Goal: Information Seeking & Learning: Learn about a topic

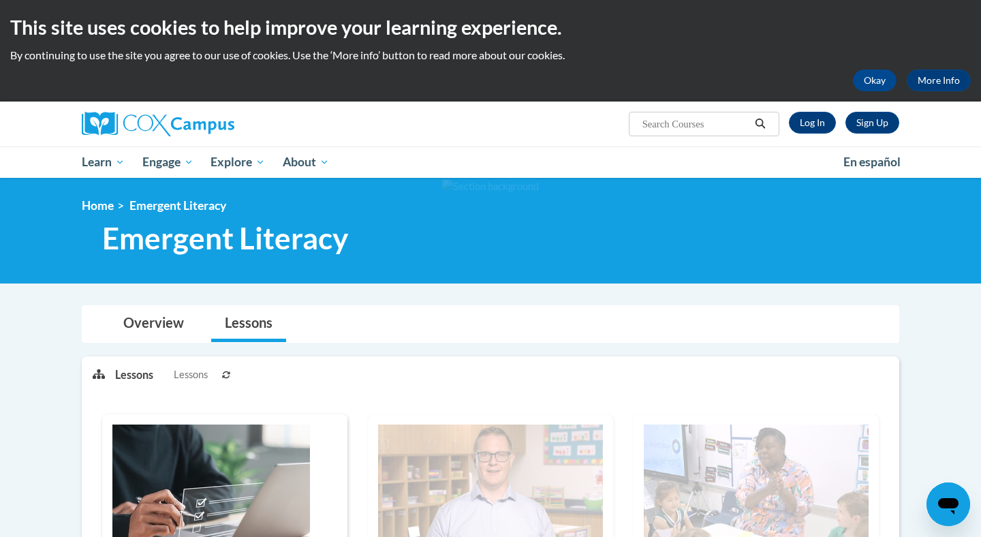
click at [814, 125] on link "Log In" at bounding box center [812, 123] width 47 height 22
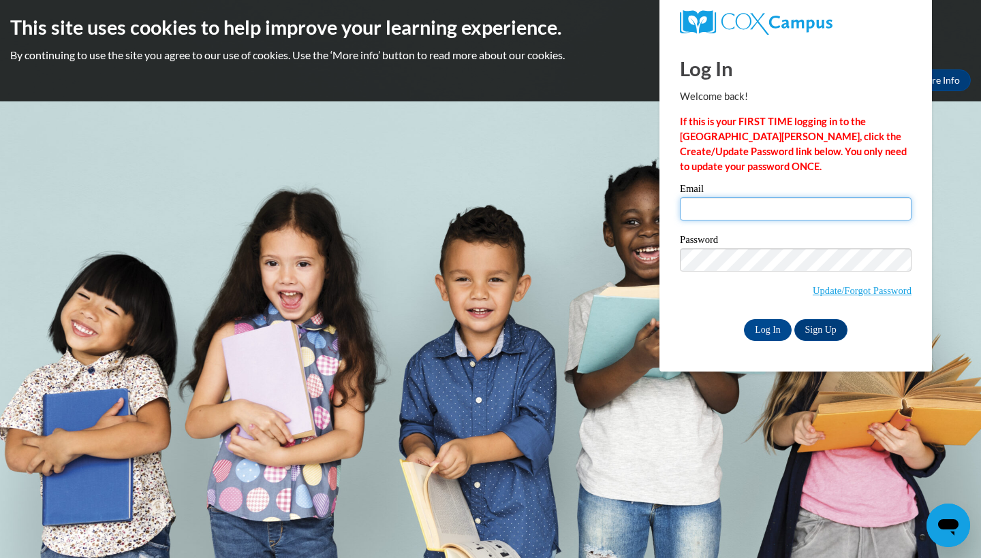
type input "niknak4503@gmail.com"
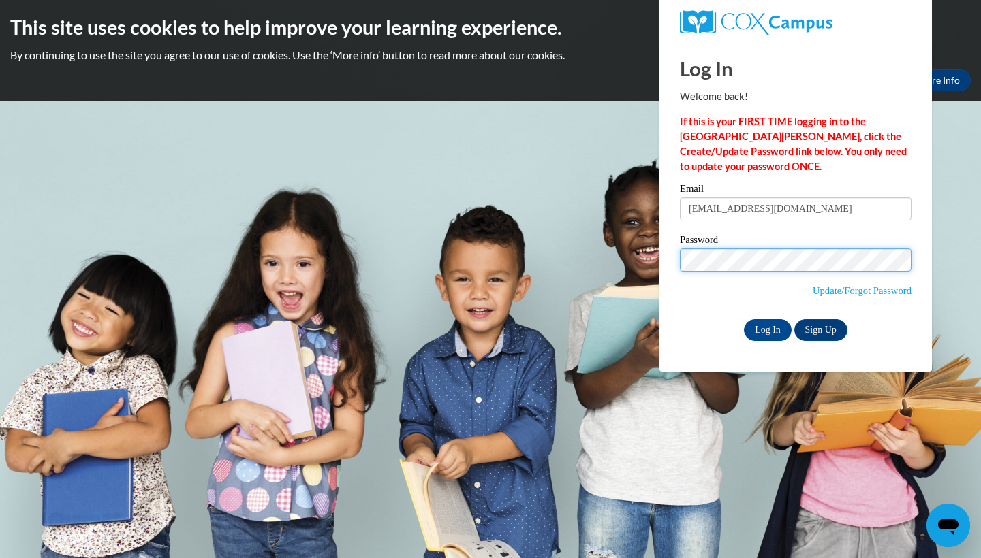
click at [766, 328] on input "Log In" at bounding box center [768, 330] width 48 height 22
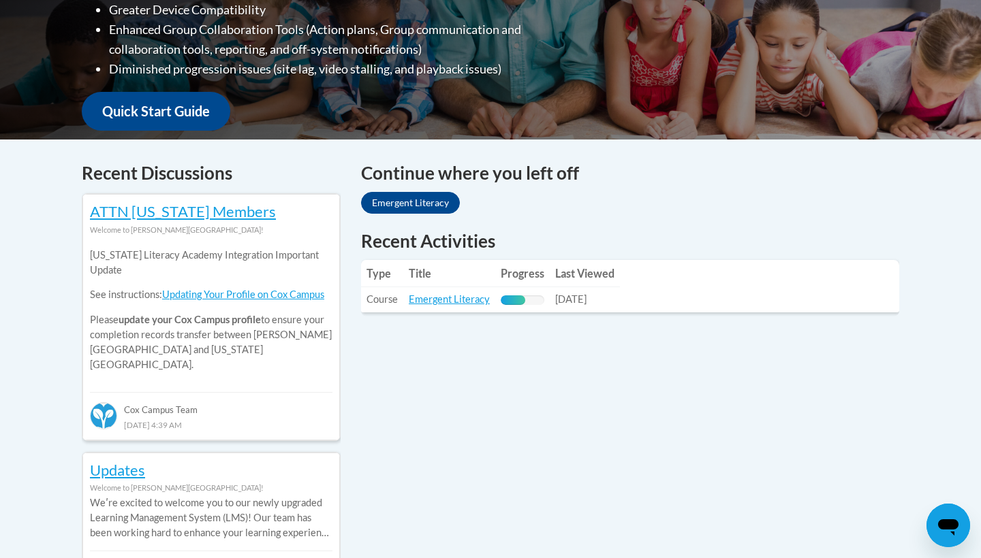
scroll to position [457, 0]
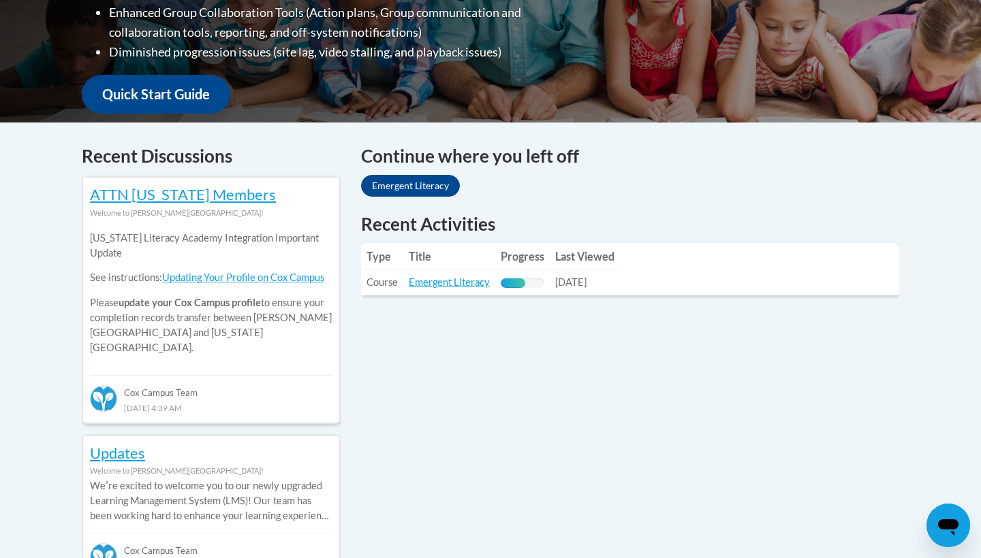
click at [421, 185] on link "Emergent Literacy" at bounding box center [410, 186] width 99 height 22
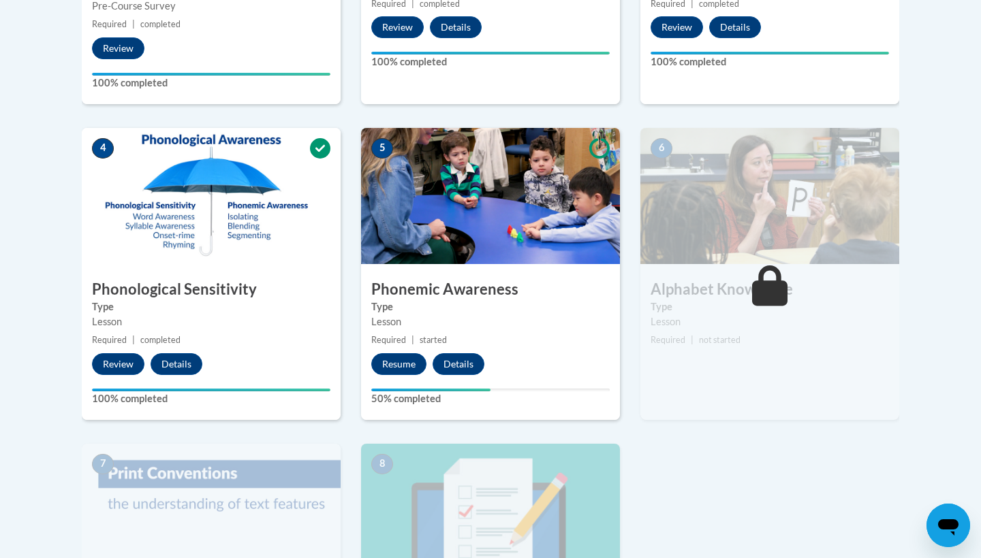
scroll to position [671, 0]
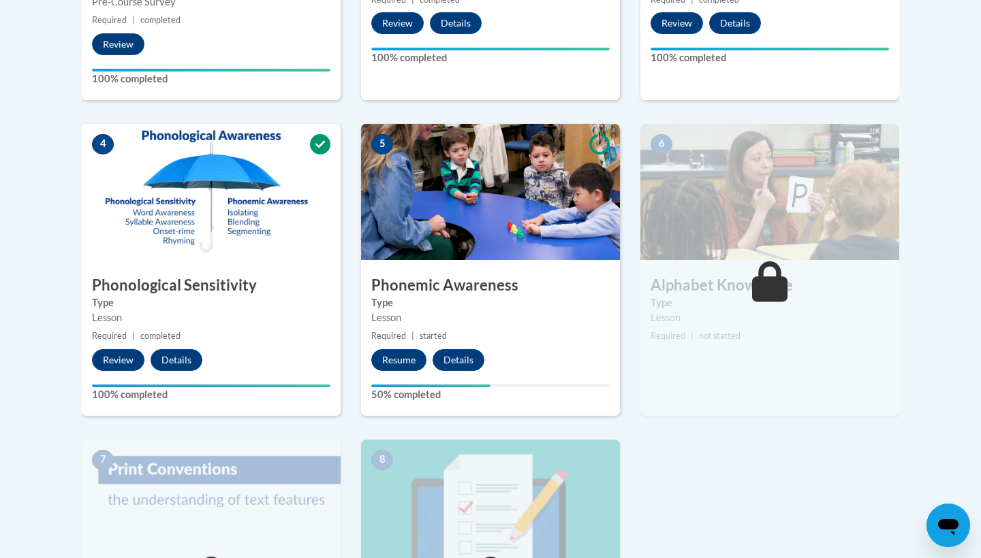
click at [405, 350] on button "Resume" at bounding box center [398, 360] width 55 height 22
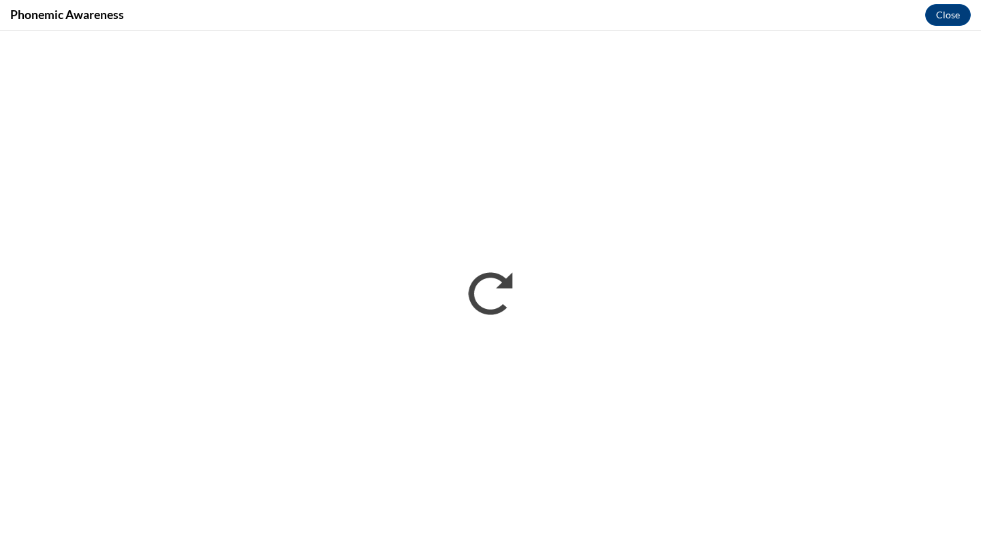
scroll to position [0, 0]
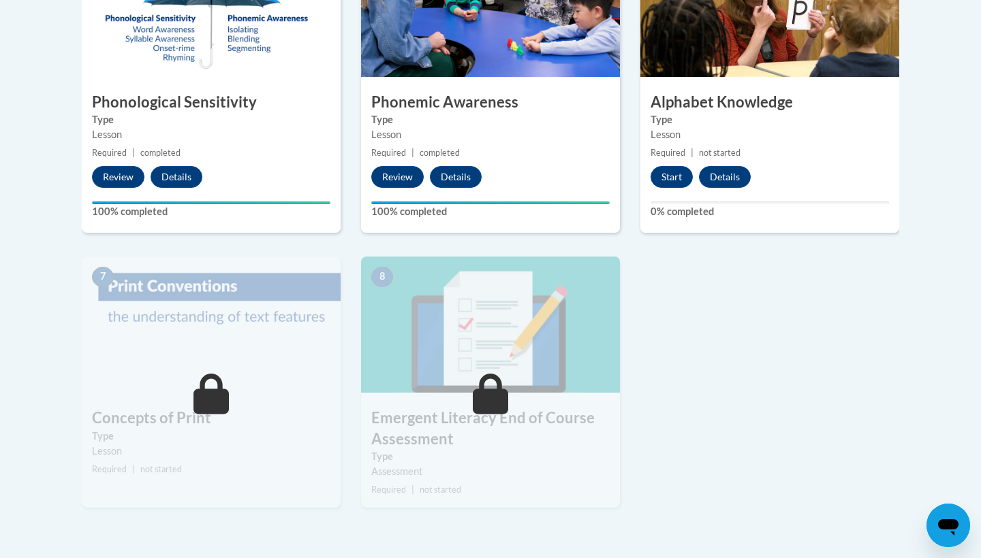
scroll to position [855, 0]
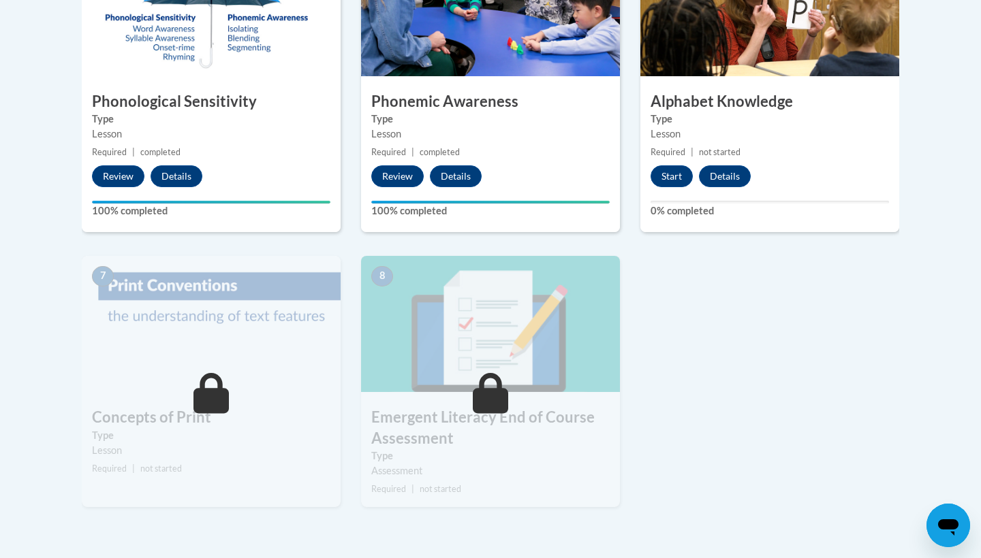
click at [674, 174] on button "Start" at bounding box center [671, 176] width 42 height 22
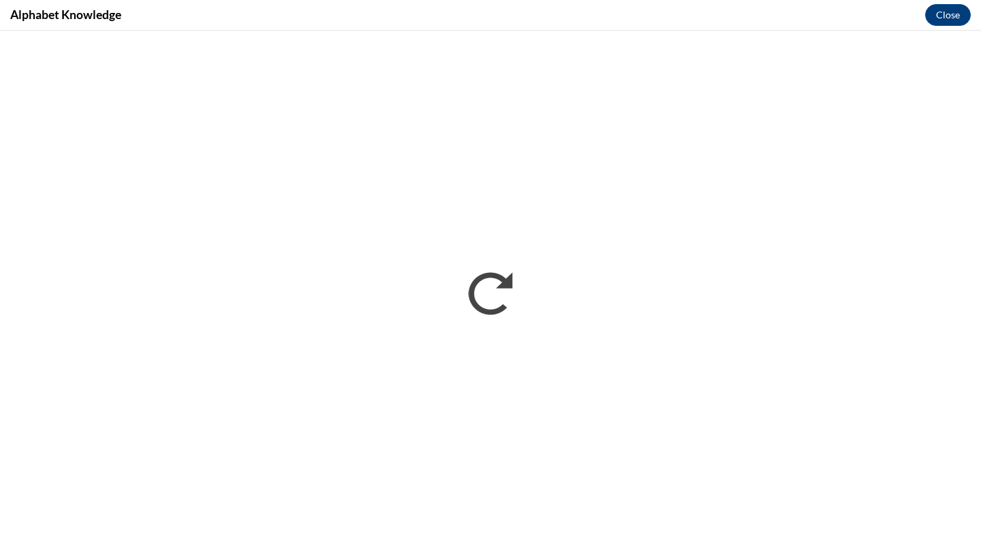
scroll to position [0, 0]
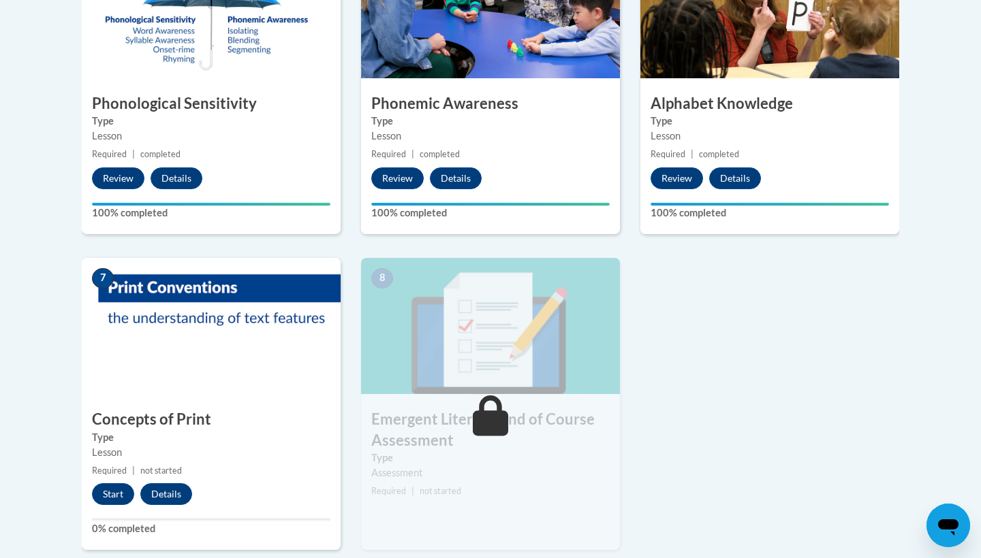
scroll to position [877, 0]
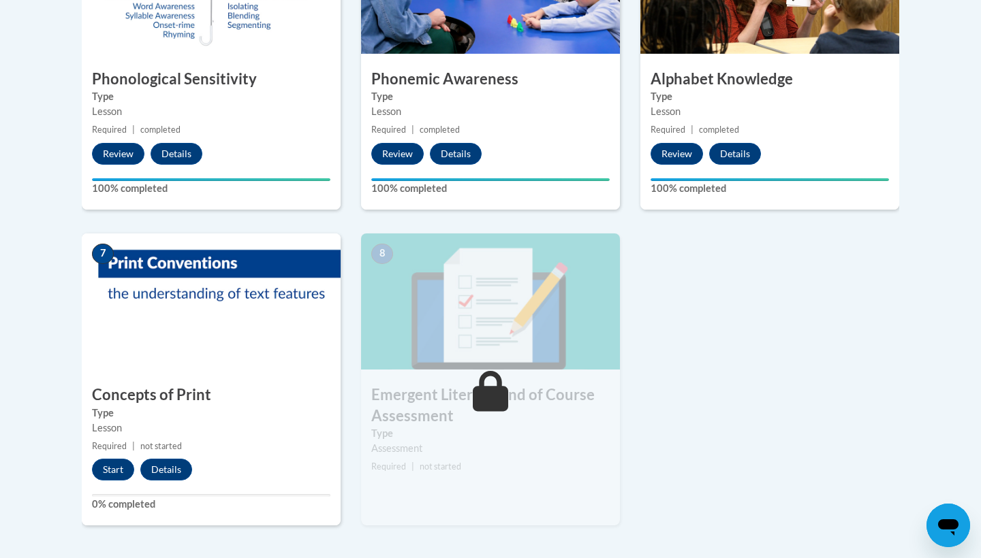
click at [118, 460] on button "Start" at bounding box center [113, 470] width 42 height 22
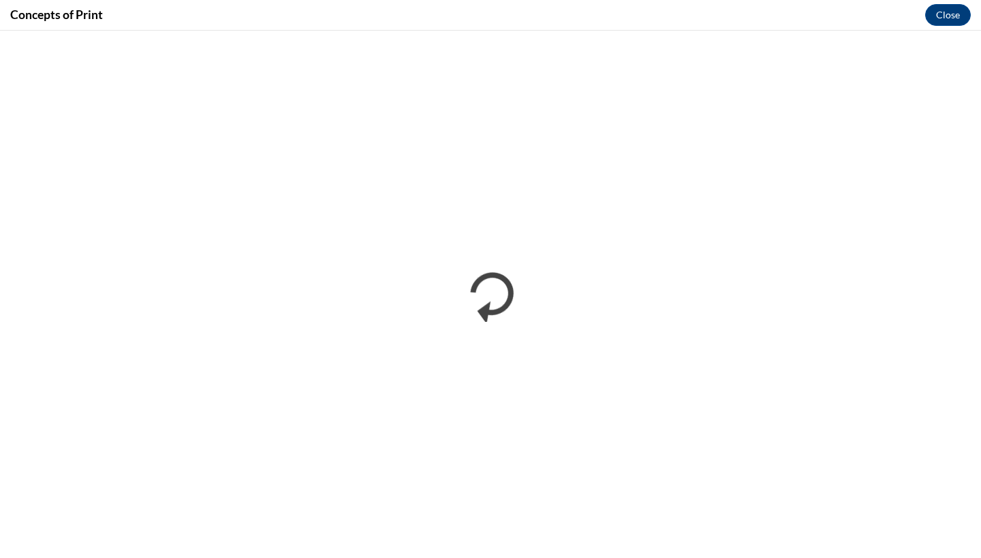
scroll to position [0, 0]
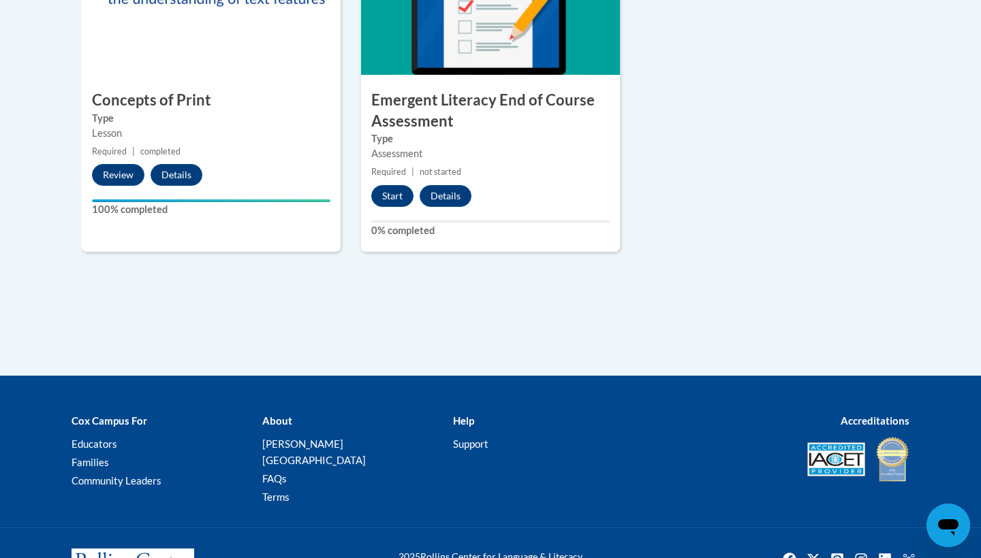
scroll to position [1143, 0]
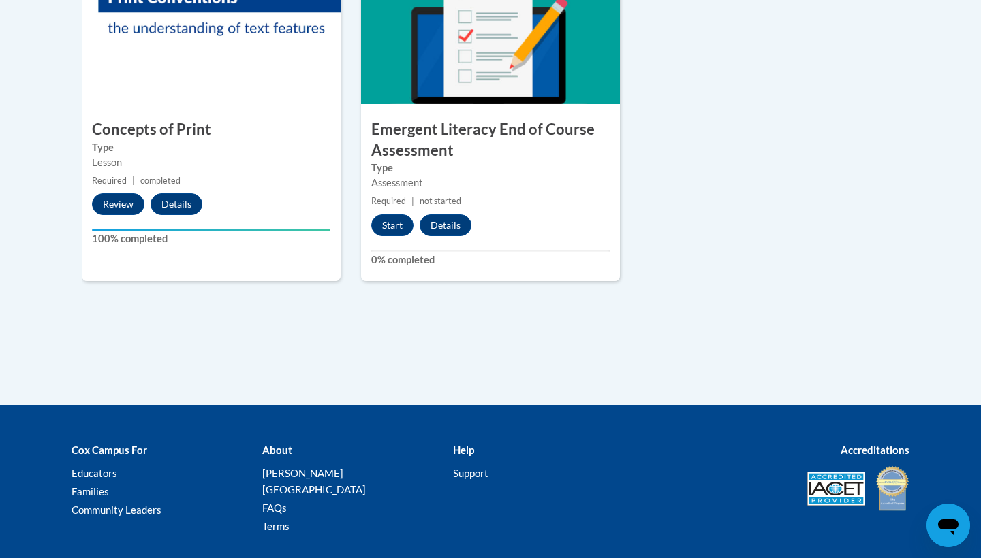
click at [395, 223] on button "Start" at bounding box center [392, 225] width 42 height 22
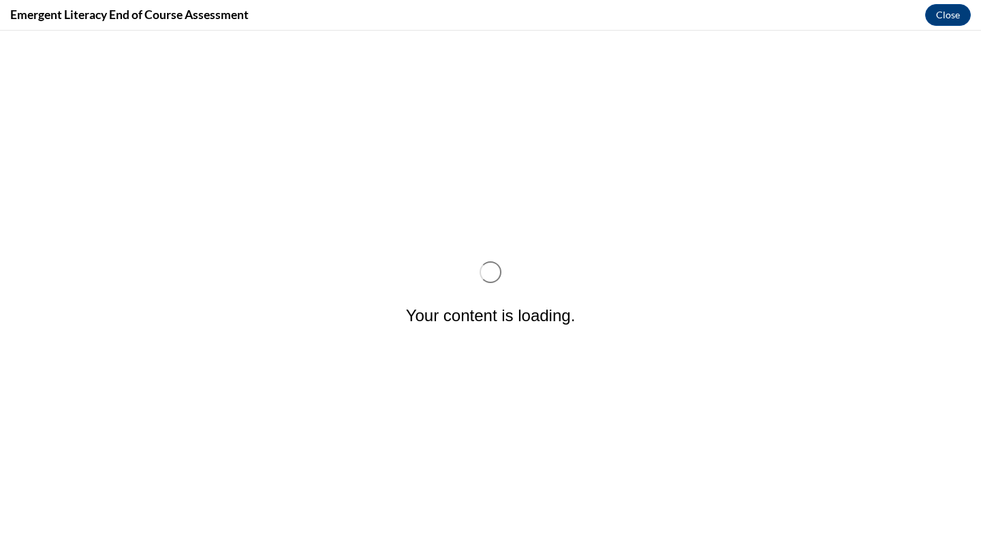
scroll to position [0, 0]
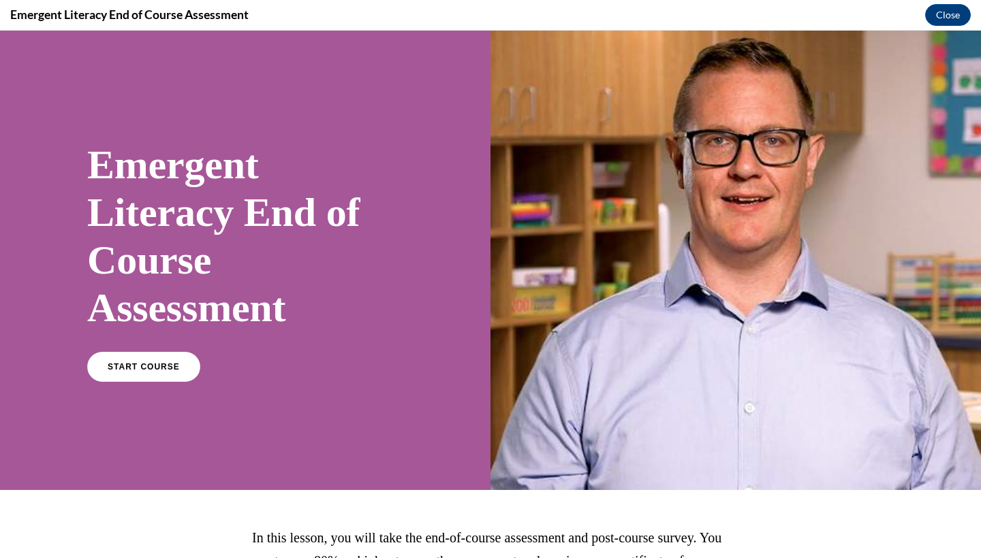
click at [162, 367] on span "START COURSE" at bounding box center [144, 367] width 72 height 10
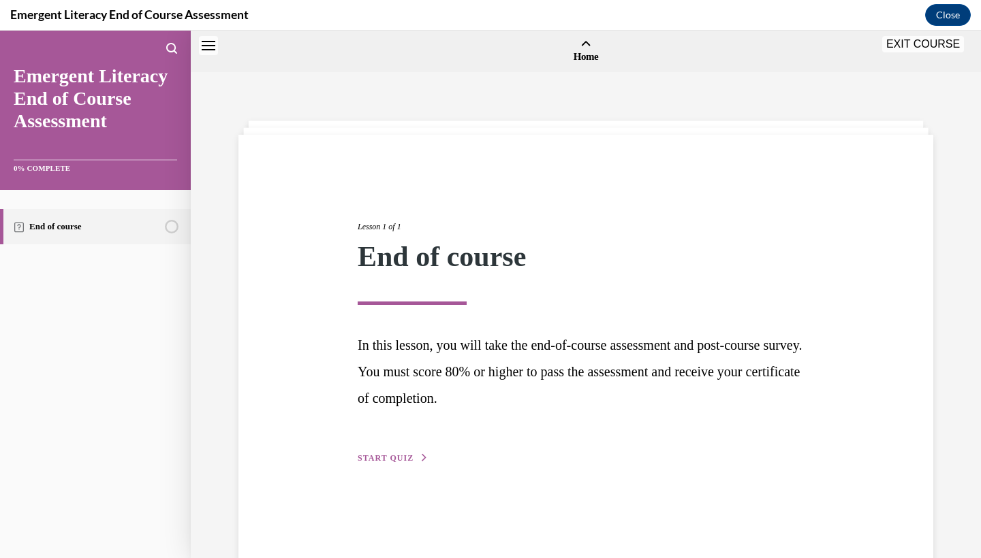
scroll to position [42, 0]
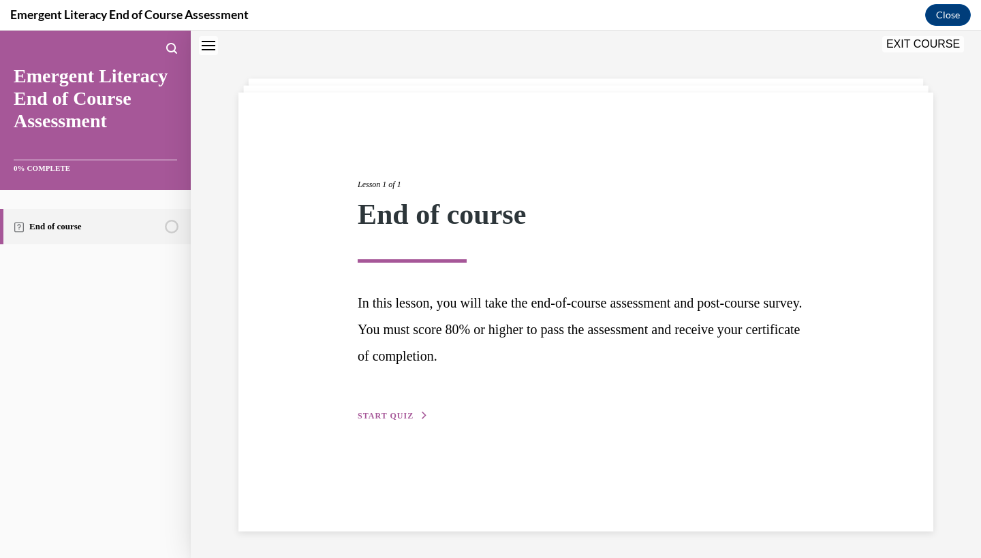
click at [394, 416] on span "START QUIZ" at bounding box center [385, 416] width 56 height 10
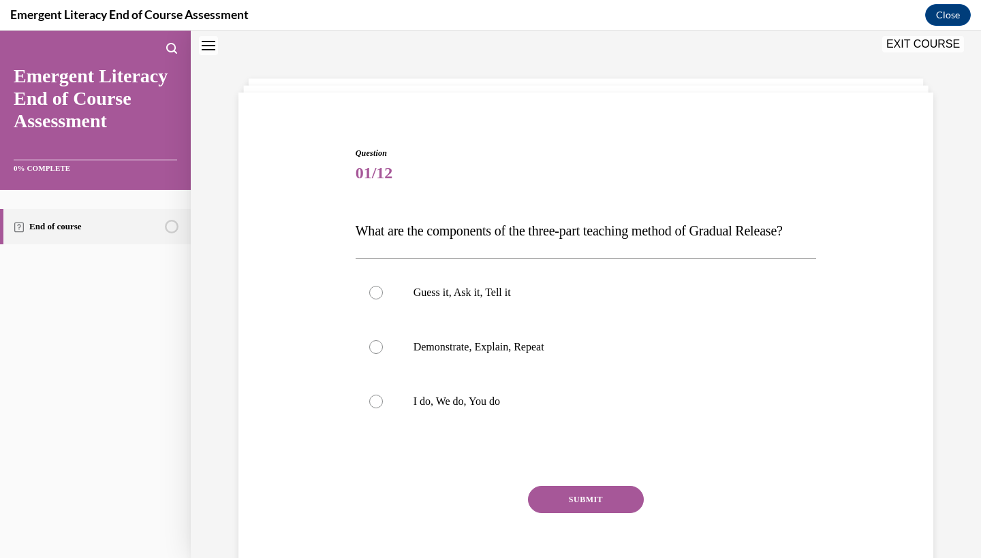
click at [377, 409] on div at bounding box center [376, 402] width 14 height 14
click at [377, 409] on input "I do, We do, You do" at bounding box center [376, 402] width 14 height 14
radio input "true"
drag, startPoint x: 162, startPoint y: 367, endPoint x: 579, endPoint y: 534, distance: 448.9
click at [579, 513] on button "SUBMIT" at bounding box center [586, 499] width 116 height 27
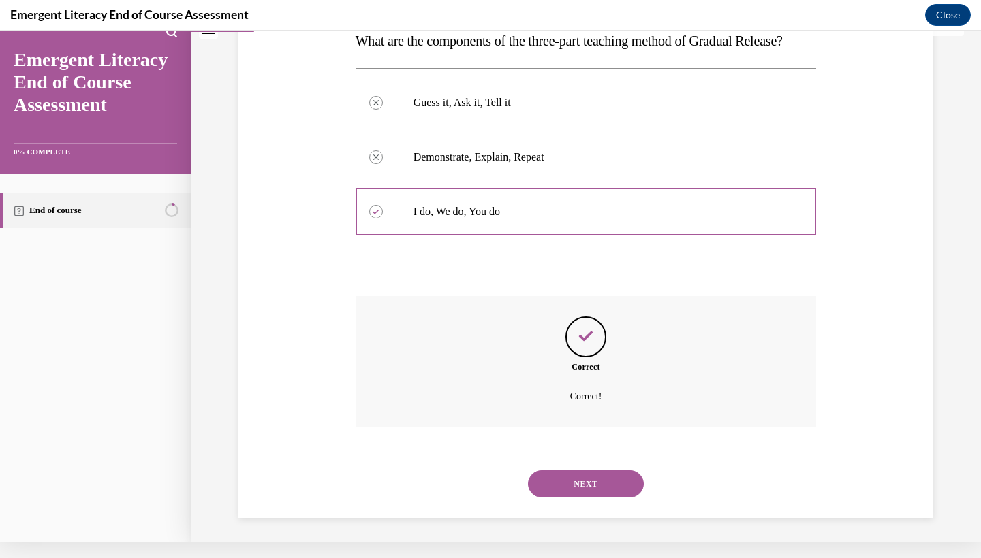
scroll to position [229, 0]
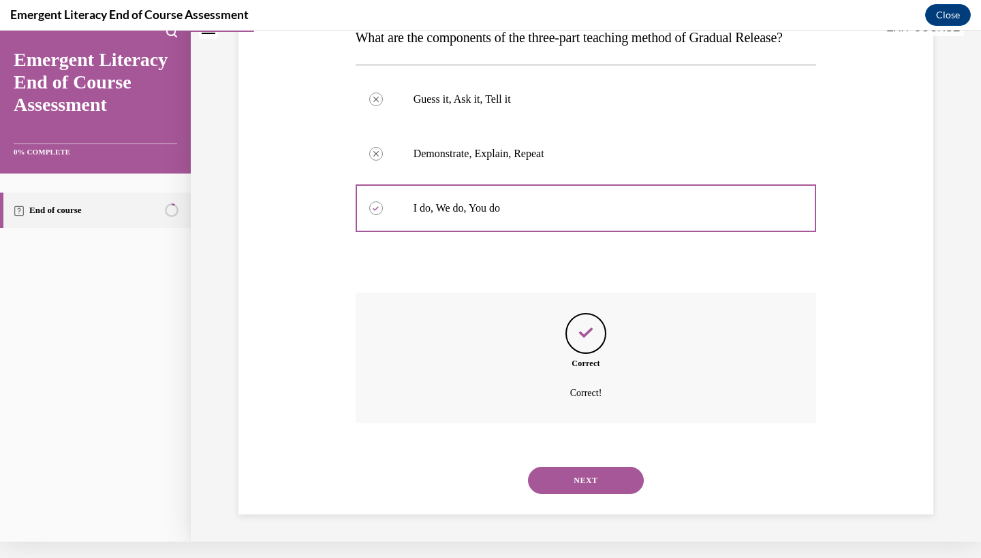
drag, startPoint x: 579, startPoint y: 534, endPoint x: 570, endPoint y: 478, distance: 56.5
click at [570, 478] on button "NEXT" at bounding box center [586, 480] width 116 height 27
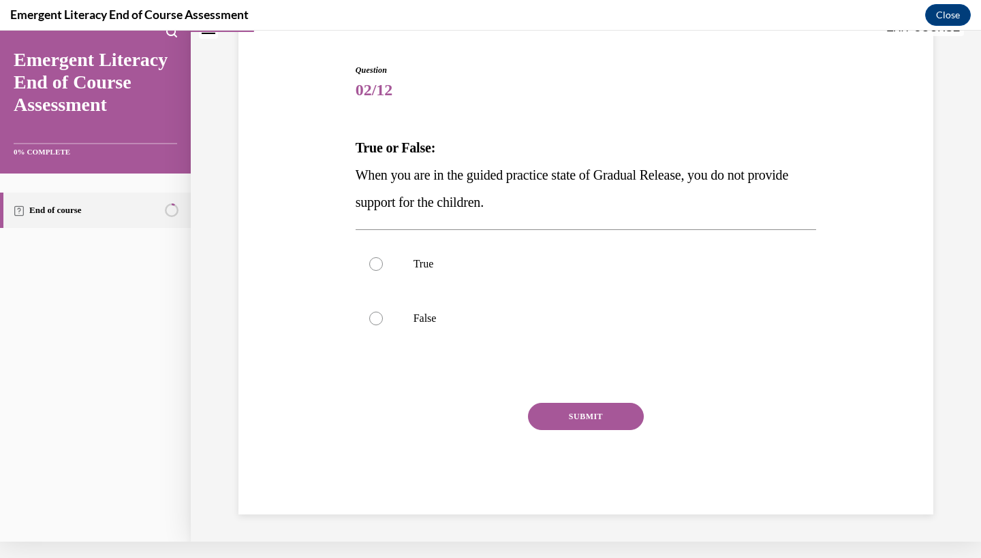
scroll to position [92, 0]
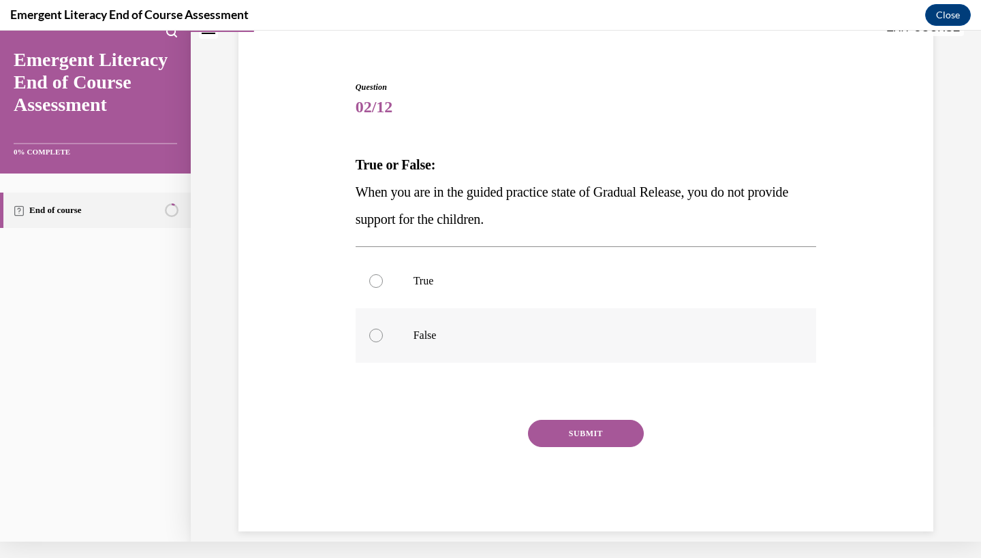
drag, startPoint x: 570, startPoint y: 478, endPoint x: 429, endPoint y: 334, distance: 201.8
click at [429, 334] on p "False" at bounding box center [597, 336] width 369 height 14
click at [383, 334] on input "False" at bounding box center [376, 336] width 14 height 14
radio input "true"
drag, startPoint x: 429, startPoint y: 334, endPoint x: 586, endPoint y: 432, distance: 184.8
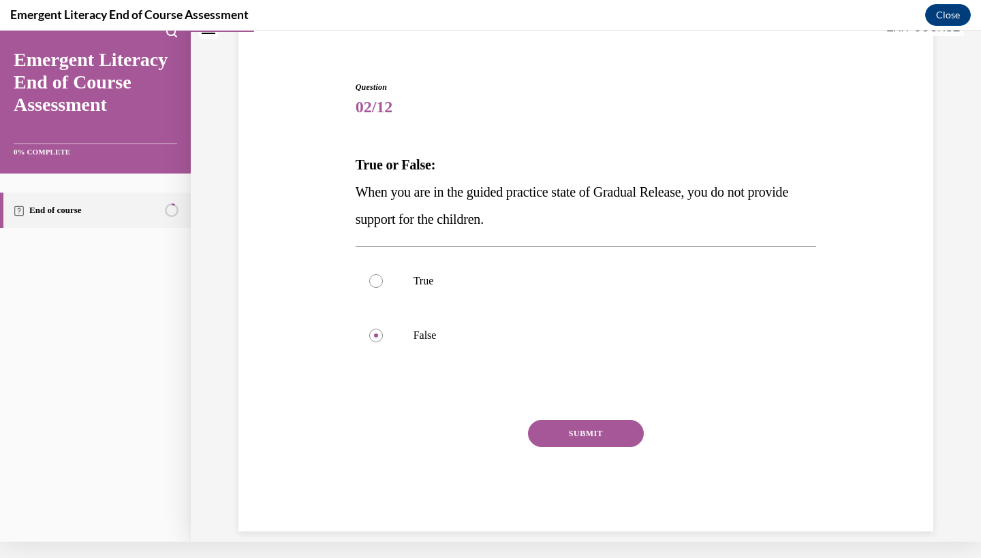
click at [586, 432] on button "SUBMIT" at bounding box center [586, 433] width 116 height 27
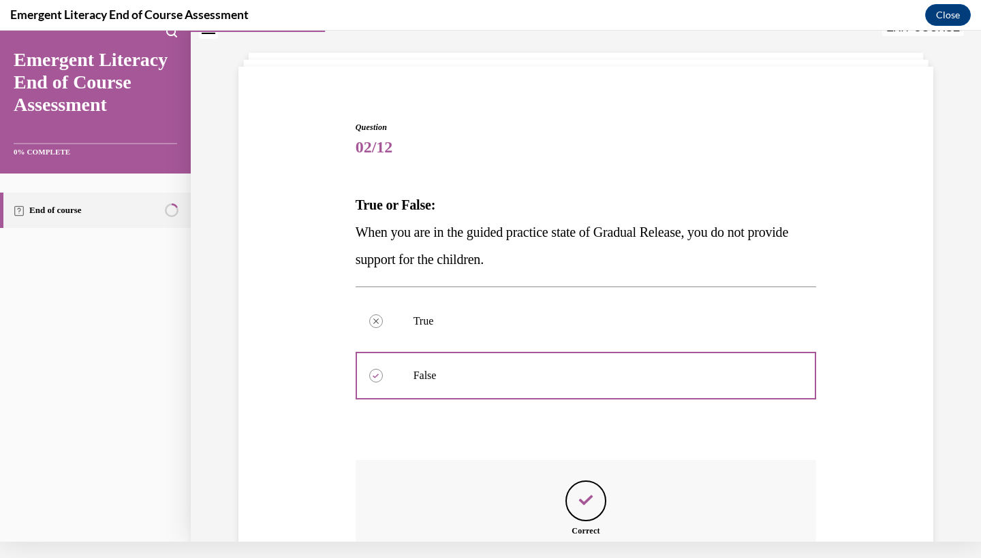
scroll to position [202, 0]
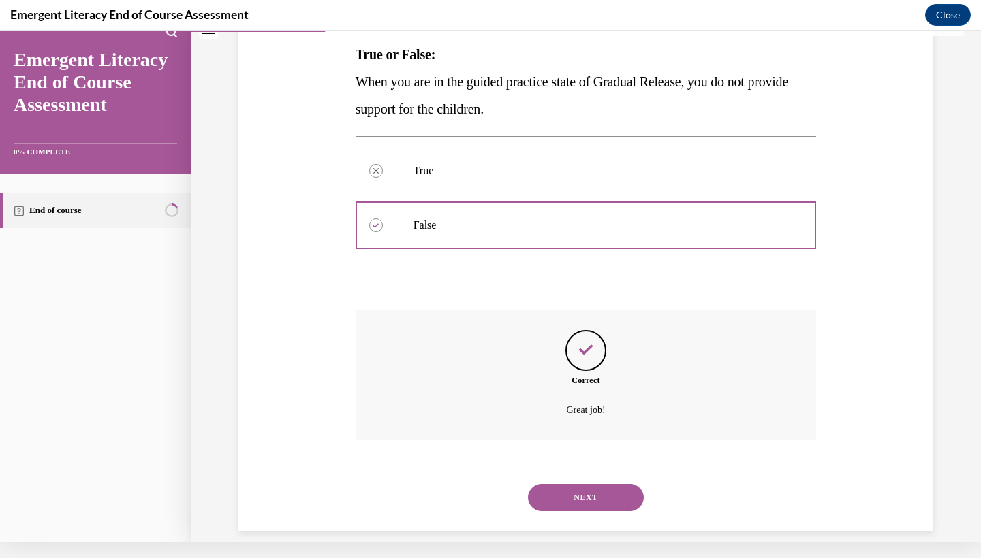
click at [596, 484] on button "NEXT" at bounding box center [586, 497] width 116 height 27
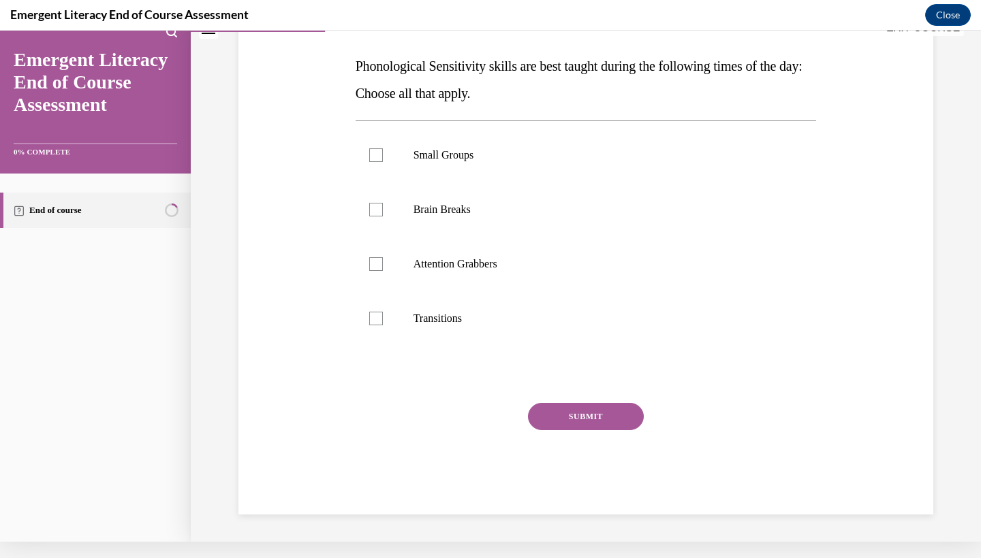
scroll to position [0, 0]
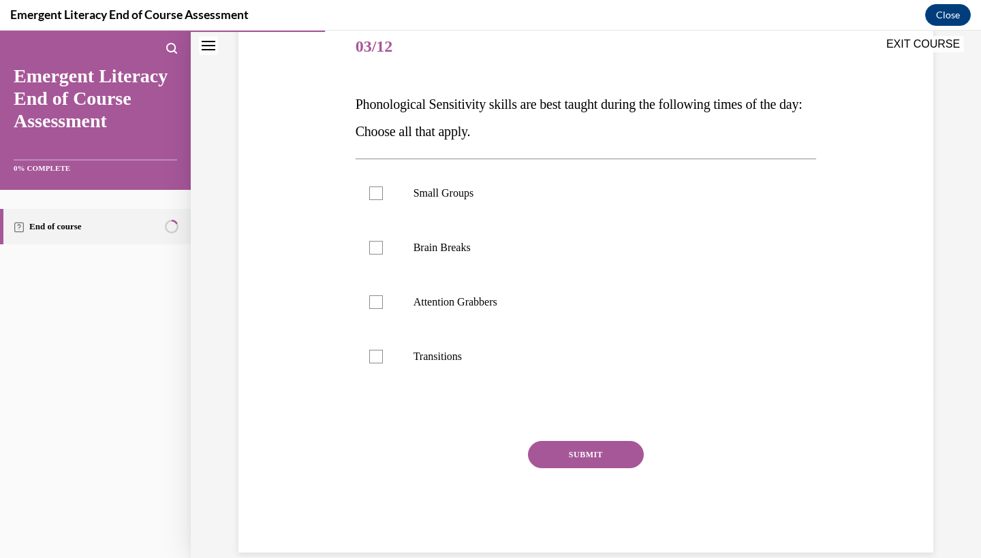
click at [371, 212] on label "Small Groups" at bounding box center [585, 193] width 461 height 54
click at [371, 200] on input "Small Groups" at bounding box center [376, 194] width 14 height 14
checkbox input "true"
drag, startPoint x: 596, startPoint y: 479, endPoint x: 375, endPoint y: 271, distance: 303.0
click at [375, 271] on label "Brain Breaks" at bounding box center [585, 248] width 461 height 54
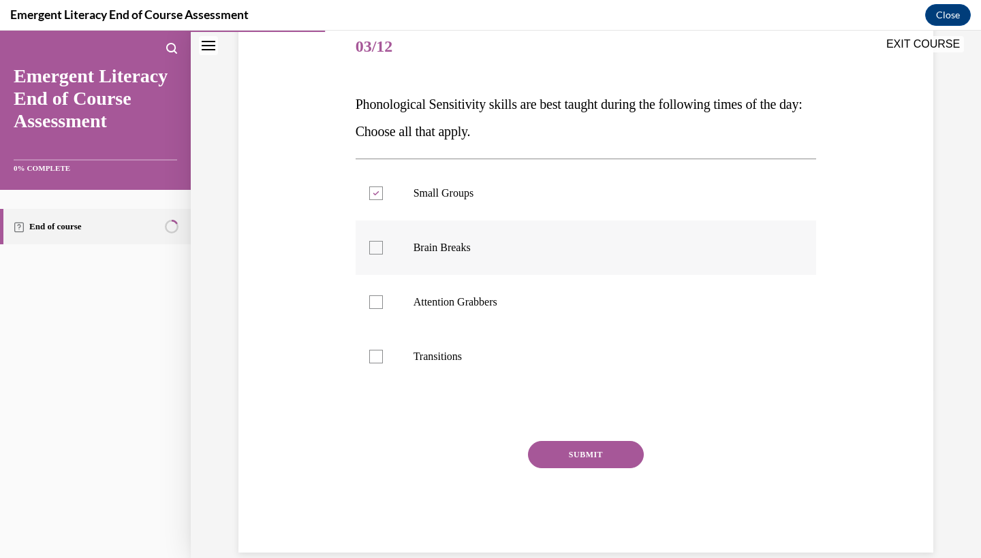
click at [375, 255] on input "Brain Breaks" at bounding box center [376, 248] width 14 height 14
checkbox input "true"
click at [381, 314] on label "Attention Grabbers" at bounding box center [585, 302] width 461 height 54
click at [381, 309] on input "Attention Grabbers" at bounding box center [376, 303] width 14 height 14
checkbox input "true"
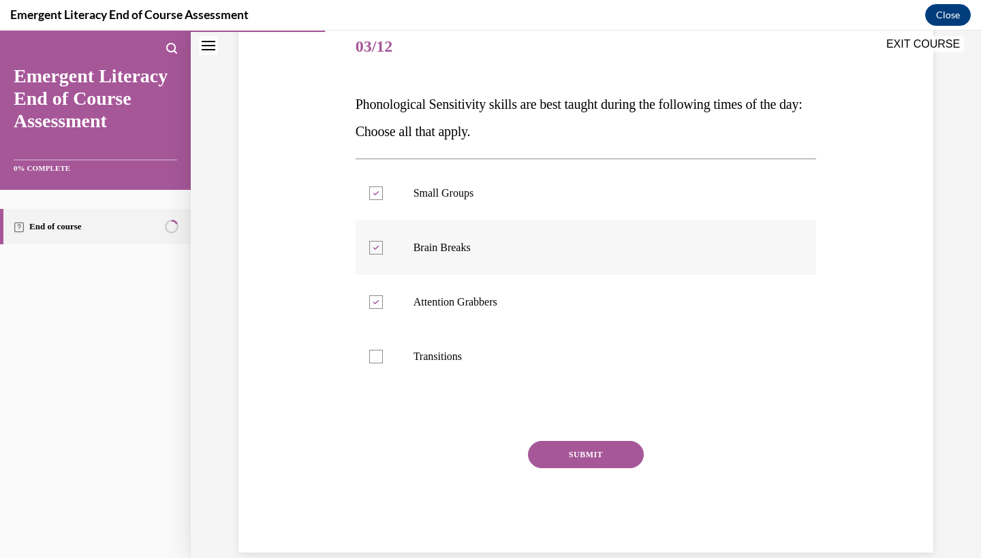
click at [389, 384] on div "Small Groups Brain Breaks Attention Grabbers Transitions" at bounding box center [585, 275] width 461 height 232
click at [381, 379] on label "Transitions" at bounding box center [585, 357] width 461 height 54
click at [381, 364] on input "Transitions" at bounding box center [376, 357] width 14 height 14
checkbox input "true"
drag, startPoint x: 375, startPoint y: 271, endPoint x: 586, endPoint y: 472, distance: 291.4
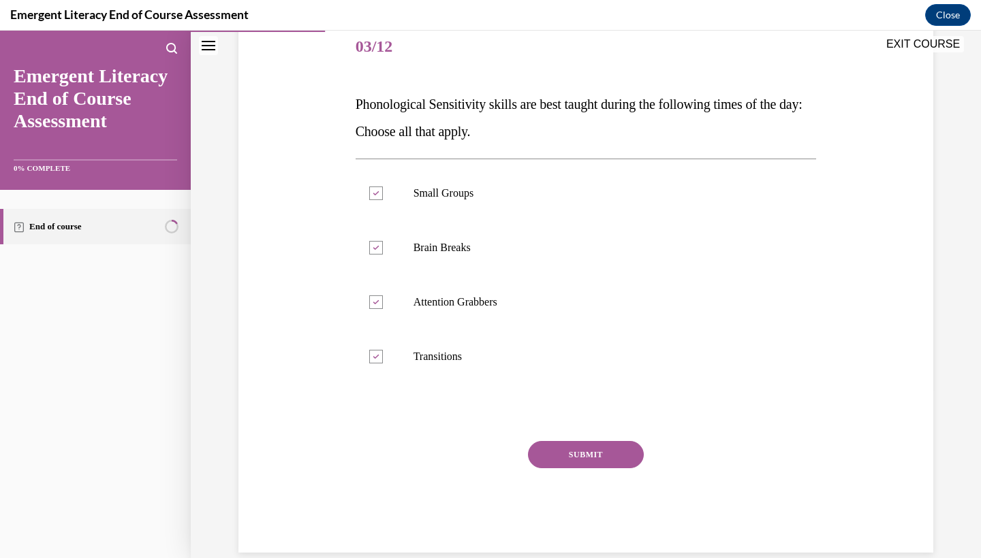
click at [586, 472] on div "SUBMIT" at bounding box center [585, 475] width 461 height 68
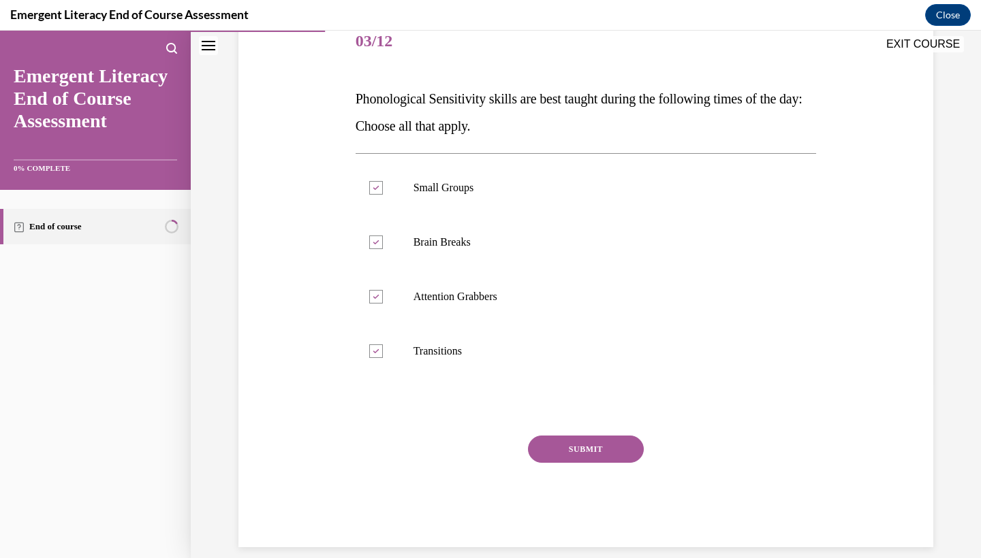
click at [586, 445] on button "SUBMIT" at bounding box center [586, 449] width 116 height 27
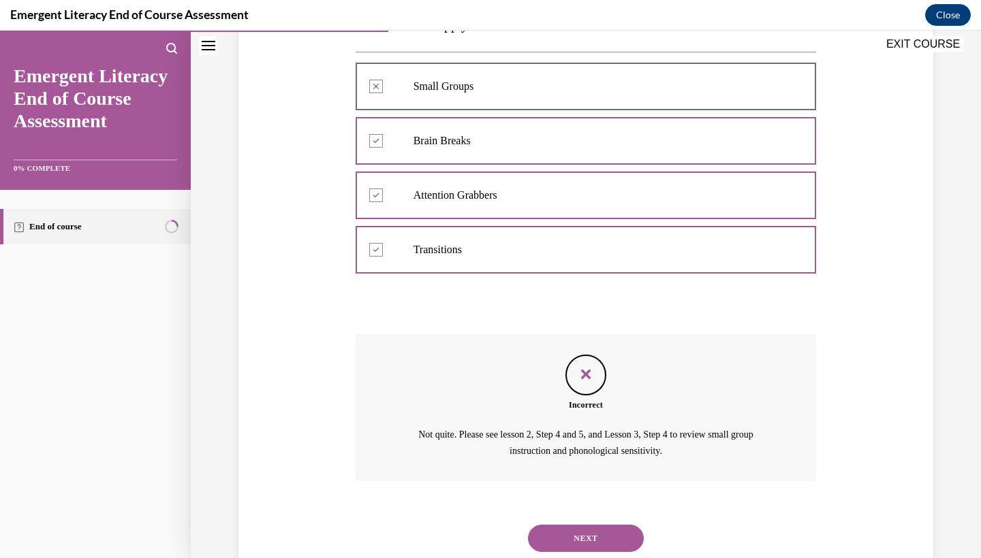
scroll to position [300, 0]
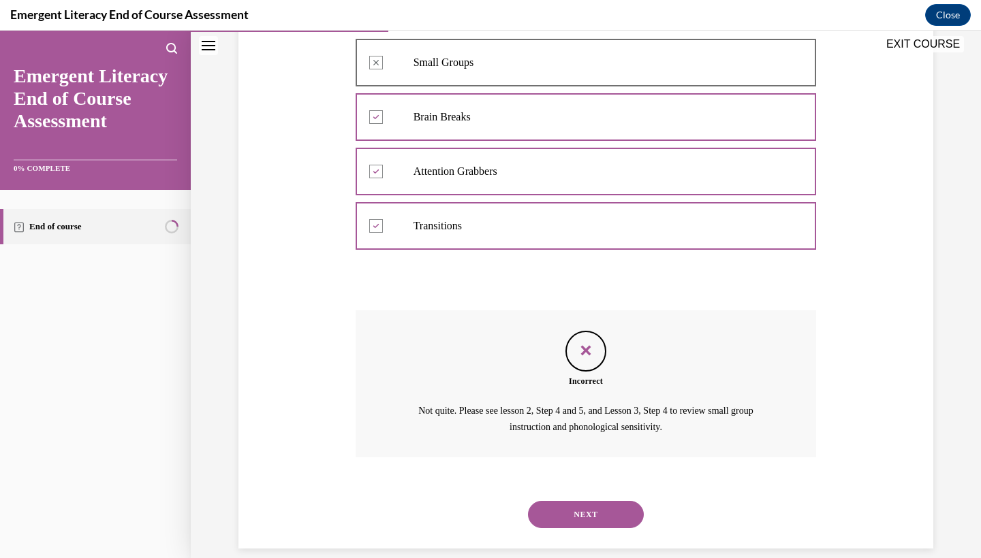
drag, startPoint x: 586, startPoint y: 445, endPoint x: 587, endPoint y: 496, distance: 51.1
click at [587, 501] on button "NEXT" at bounding box center [586, 514] width 116 height 27
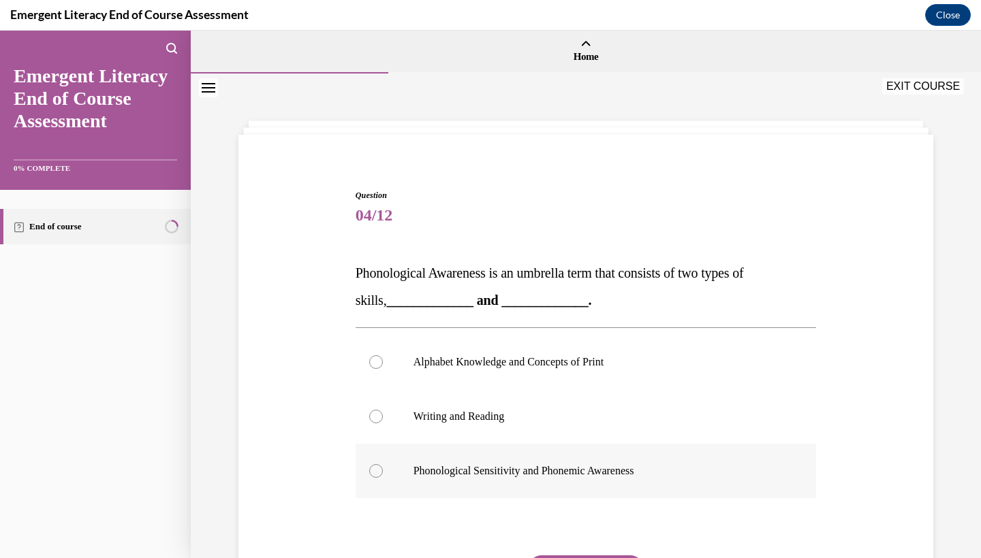
scroll to position [0, 0]
drag, startPoint x: 587, startPoint y: 496, endPoint x: 586, endPoint y: 473, distance: 23.2
click at [586, 473] on p "Phonological Sensitivity and Phonemic Awareness" at bounding box center [597, 471] width 369 height 14
click at [383, 473] on input "Phonological Sensitivity and Phonemic Awareness" at bounding box center [376, 471] width 14 height 14
radio input "true"
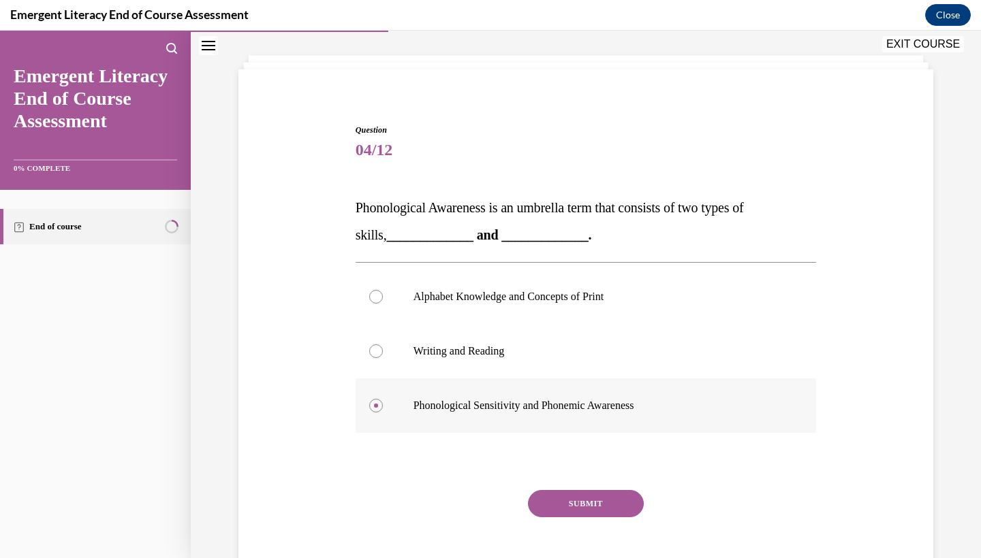
scroll to position [70, 0]
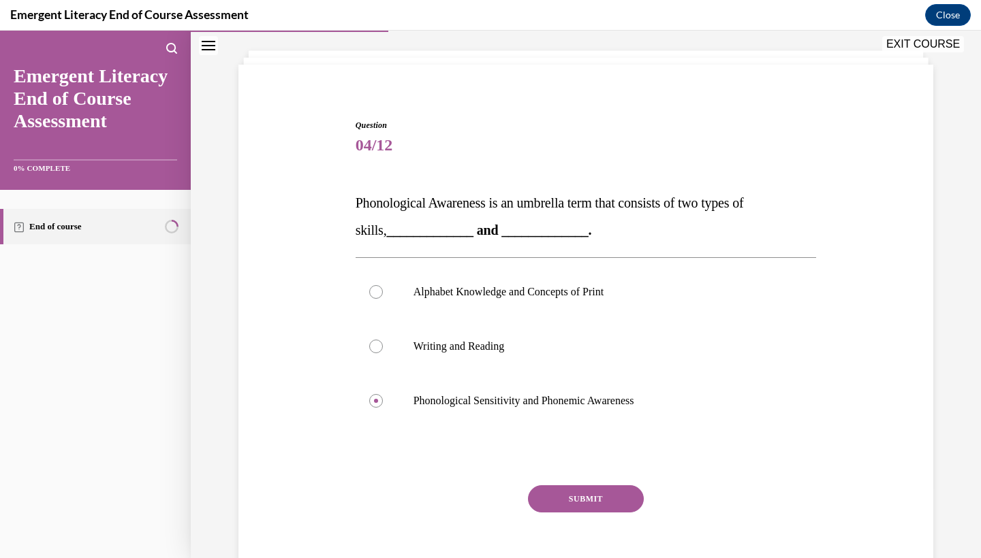
drag, startPoint x: 590, startPoint y: 407, endPoint x: 616, endPoint y: 492, distance: 89.8
click at [616, 492] on button "SUBMIT" at bounding box center [586, 498] width 116 height 27
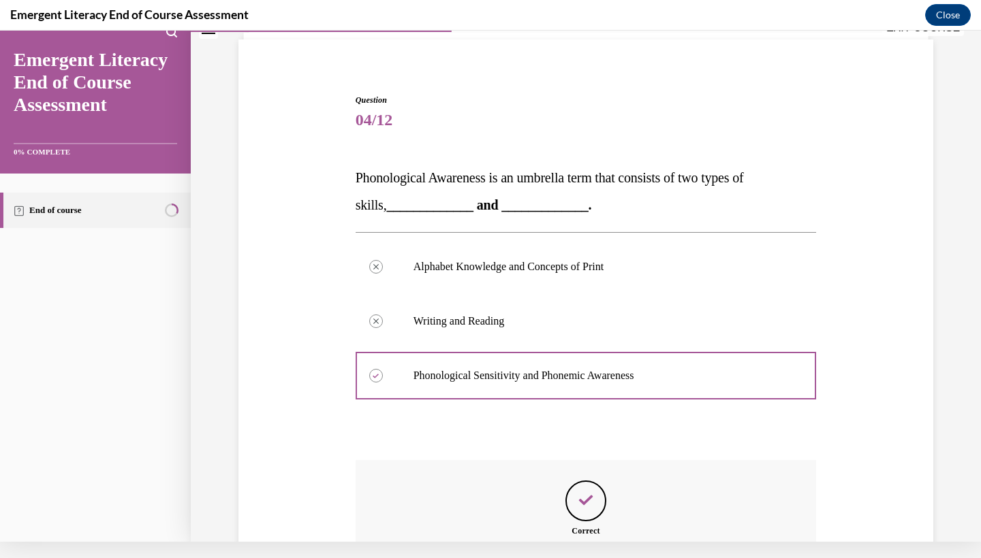
scroll to position [229, 0]
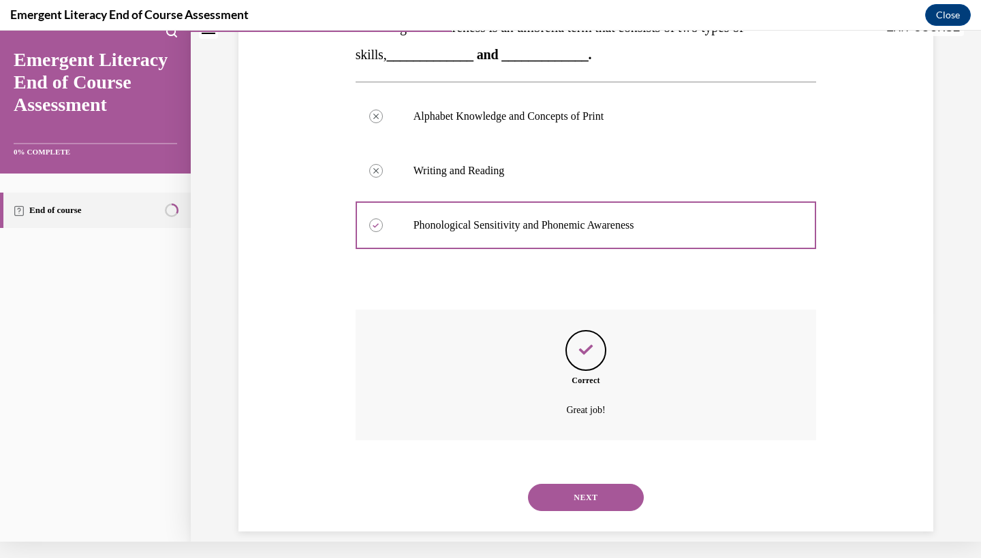
click at [593, 484] on button "NEXT" at bounding box center [586, 497] width 116 height 27
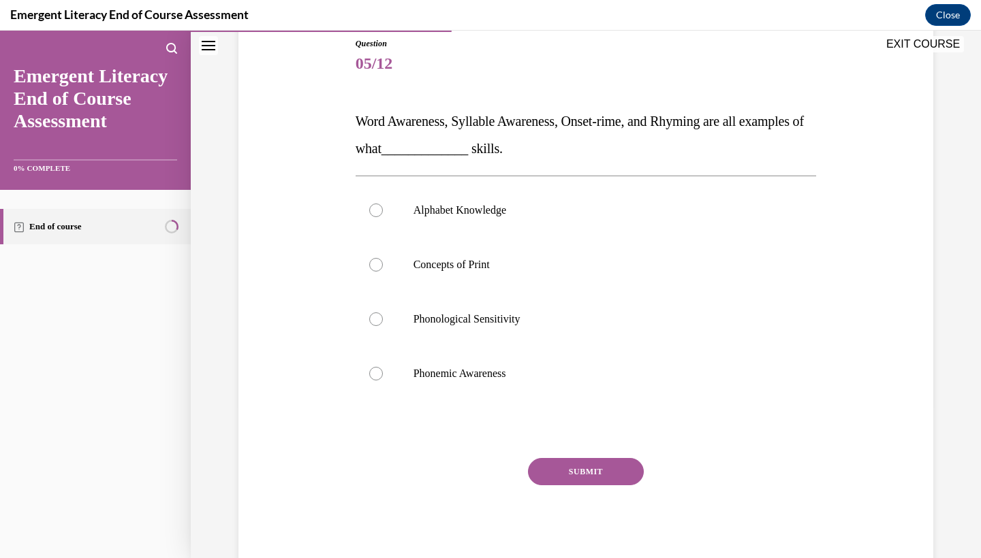
click at [440, 384] on label "Phonemic Awareness" at bounding box center [585, 374] width 461 height 54
click at [383, 381] on input "Phonemic Awareness" at bounding box center [376, 374] width 14 height 14
radio input "true"
click at [614, 474] on button "SUBMIT" at bounding box center [586, 471] width 116 height 27
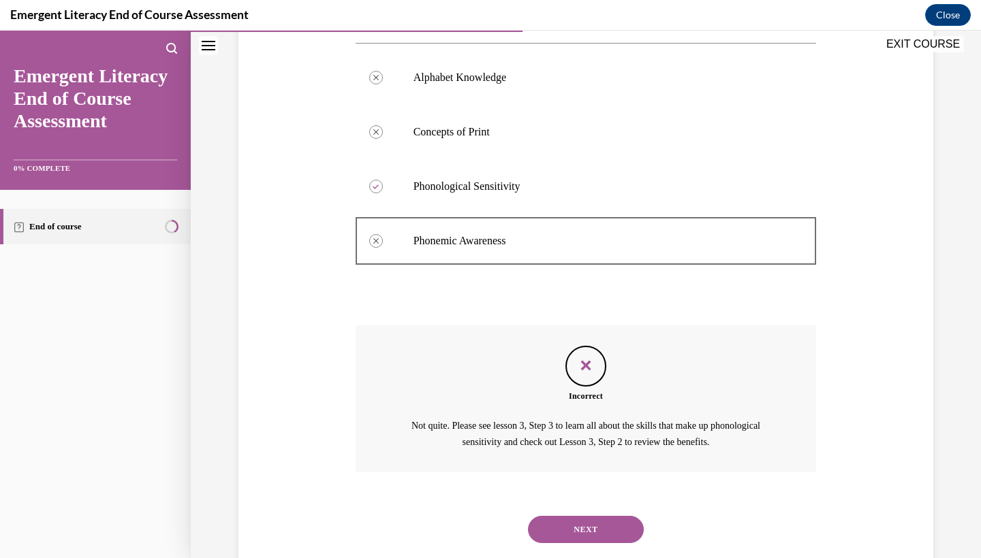
scroll to position [300, 0]
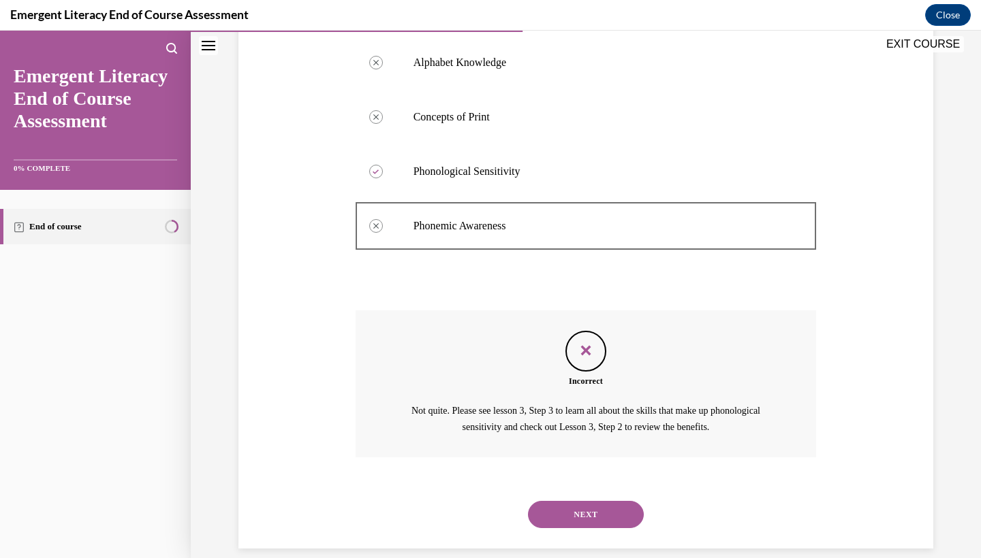
click at [588, 501] on button "NEXT" at bounding box center [586, 514] width 116 height 27
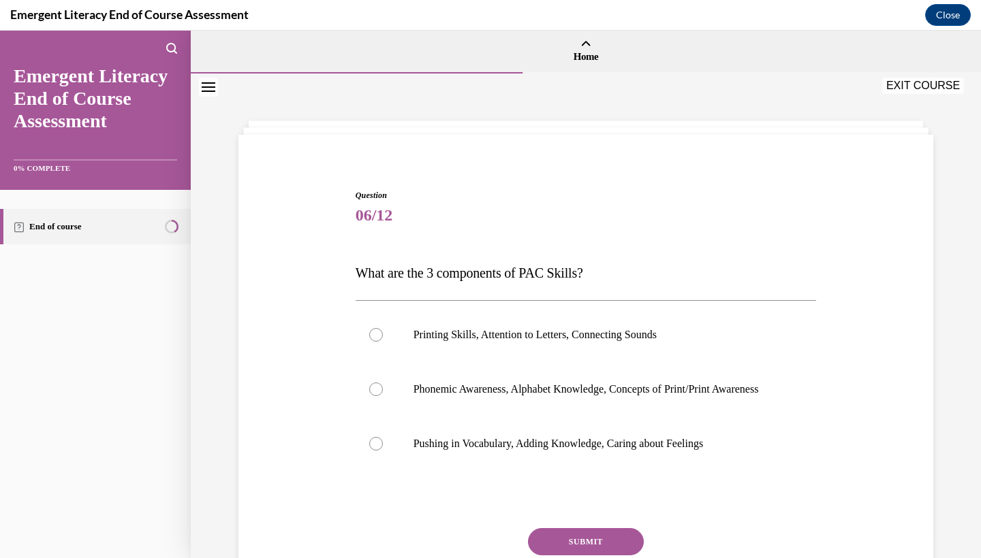
scroll to position [0, 0]
click at [377, 396] on div at bounding box center [376, 390] width 14 height 14
click at [377, 396] on input "Phonemic Awareness, Alphabet Knowledge, Concepts of Print/Print Awareness" at bounding box center [376, 390] width 14 height 14
radio input "true"
click at [624, 549] on button "SUBMIT" at bounding box center [586, 541] width 116 height 27
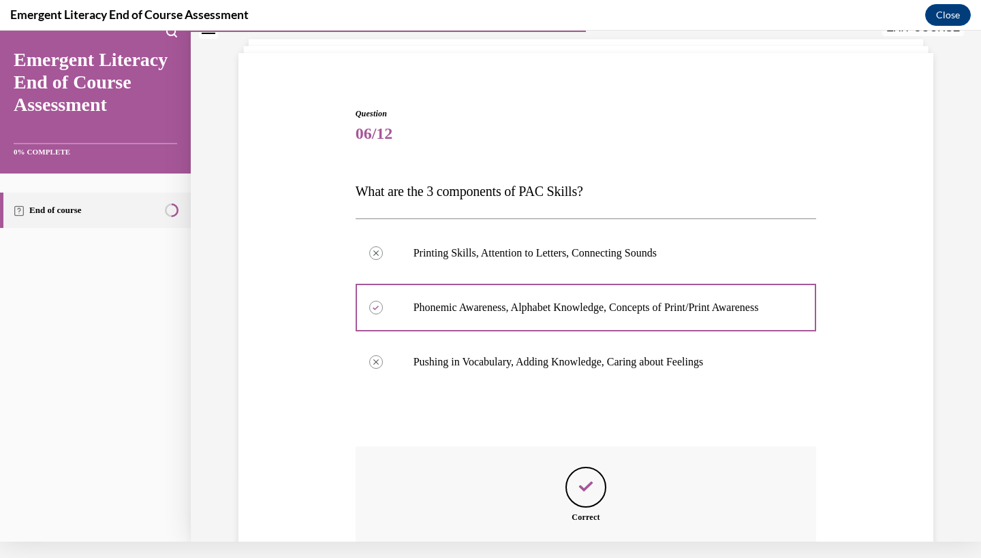
scroll to position [216, 0]
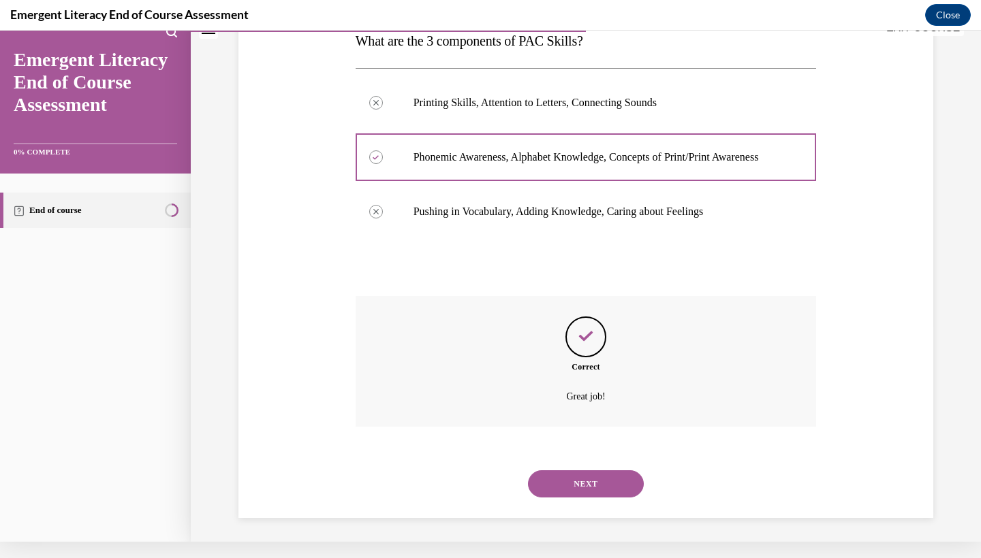
drag, startPoint x: 624, startPoint y: 549, endPoint x: 615, endPoint y: 481, distance: 68.0
click at [615, 481] on button "NEXT" at bounding box center [586, 484] width 116 height 27
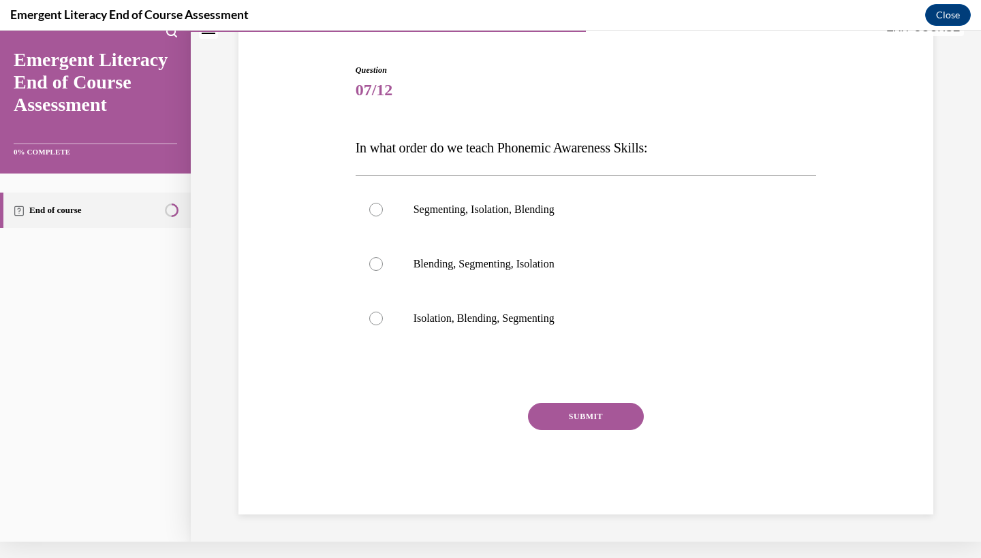
scroll to position [92, 0]
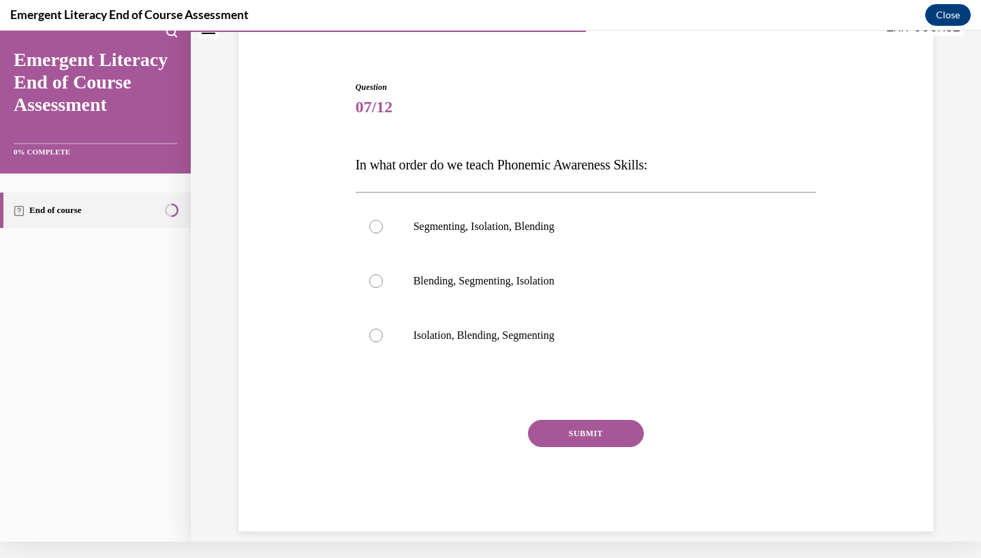
click at [375, 226] on div at bounding box center [376, 227] width 14 height 14
click at [375, 226] on input "Segmenting, Isolation, Blending" at bounding box center [376, 227] width 14 height 14
radio input "true"
drag, startPoint x: 615, startPoint y: 481, endPoint x: 615, endPoint y: 431, distance: 50.4
click at [615, 431] on button "SUBMIT" at bounding box center [586, 433] width 116 height 27
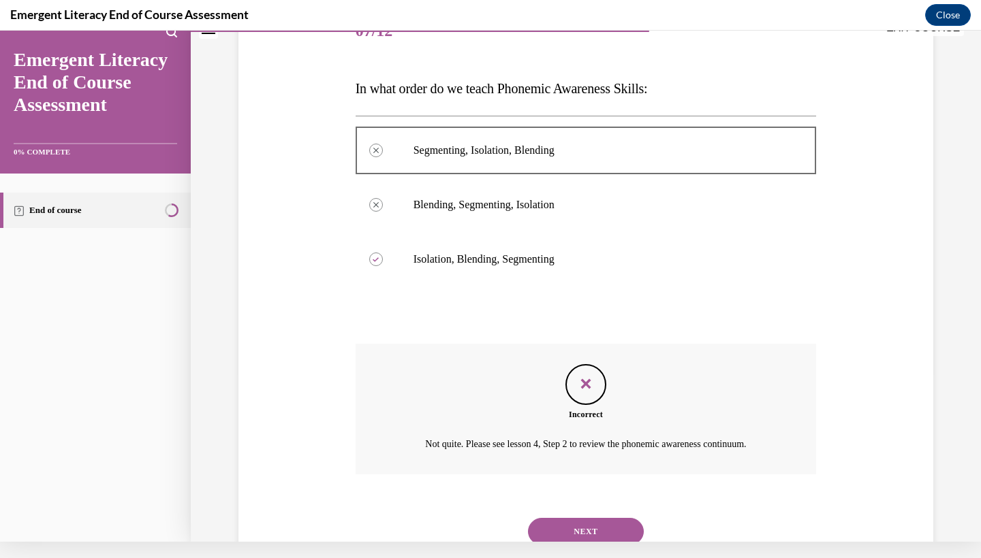
scroll to position [202, 0]
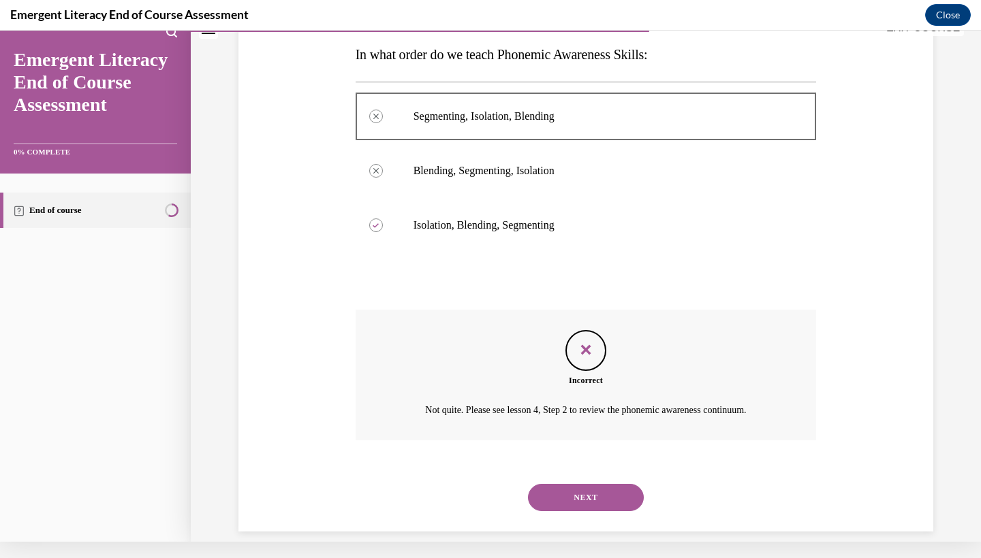
click at [602, 491] on button "NEXT" at bounding box center [586, 497] width 116 height 27
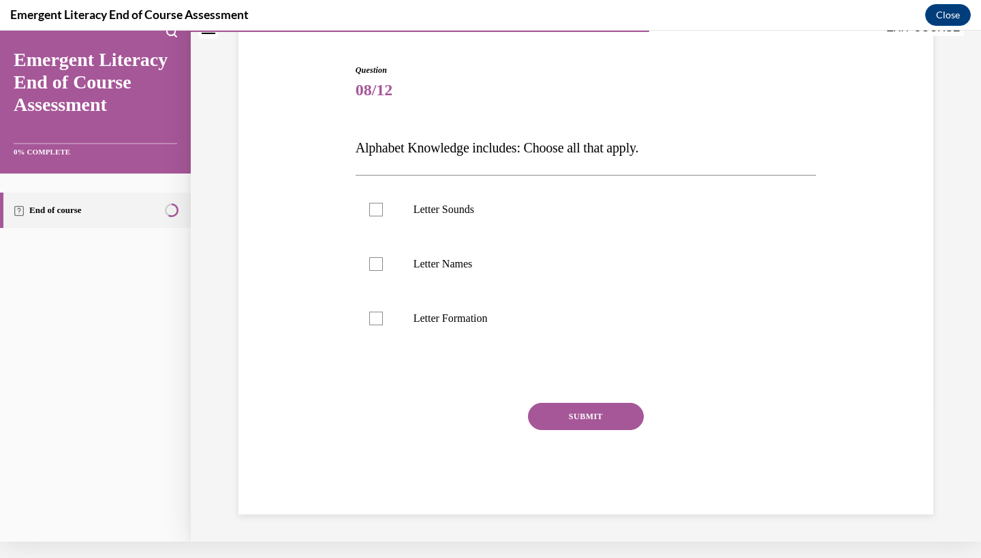
scroll to position [87, 0]
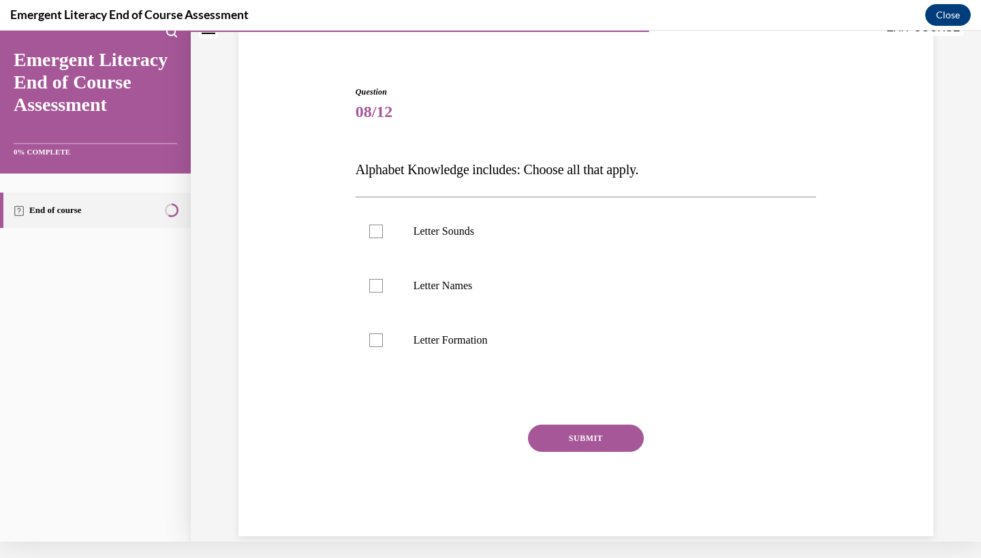
click at [377, 285] on div at bounding box center [376, 286] width 14 height 14
click at [377, 285] on input "Letter Names" at bounding box center [376, 286] width 14 height 14
checkbox input "true"
drag, startPoint x: 602, startPoint y: 491, endPoint x: 379, endPoint y: 229, distance: 343.4
click at [379, 229] on div at bounding box center [376, 232] width 14 height 14
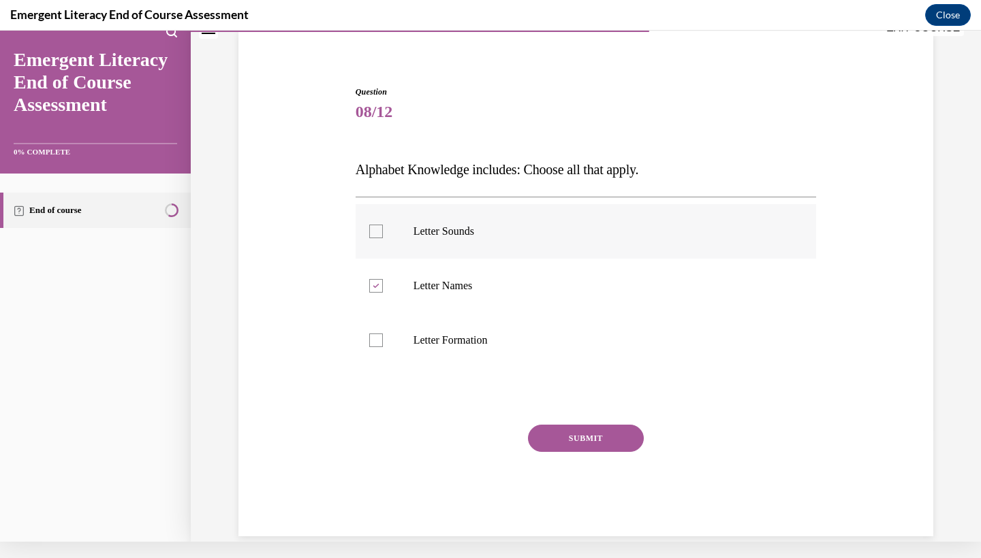
click at [379, 229] on input "Letter Sounds" at bounding box center [376, 232] width 14 height 14
checkbox input "true"
click at [376, 347] on label "Letter Formation" at bounding box center [585, 340] width 461 height 54
click at [376, 347] on input "Letter Formation" at bounding box center [376, 341] width 14 height 14
checkbox input "true"
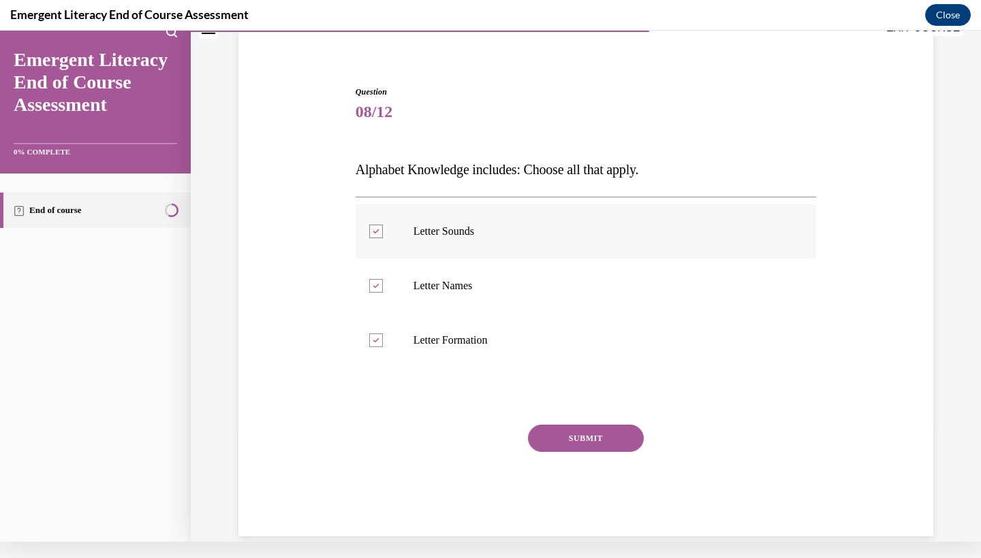
click at [607, 445] on button "SUBMIT" at bounding box center [586, 438] width 116 height 27
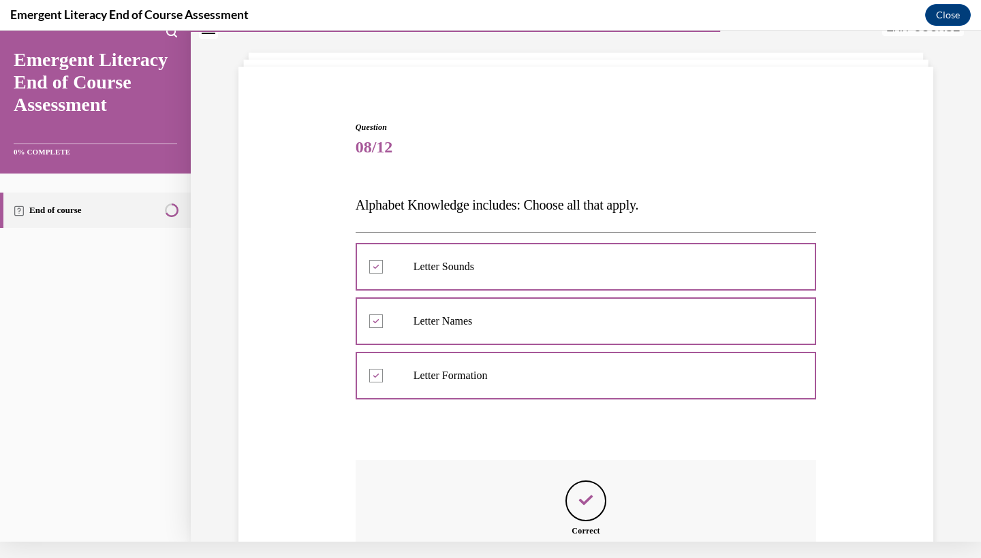
scroll to position [202, 0]
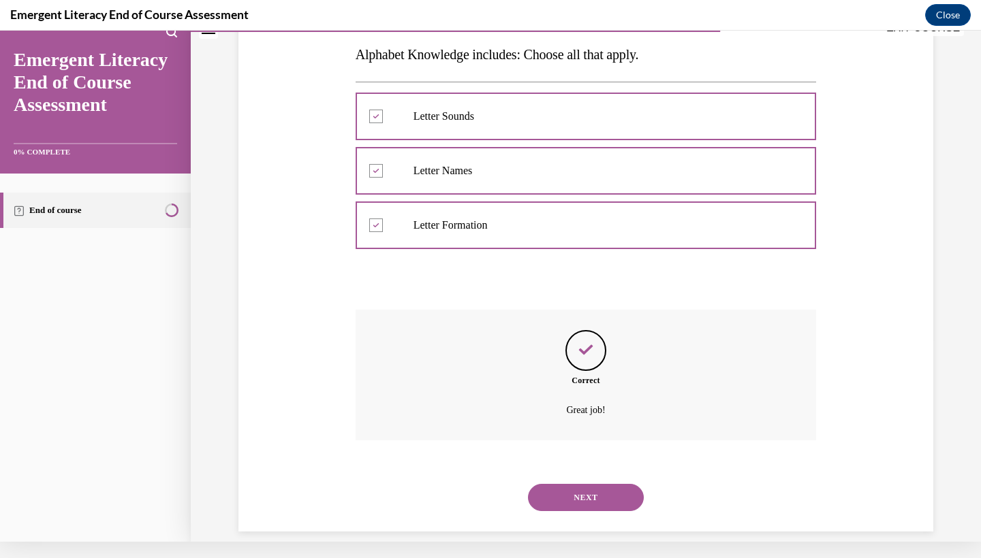
click at [601, 484] on button "NEXT" at bounding box center [586, 497] width 116 height 27
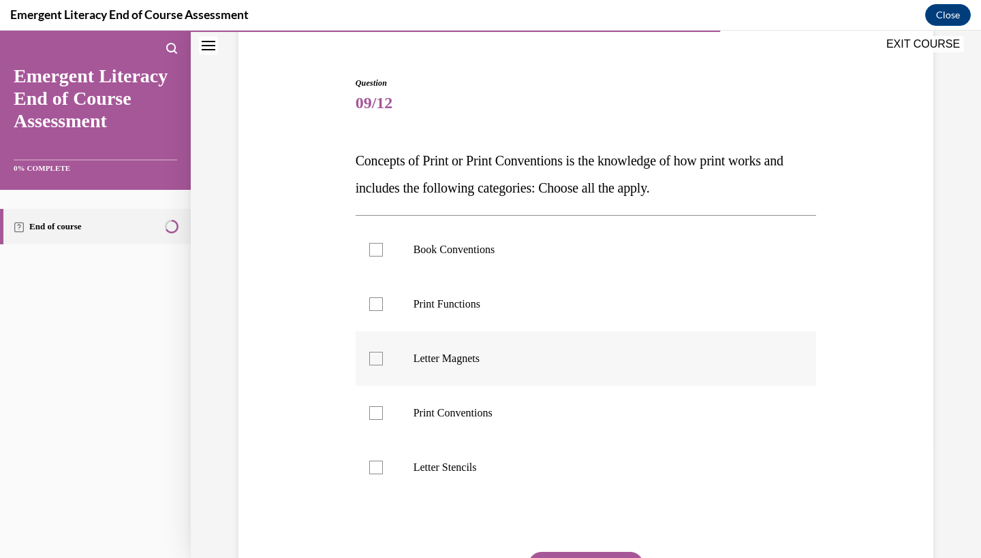
scroll to position [116, 0]
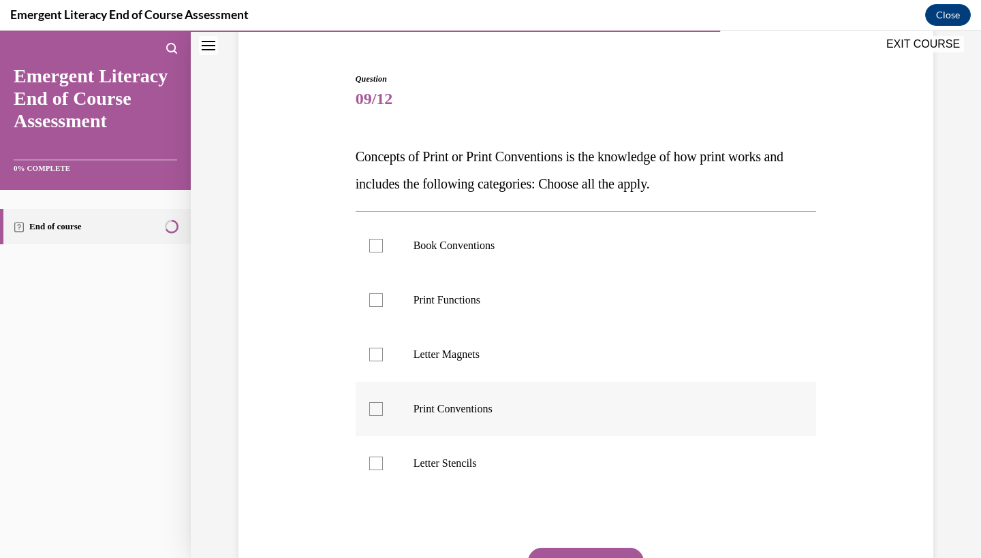
click at [374, 407] on div at bounding box center [376, 409] width 14 height 14
click at [374, 407] on input "Print Conventions" at bounding box center [376, 409] width 14 height 14
checkbox input "true"
click at [376, 297] on div at bounding box center [376, 300] width 14 height 14
click at [376, 297] on input "Print Functions" at bounding box center [376, 300] width 14 height 14
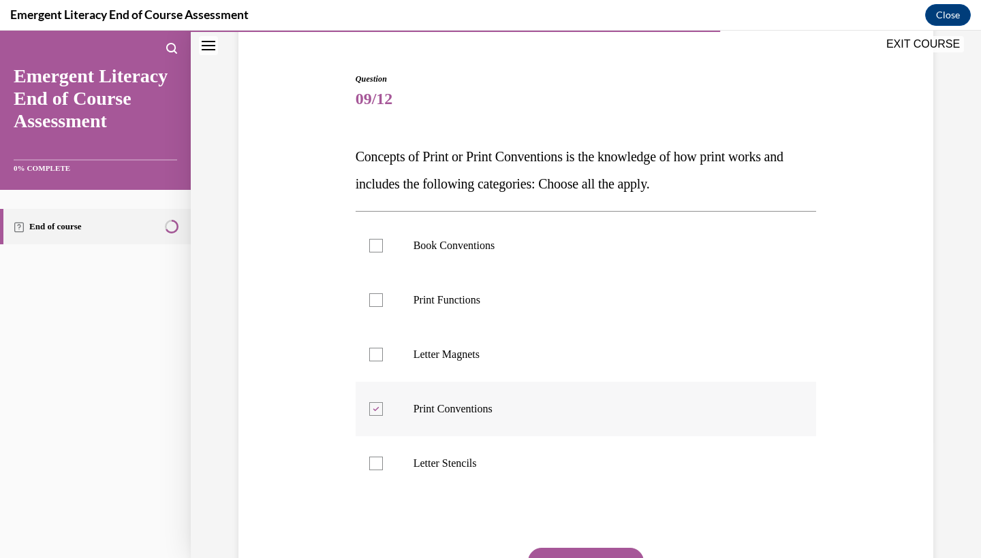
checkbox input "true"
click at [377, 244] on div at bounding box center [376, 246] width 14 height 14
click at [377, 244] on input "Book Conventions" at bounding box center [376, 246] width 14 height 14
checkbox input "true"
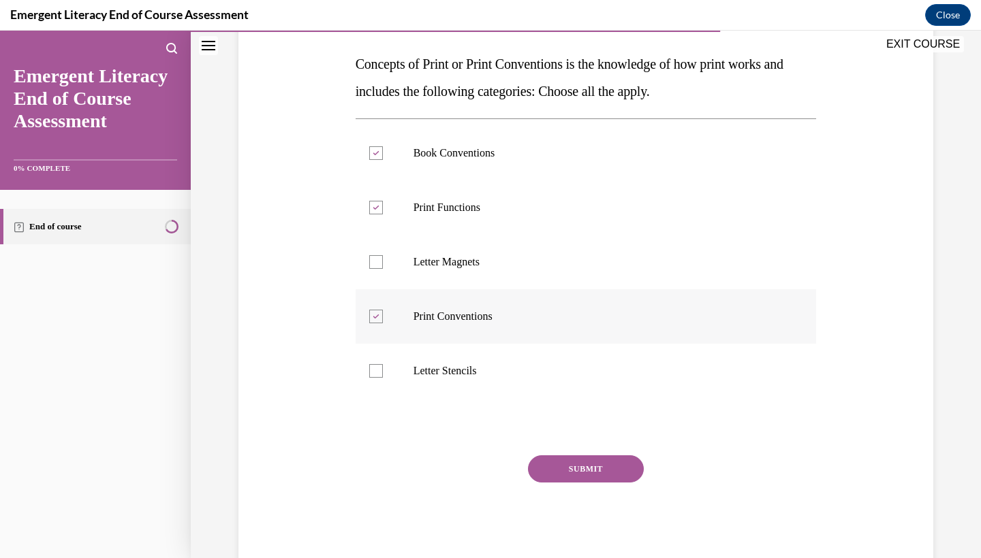
scroll to position [211, 0]
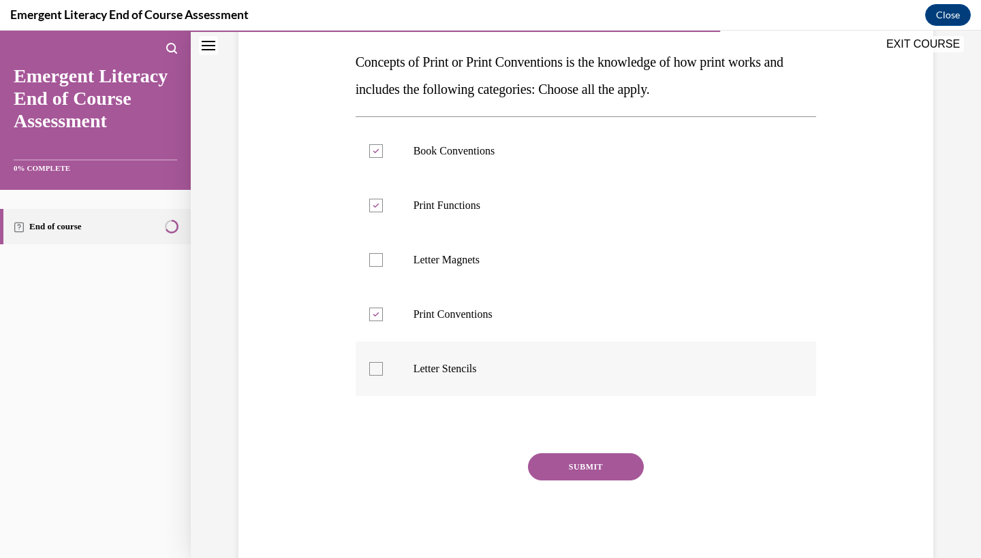
click at [613, 468] on button "SUBMIT" at bounding box center [586, 466] width 116 height 27
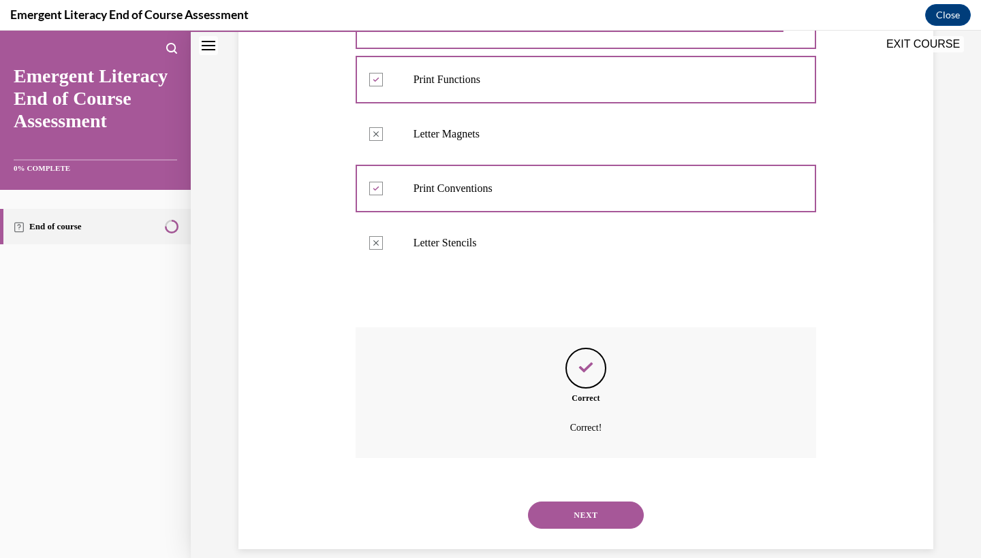
scroll to position [338, 0]
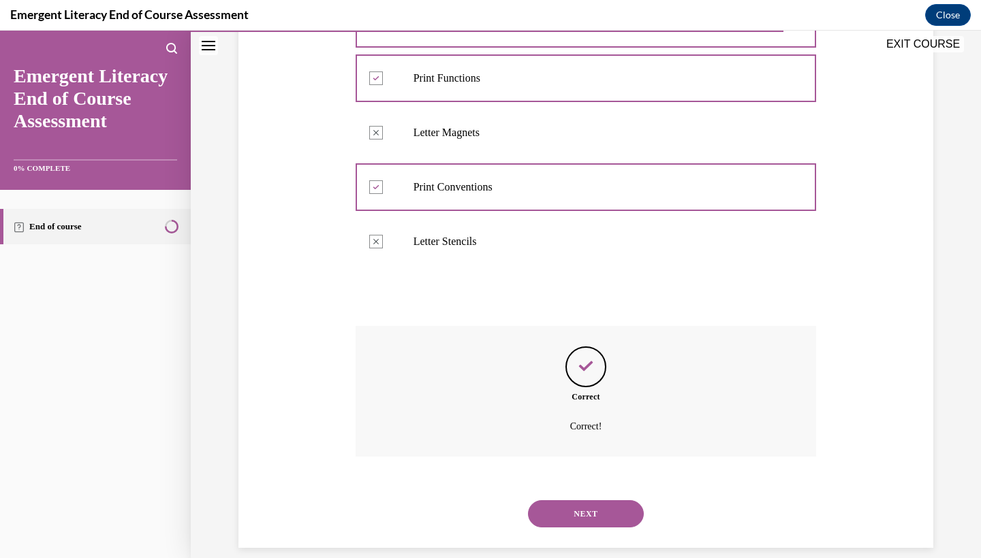
click at [605, 500] on button "NEXT" at bounding box center [586, 513] width 116 height 27
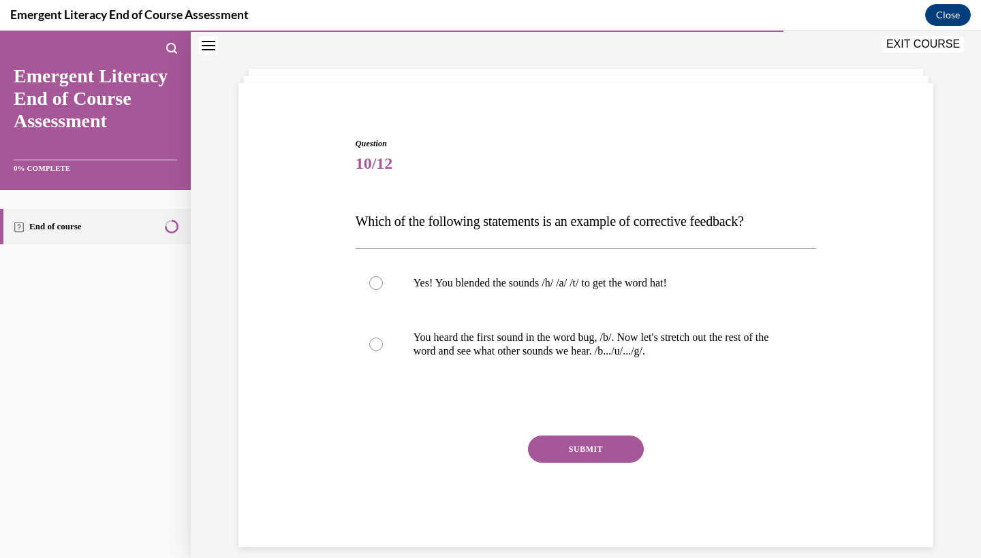
click at [372, 348] on div at bounding box center [376, 345] width 14 height 14
click at [372, 348] on input "You heard the first sound in the word bug, /b/. Now let's stretch out the rest …" at bounding box center [376, 345] width 14 height 14
radio input "true"
click at [604, 453] on button "SUBMIT" at bounding box center [586, 449] width 116 height 27
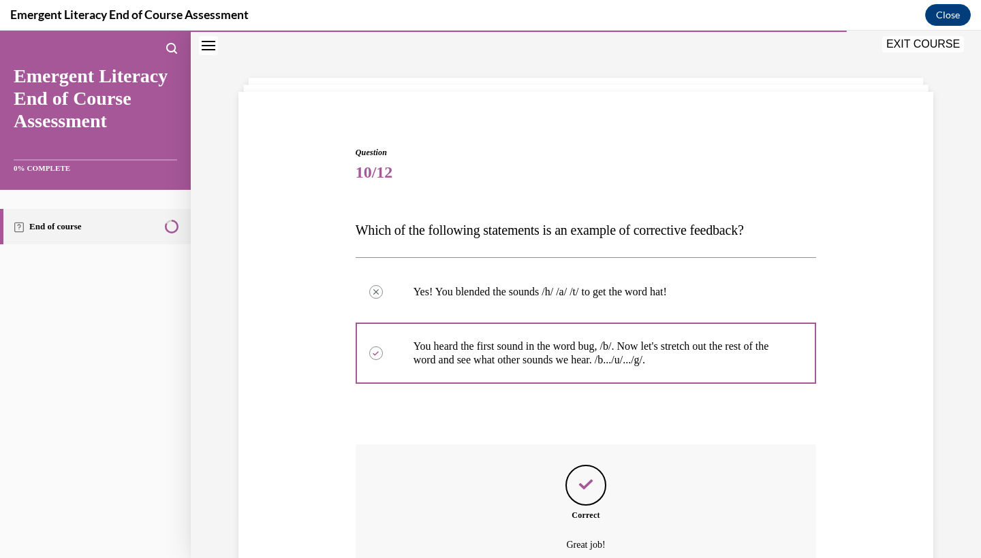
scroll to position [161, 0]
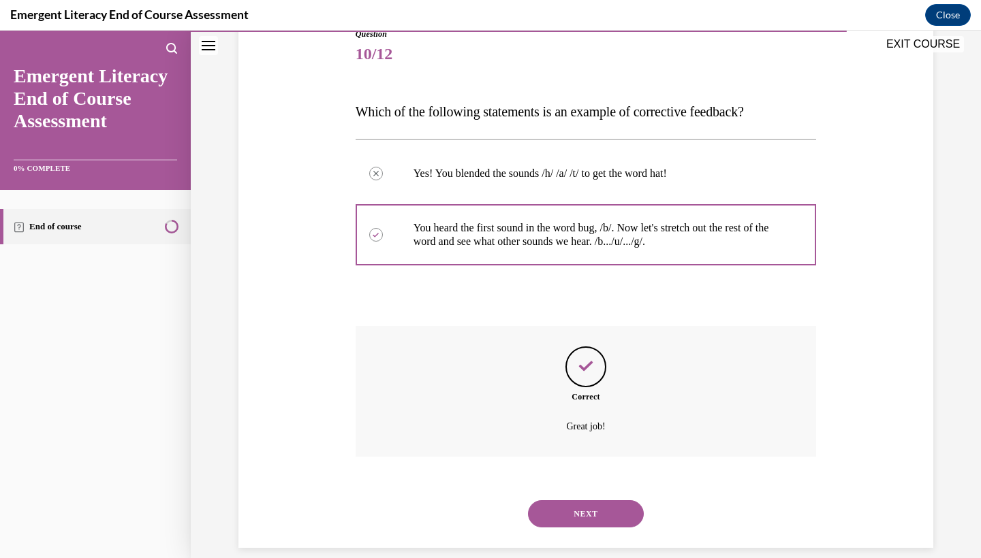
click at [603, 500] on button "NEXT" at bounding box center [586, 513] width 116 height 27
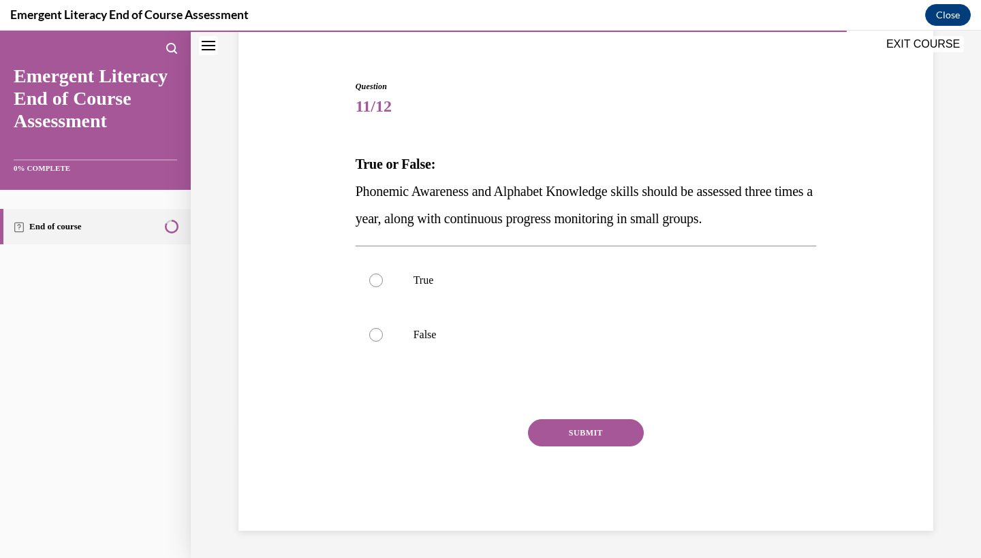
scroll to position [93, 0]
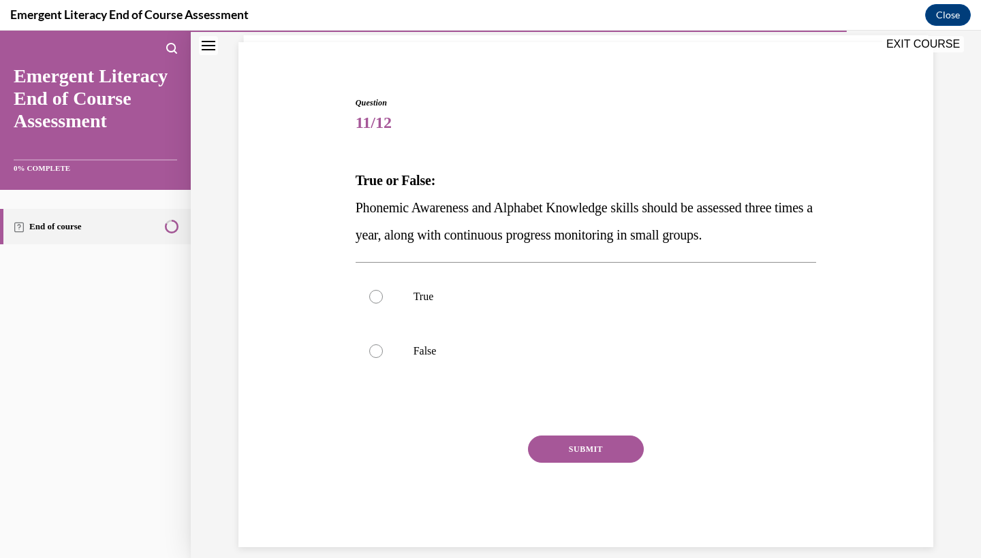
click at [410, 349] on label "False" at bounding box center [585, 351] width 461 height 54
click at [383, 349] on input "False" at bounding box center [376, 352] width 14 height 14
radio input "true"
drag, startPoint x: 603, startPoint y: 498, endPoint x: 402, endPoint y: 302, distance: 281.2
click at [402, 302] on label "True" at bounding box center [585, 297] width 461 height 54
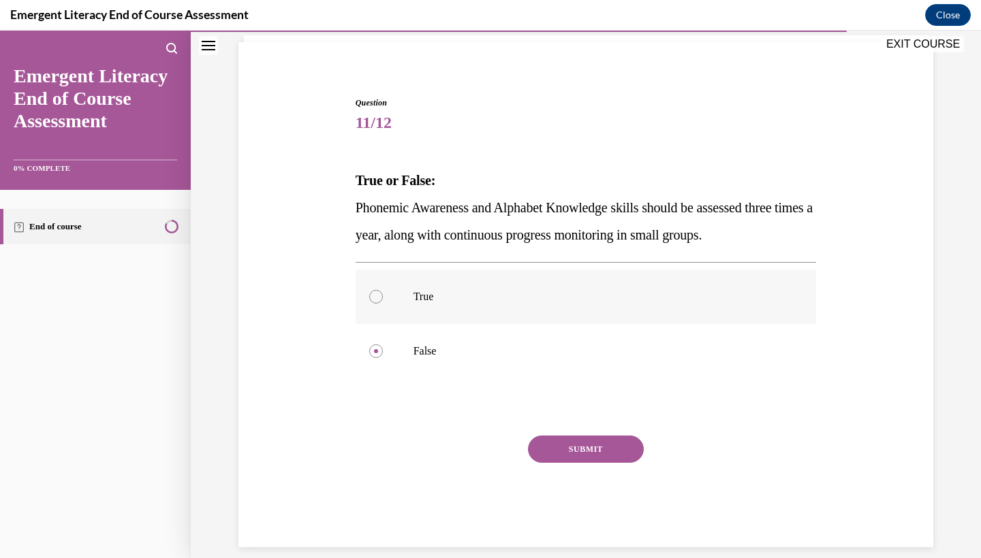
click at [383, 302] on input "True" at bounding box center [376, 297] width 14 height 14
radio input "true"
drag, startPoint x: 402, startPoint y: 302, endPoint x: 566, endPoint y: 445, distance: 218.1
click at [566, 445] on button "SUBMIT" at bounding box center [586, 449] width 116 height 27
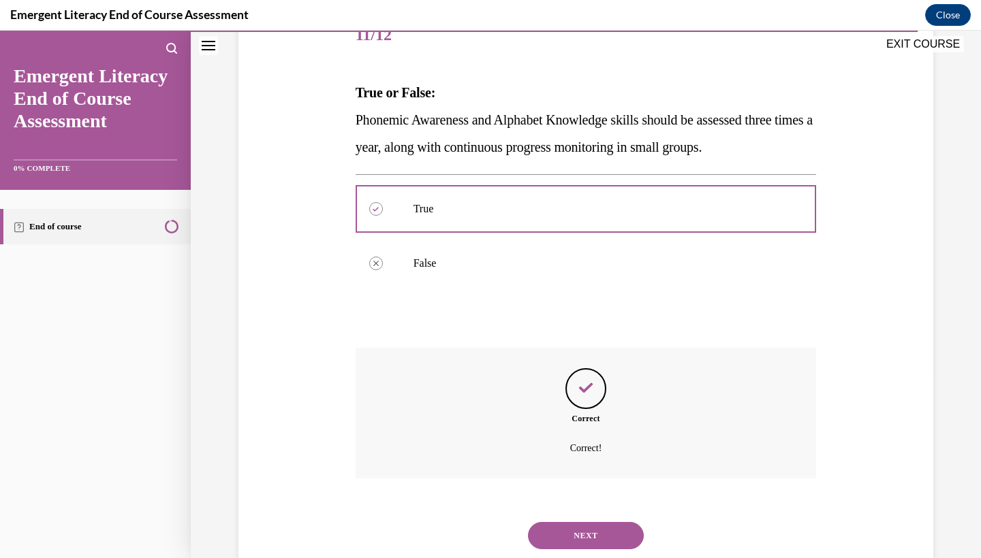
scroll to position [202, 0]
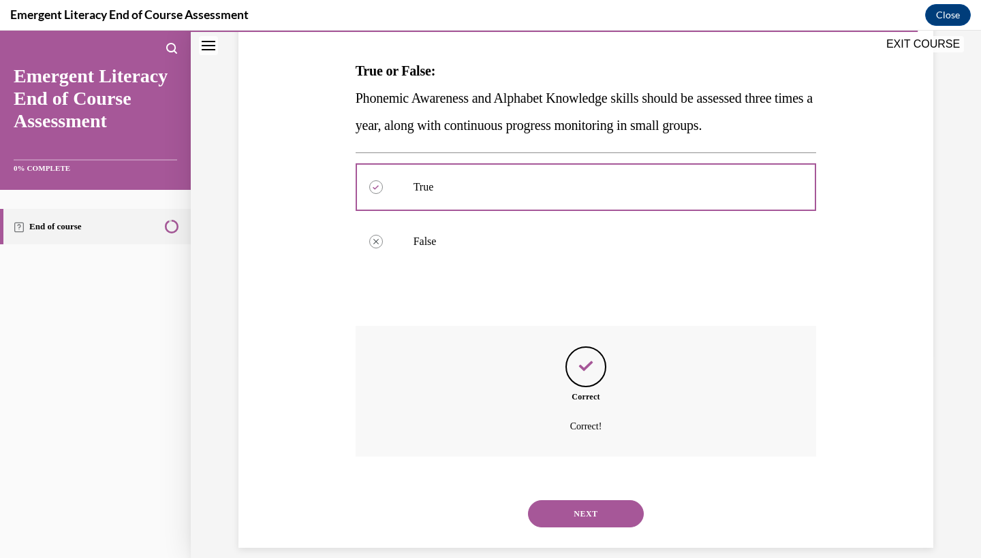
click at [608, 500] on button "NEXT" at bounding box center [586, 513] width 116 height 27
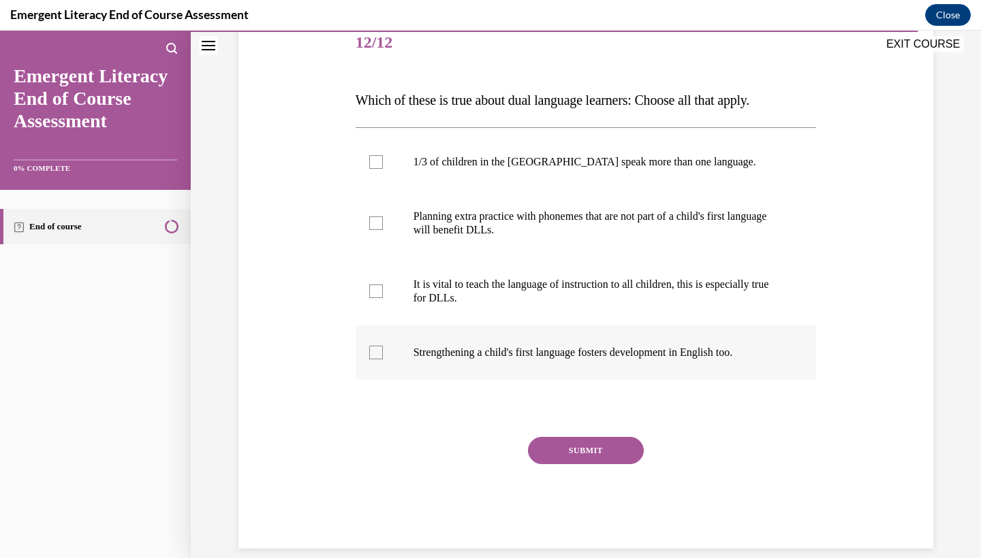
drag, startPoint x: 608, startPoint y: 496, endPoint x: 378, endPoint y: 374, distance: 260.4
click at [378, 374] on label "Strengthening a child's first language fosters development in English too." at bounding box center [585, 352] width 461 height 54
click at [378, 360] on input "Strengthening a child's first language fosters development in English too." at bounding box center [376, 353] width 14 height 14
checkbox input "true"
click at [377, 182] on label "1/3 of children in the US speak more than one language." at bounding box center [585, 162] width 461 height 54
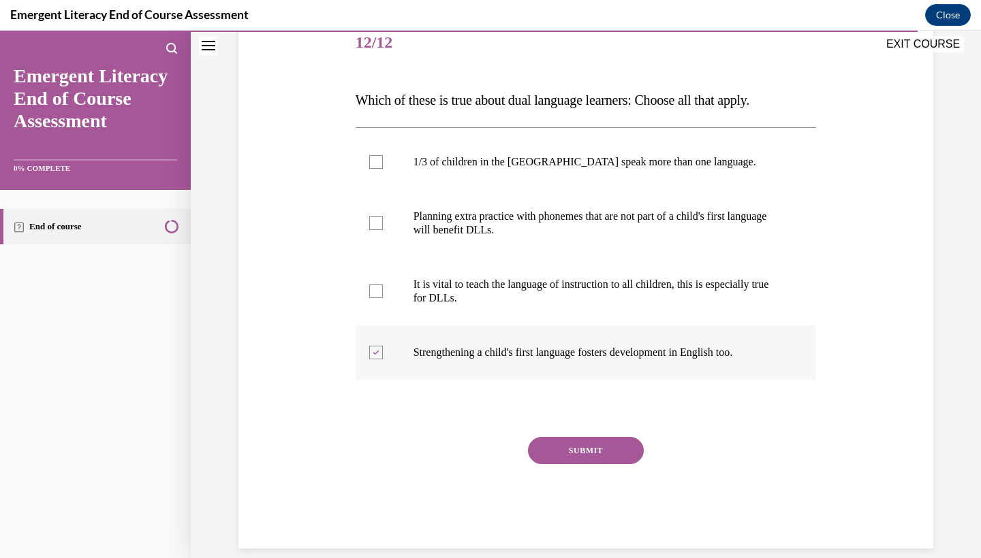
click at [377, 169] on input "1/3 of children in the US speak more than one language." at bounding box center [376, 162] width 14 height 14
checkbox input "true"
click at [395, 247] on label "Planning extra practice with phonemes that are not part of a child's first lang…" at bounding box center [585, 223] width 461 height 68
click at [383, 230] on input "Planning extra practice with phonemes that are not part of a child's first lang…" at bounding box center [376, 224] width 14 height 14
checkbox input "true"
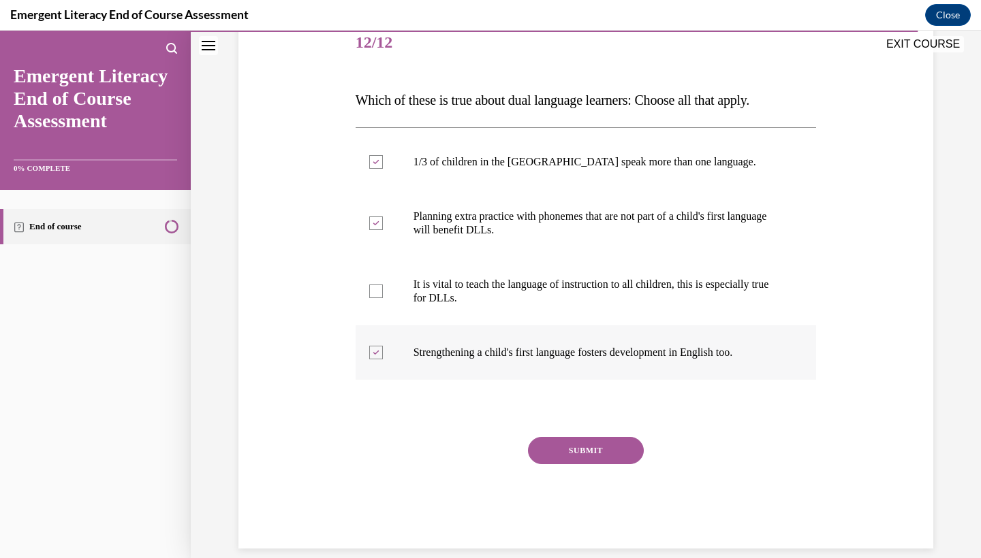
click at [379, 318] on label "It is vital to teach the language of instruction to all children, this is espec…" at bounding box center [585, 291] width 461 height 68
click at [379, 298] on input "It is vital to teach the language of instruction to all children, this is espec…" at bounding box center [376, 292] width 14 height 14
checkbox input "true"
drag, startPoint x: 378, startPoint y: 374, endPoint x: 607, endPoint y: 470, distance: 248.1
click at [607, 470] on div "SUBMIT" at bounding box center [585, 471] width 461 height 68
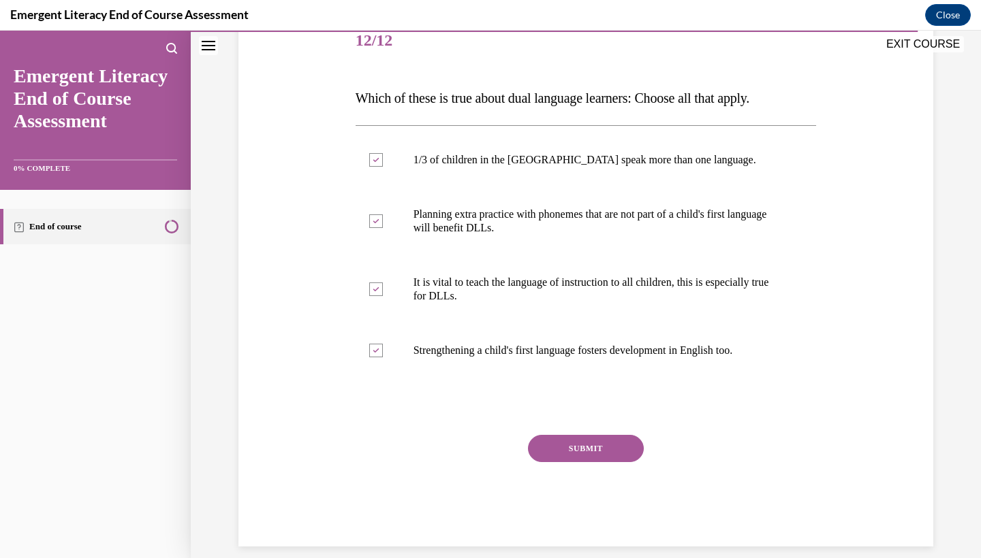
scroll to position [174, 0]
click at [578, 449] on button "SUBMIT" at bounding box center [586, 449] width 116 height 27
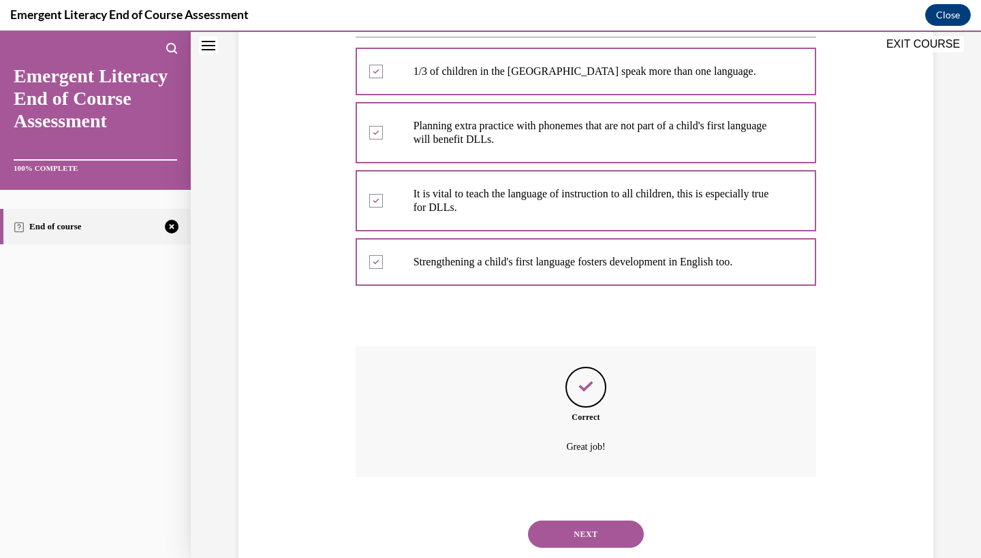
scroll to position [284, 0]
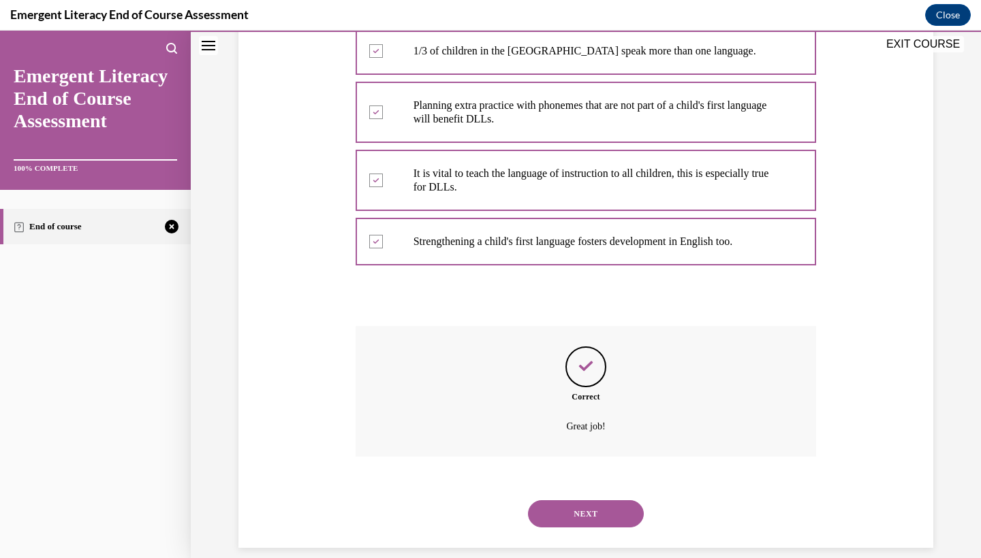
click at [602, 503] on button "NEXT" at bounding box center [586, 513] width 116 height 27
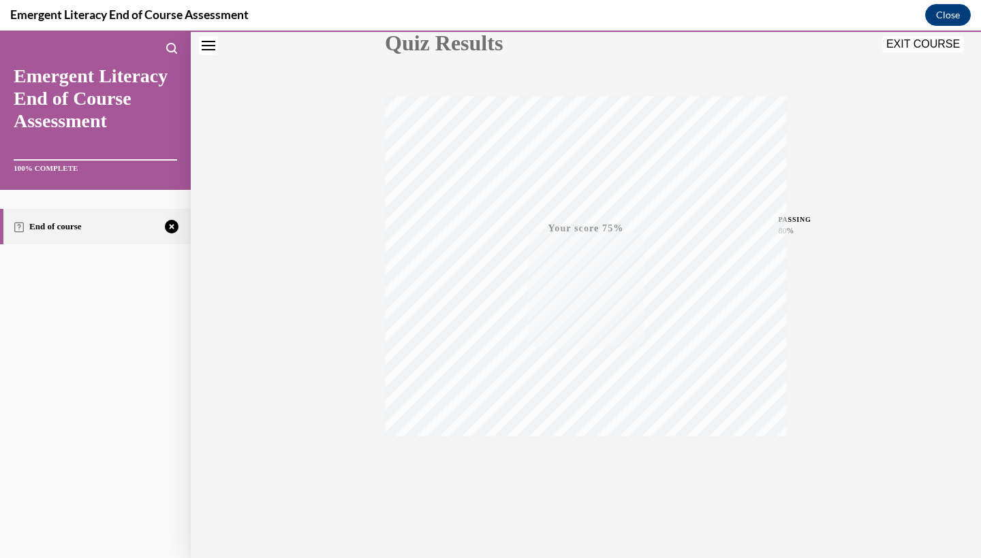
scroll to position [170, 0]
click at [590, 477] on icon "button" at bounding box center [586, 475] width 48 height 15
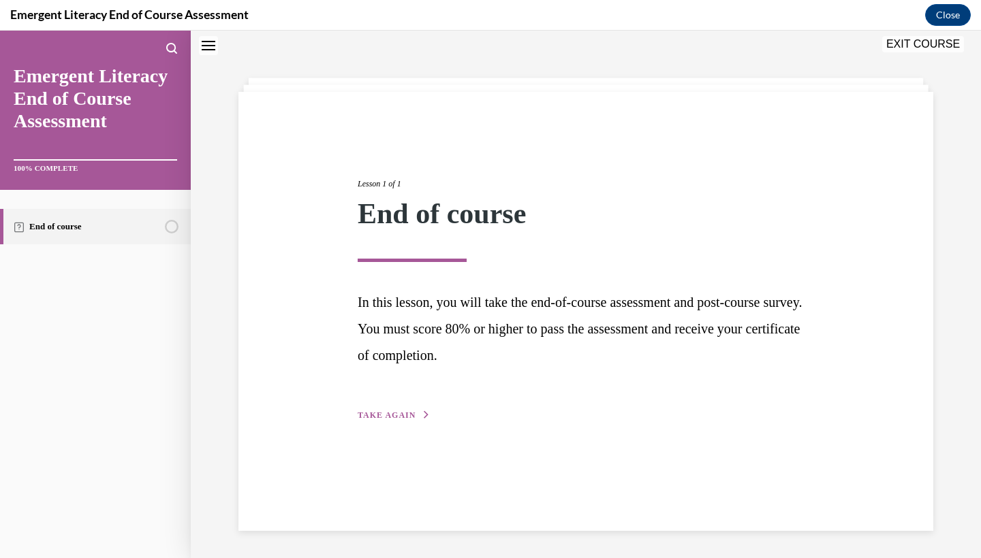
drag, startPoint x: 602, startPoint y: 503, endPoint x: 405, endPoint y: 421, distance: 213.1
click at [405, 421] on div "Lesson 1 of 1 End of course In this lesson, you will take the end-of-course ass…" at bounding box center [585, 311] width 695 height 439
drag, startPoint x: 405, startPoint y: 421, endPoint x: 408, endPoint y: 410, distance: 11.9
click at [408, 411] on span "TAKE AGAIN" at bounding box center [386, 416] width 58 height 10
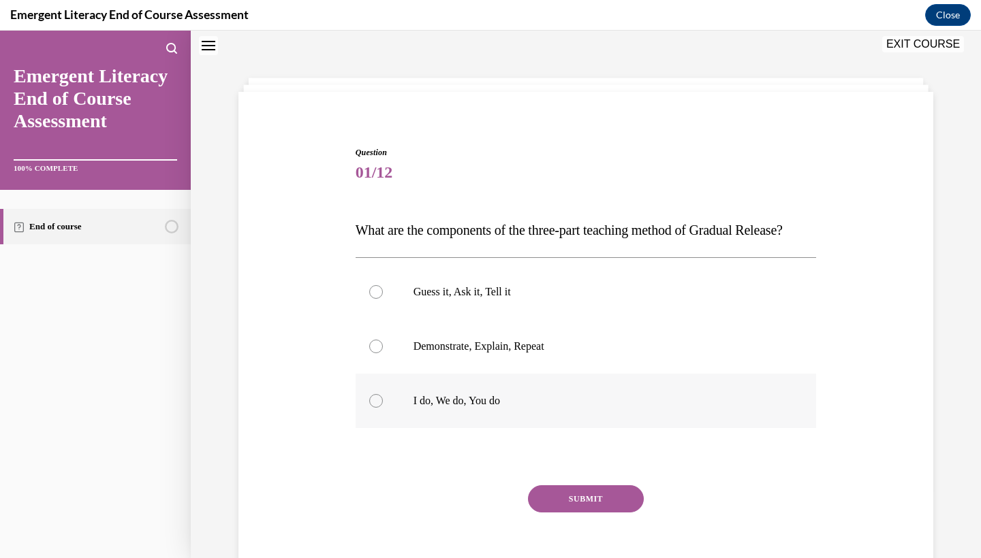
drag, startPoint x: 408, startPoint y: 410, endPoint x: 383, endPoint y: 426, distance: 30.0
click at [383, 426] on label "I do, We do, You do" at bounding box center [585, 401] width 461 height 54
click at [383, 408] on input "I do, We do, You do" at bounding box center [376, 401] width 14 height 14
radio input "true"
click at [596, 513] on button "SUBMIT" at bounding box center [586, 498] width 116 height 27
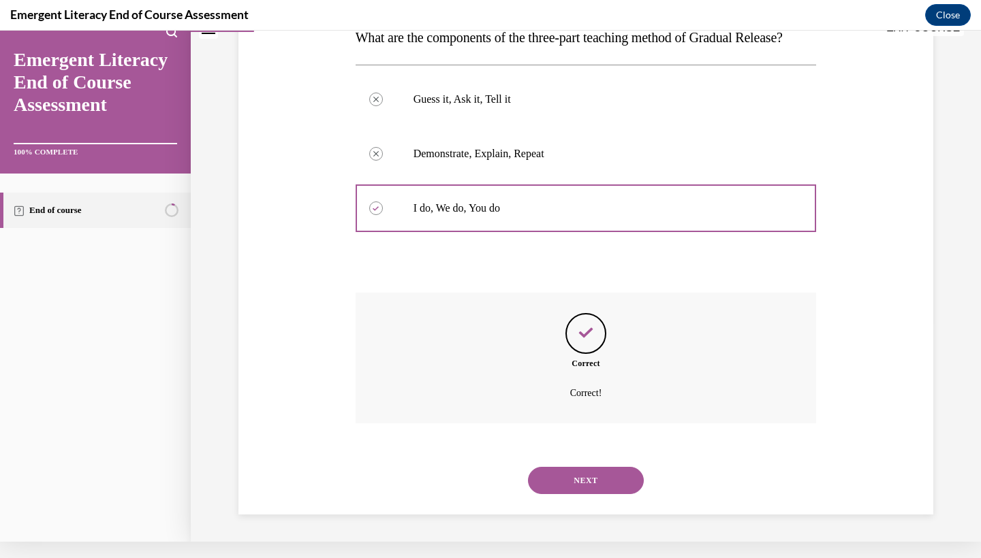
scroll to position [229, 0]
drag, startPoint x: 596, startPoint y: 527, endPoint x: 597, endPoint y: 484, distance: 42.9
click at [597, 484] on button "NEXT" at bounding box center [586, 480] width 116 height 27
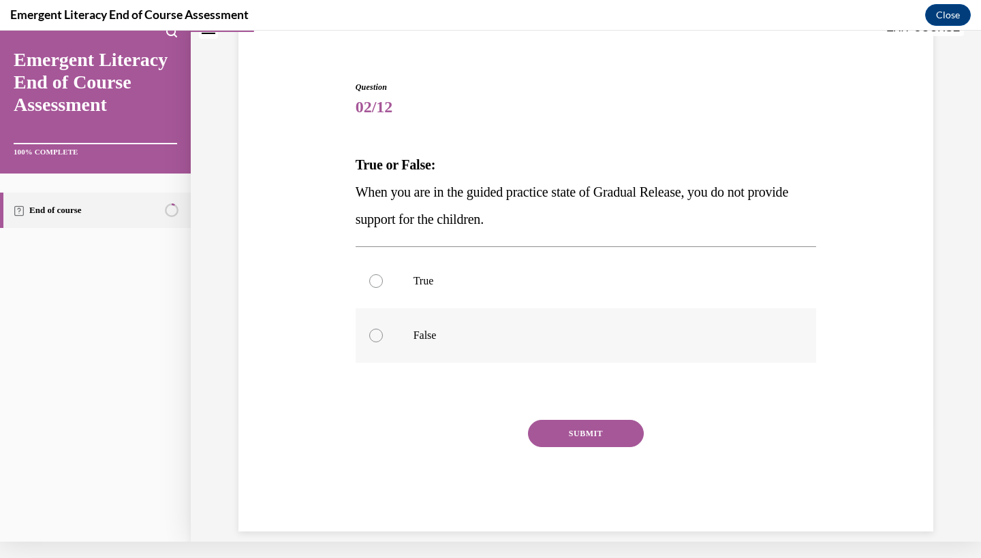
drag, startPoint x: 597, startPoint y: 484, endPoint x: 432, endPoint y: 340, distance: 218.6
click at [432, 340] on p "False" at bounding box center [597, 336] width 369 height 14
click at [383, 340] on input "False" at bounding box center [376, 336] width 14 height 14
radio input "true"
drag, startPoint x: 432, startPoint y: 340, endPoint x: 606, endPoint y: 432, distance: 196.1
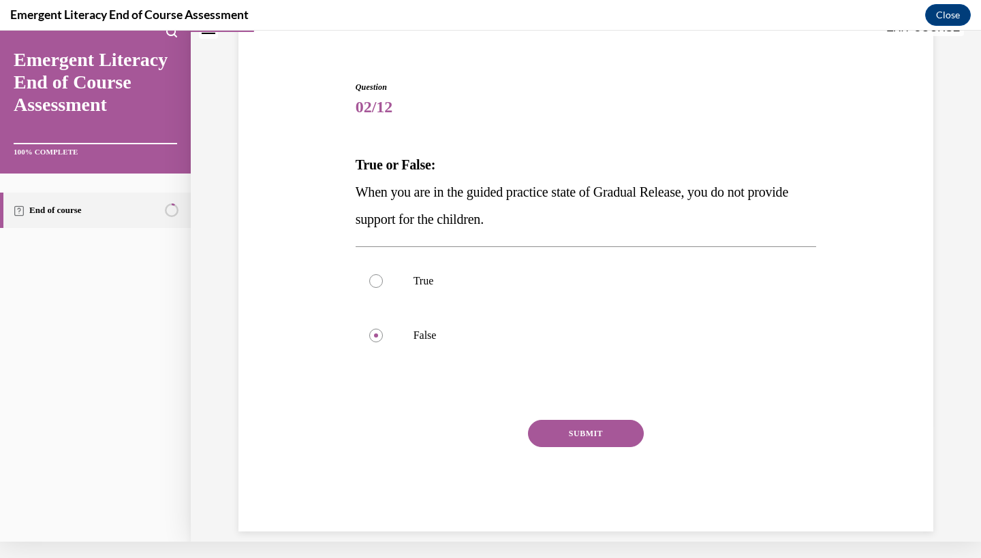
click at [606, 432] on button "SUBMIT" at bounding box center [586, 433] width 116 height 27
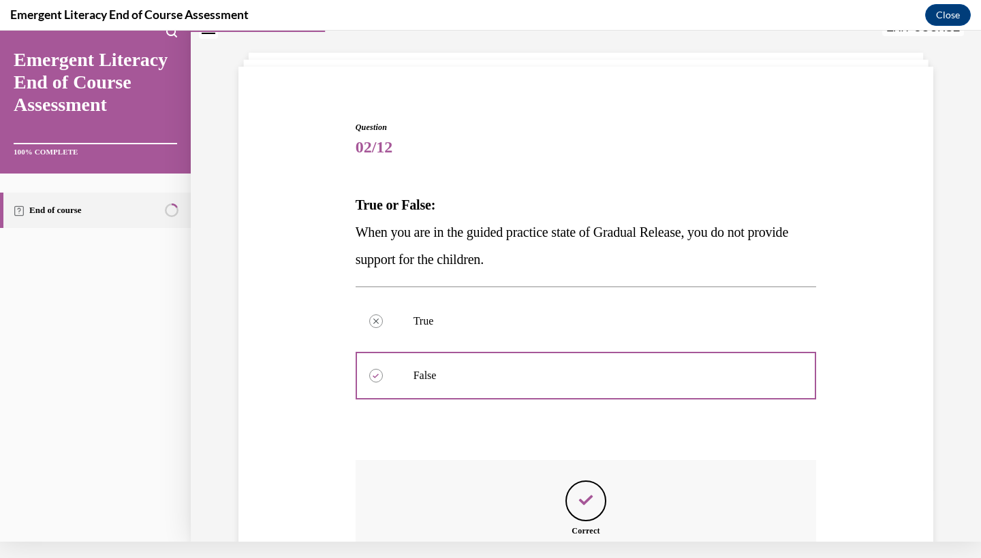
scroll to position [202, 0]
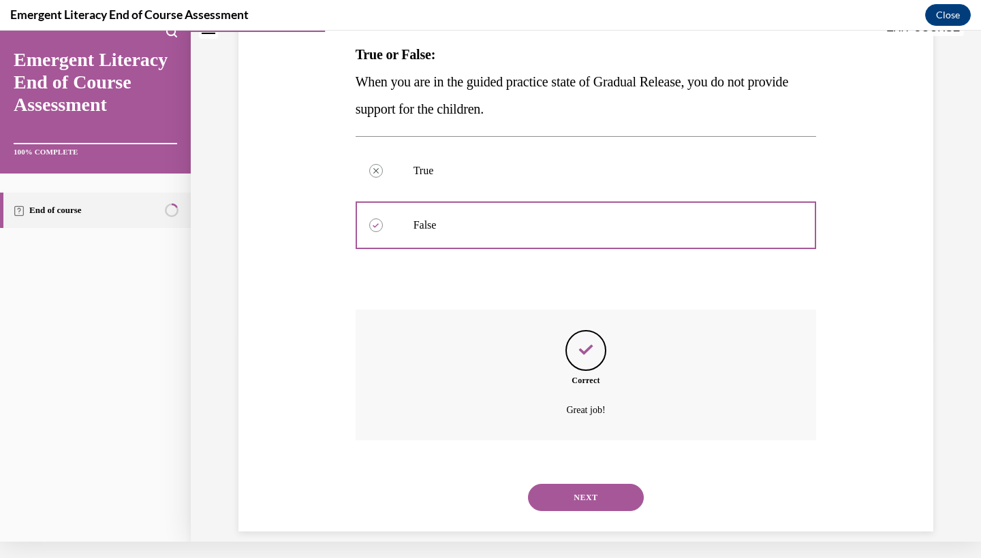
click at [594, 484] on button "NEXT" at bounding box center [586, 497] width 116 height 27
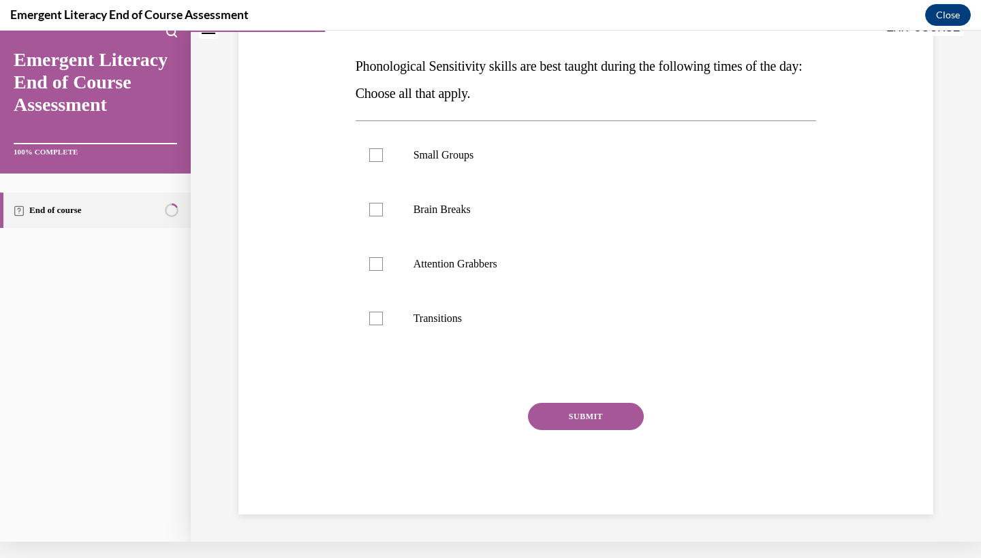
scroll to position [0, 0]
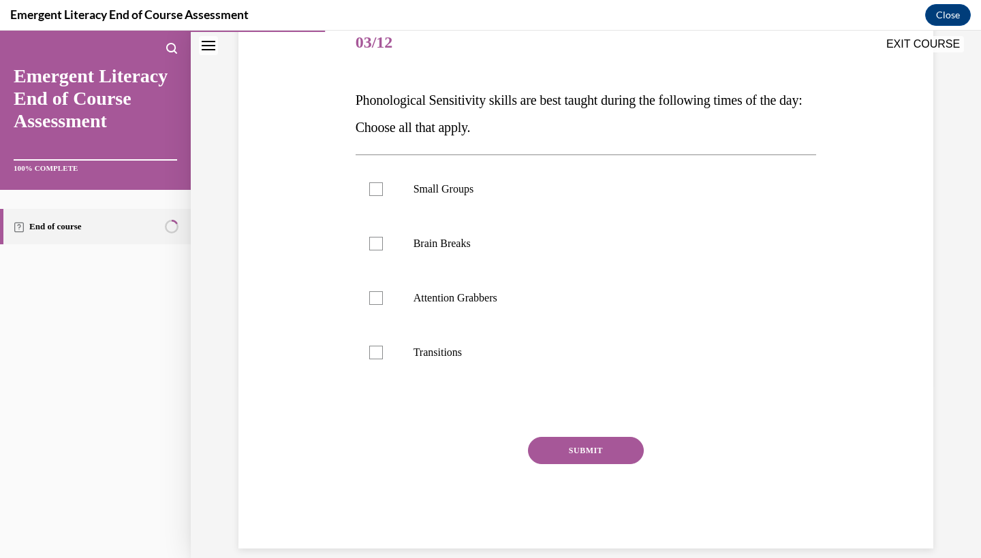
click at [371, 262] on label "Brain Breaks" at bounding box center [585, 244] width 461 height 54
click at [371, 251] on input "Brain Breaks" at bounding box center [376, 244] width 14 height 14
checkbox input "true"
drag, startPoint x: 594, startPoint y: 469, endPoint x: 396, endPoint y: 320, distance: 248.0
click at [396, 320] on label "Attention Grabbers" at bounding box center [585, 298] width 461 height 54
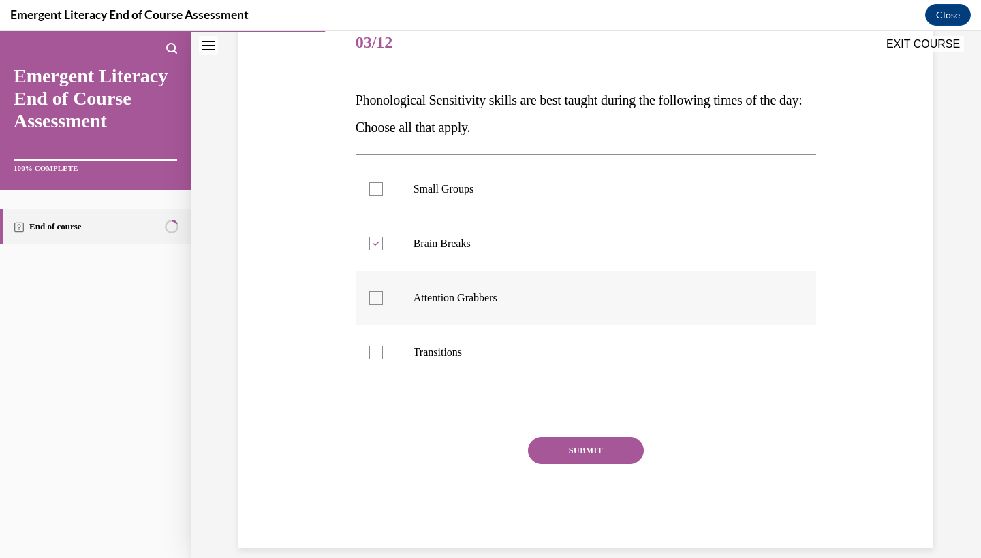
click at [383, 305] on input "Attention Grabbers" at bounding box center [376, 298] width 14 height 14
checkbox input "true"
drag, startPoint x: 396, startPoint y: 320, endPoint x: 411, endPoint y: 375, distance: 56.3
click at [411, 375] on label "Transitions" at bounding box center [585, 352] width 461 height 54
click at [383, 360] on input "Transitions" at bounding box center [376, 353] width 14 height 14
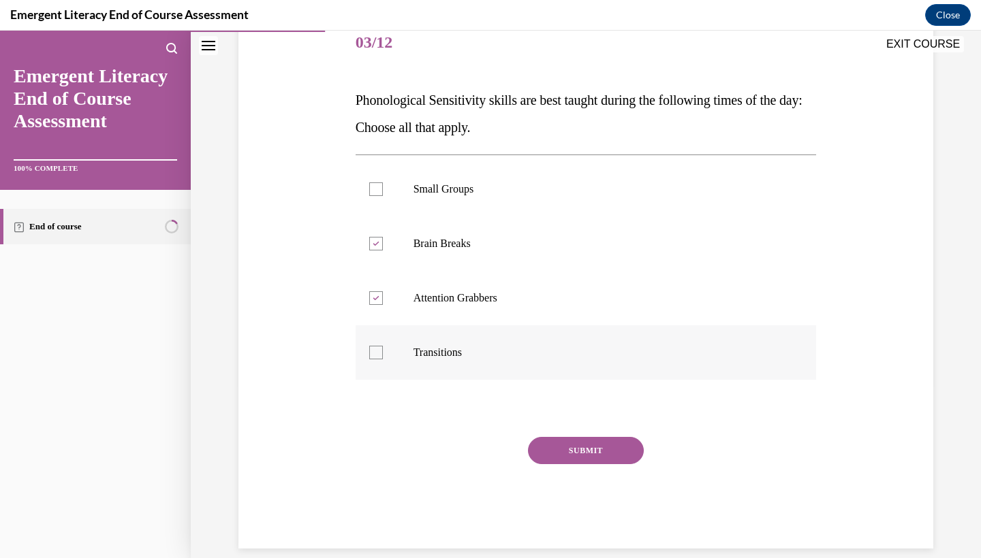
checkbox input "true"
click at [592, 473] on div "SUBMIT" at bounding box center [585, 471] width 461 height 68
drag, startPoint x: 411, startPoint y: 375, endPoint x: 573, endPoint y: 473, distance: 190.0
click at [573, 473] on div "SUBMIT" at bounding box center [585, 471] width 461 height 68
drag, startPoint x: 573, startPoint y: 473, endPoint x: 594, endPoint y: 447, distance: 32.4
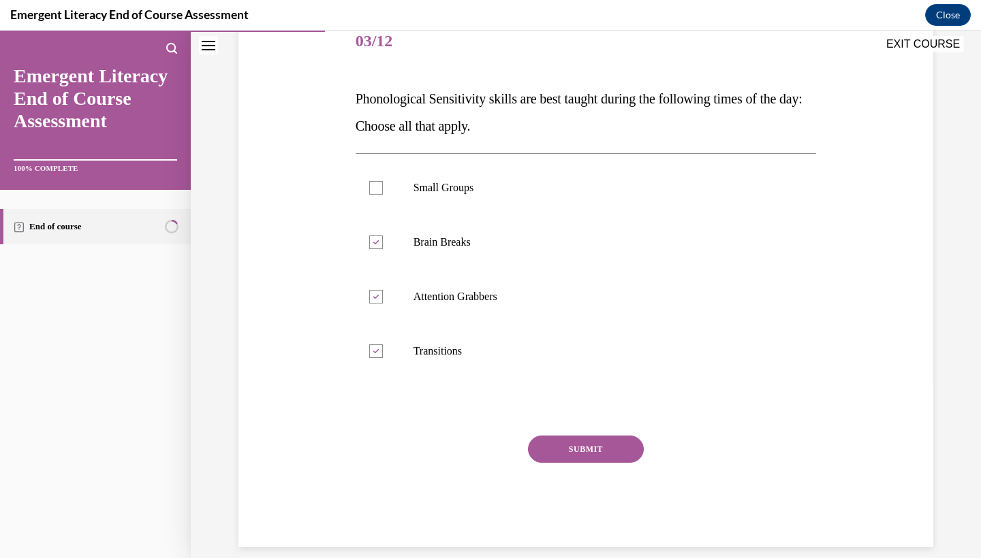
click at [594, 447] on button "SUBMIT" at bounding box center [586, 449] width 116 height 27
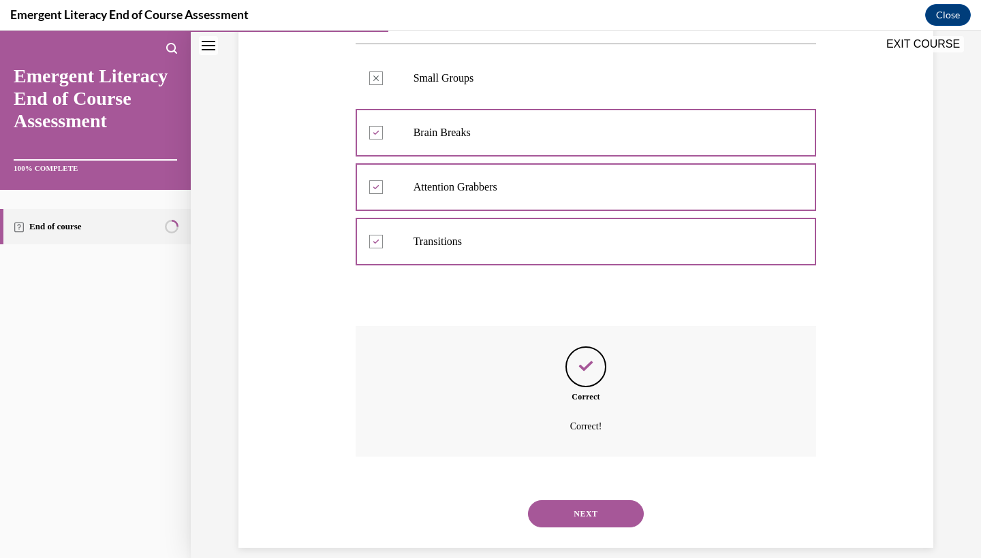
click at [609, 509] on button "NEXT" at bounding box center [586, 513] width 116 height 27
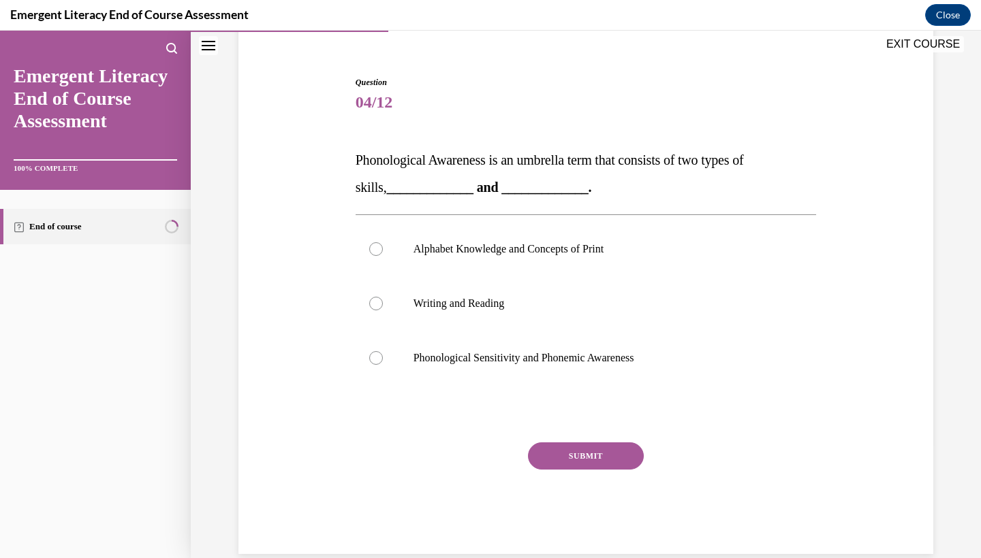
click at [377, 359] on div at bounding box center [376, 358] width 14 height 14
click at [377, 359] on input "Phonological Sensitivity and Phonemic Awareness" at bounding box center [376, 358] width 14 height 14
radio input "true"
click at [577, 460] on button "SUBMIT" at bounding box center [586, 456] width 116 height 27
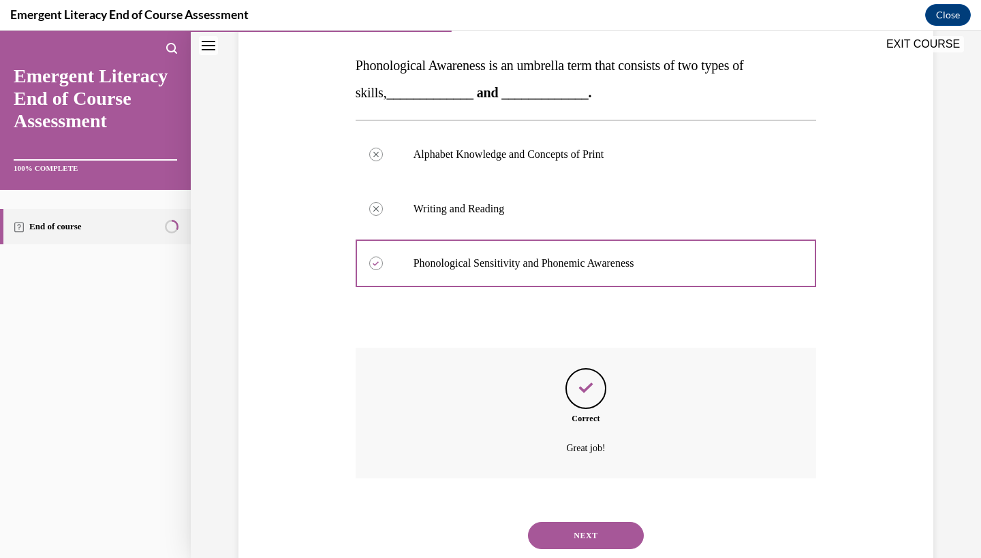
scroll to position [229, 0]
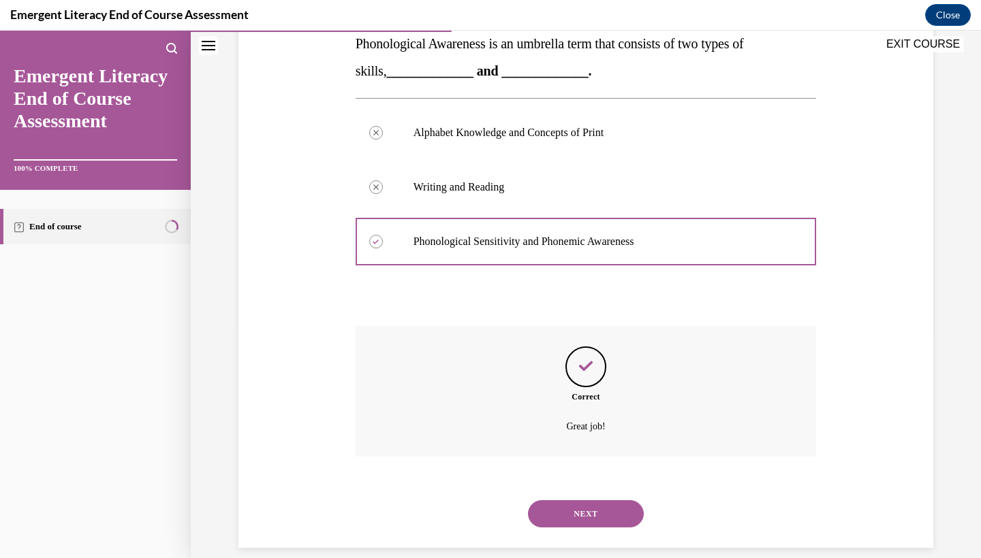
drag, startPoint x: 577, startPoint y: 460, endPoint x: 586, endPoint y: 497, distance: 37.8
click at [586, 500] on button "NEXT" at bounding box center [586, 513] width 116 height 27
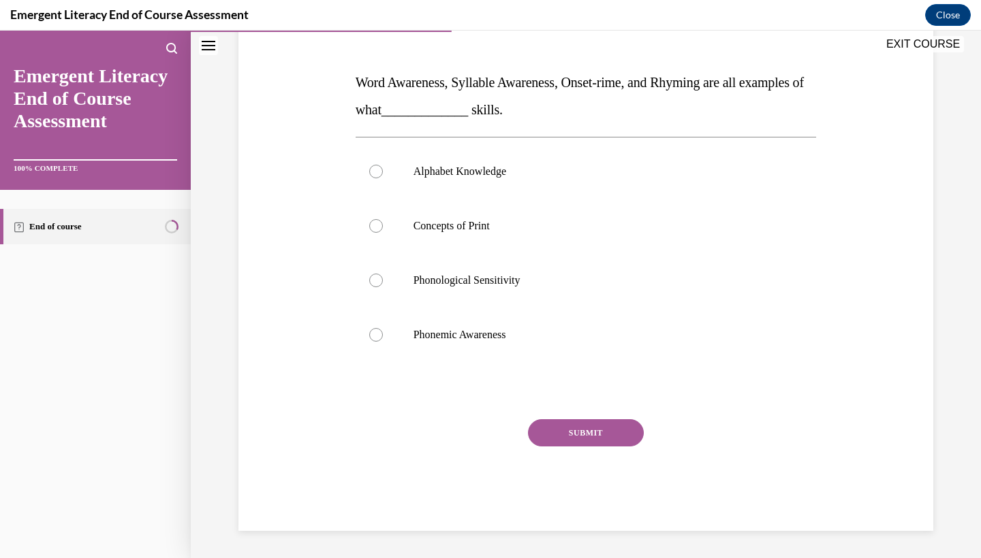
scroll to position [170, 0]
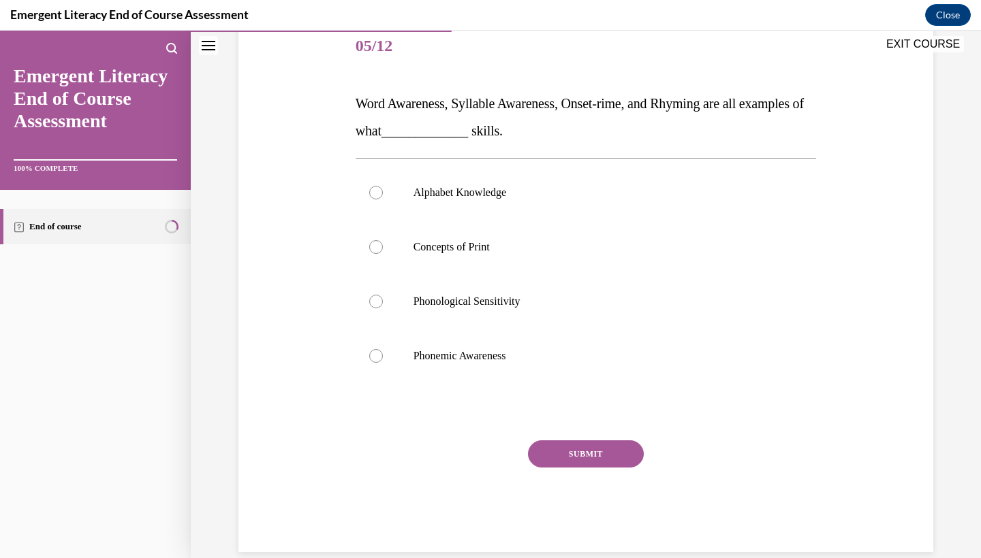
click at [425, 366] on label "Phonemic Awareness" at bounding box center [585, 356] width 461 height 54
click at [383, 363] on input "Phonemic Awareness" at bounding box center [376, 356] width 14 height 14
radio input "true"
click at [509, 321] on label "Phonological Sensitivity" at bounding box center [585, 301] width 461 height 54
click at [383, 308] on input "Phonological Sensitivity" at bounding box center [376, 302] width 14 height 14
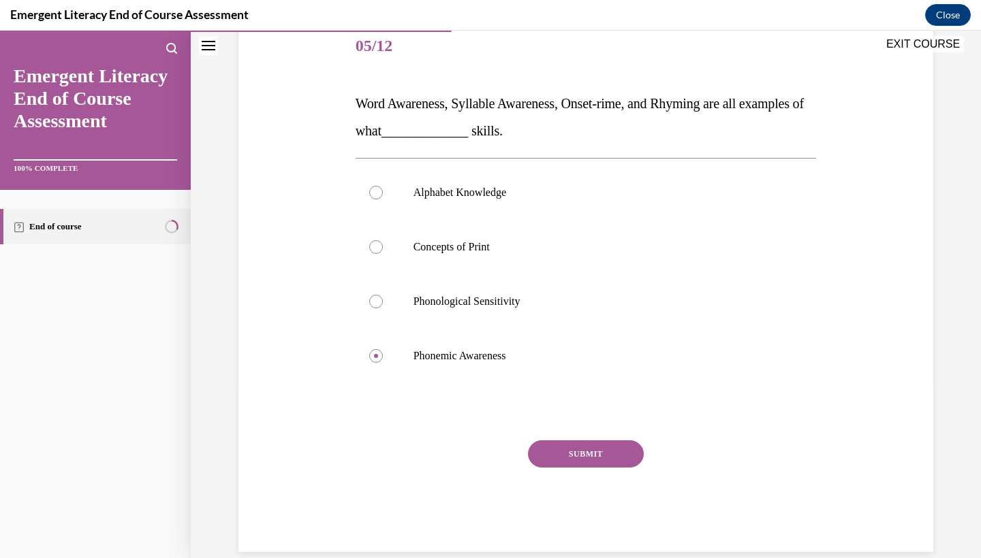
radio input "true"
drag, startPoint x: 586, startPoint y: 497, endPoint x: 604, endPoint y: 475, distance: 28.5
click at [604, 475] on div "SUBMIT" at bounding box center [585, 475] width 461 height 68
drag, startPoint x: 604, startPoint y: 475, endPoint x: 580, endPoint y: 476, distance: 23.8
click at [580, 476] on div "SUBMIT" at bounding box center [585, 475] width 461 height 68
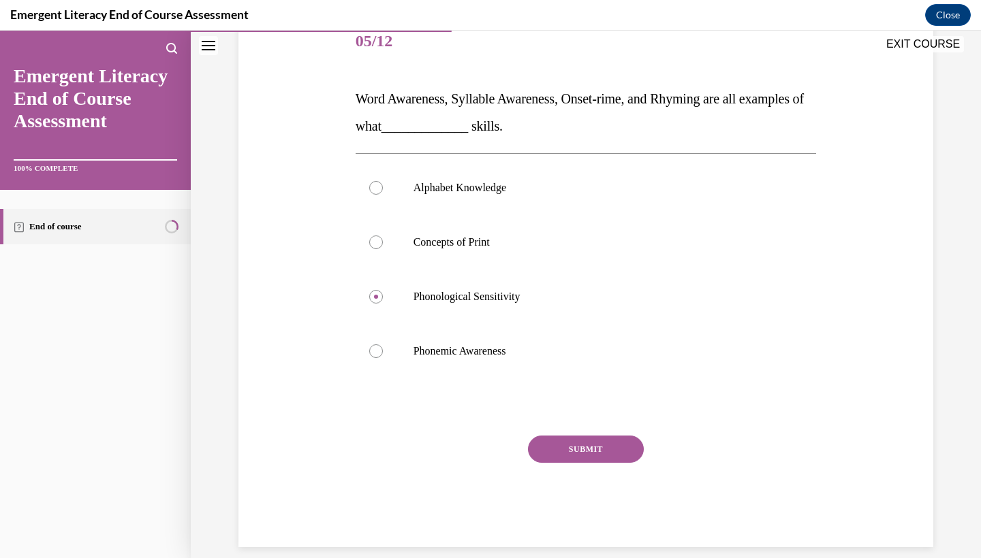
drag, startPoint x: 601, startPoint y: 419, endPoint x: 617, endPoint y: 452, distance: 36.5
click at [617, 452] on button "SUBMIT" at bounding box center [586, 449] width 116 height 27
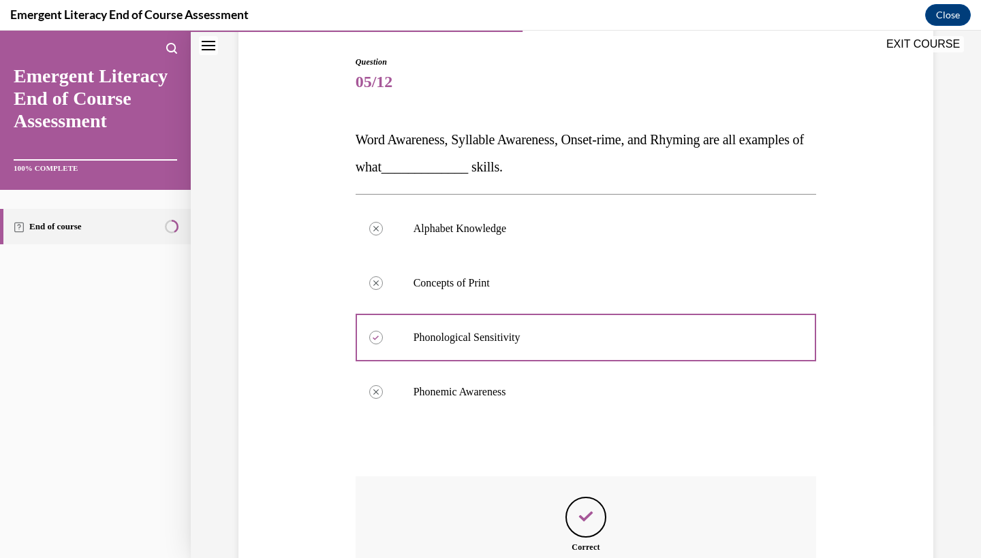
scroll to position [284, 0]
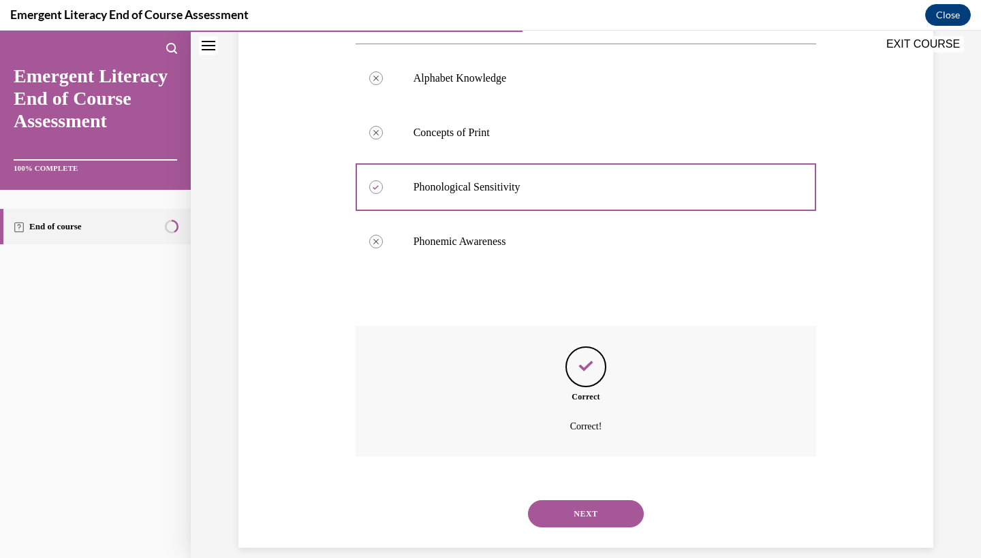
click at [611, 500] on button "NEXT" at bounding box center [586, 513] width 116 height 27
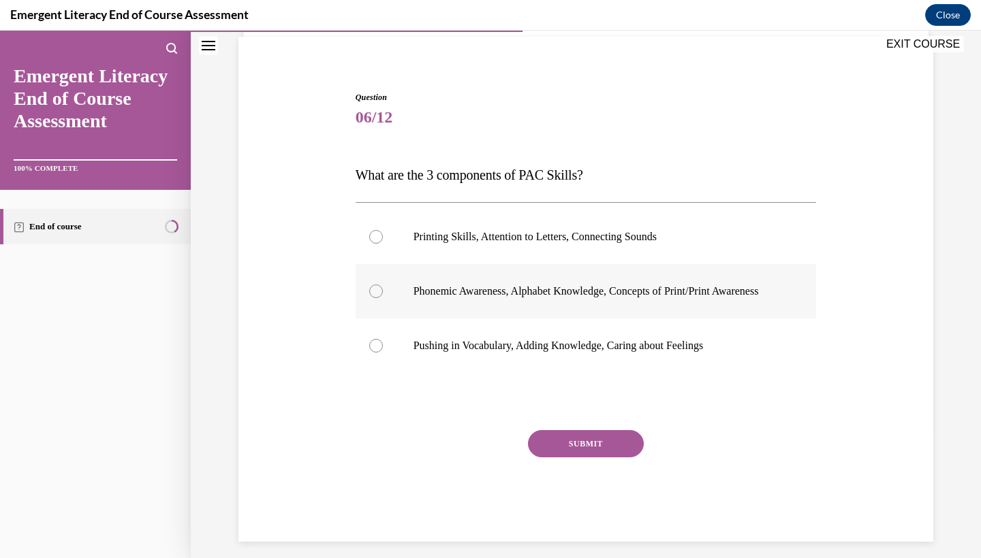
drag, startPoint x: 611, startPoint y: 488, endPoint x: 381, endPoint y: 298, distance: 298.3
click at [381, 298] on div at bounding box center [376, 292] width 14 height 14
click at [381, 298] on input "Phonemic Awareness, Alphabet Knowledge, Concepts of Print/Print Awareness" at bounding box center [376, 292] width 14 height 14
radio input "true"
click at [610, 453] on button "SUBMIT" at bounding box center [586, 443] width 116 height 27
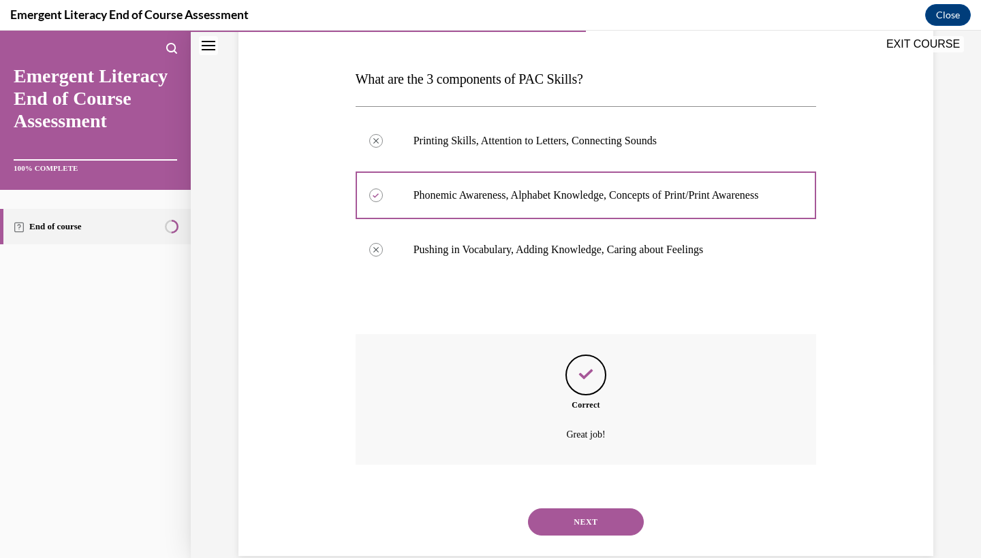
scroll to position [216, 0]
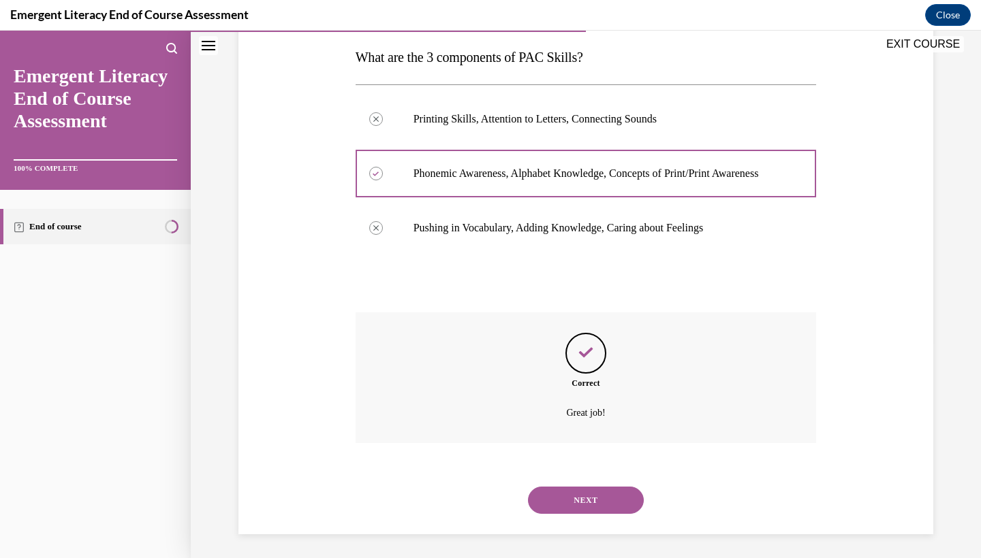
drag, startPoint x: 610, startPoint y: 453, endPoint x: 609, endPoint y: 490, distance: 36.8
click at [609, 490] on button "NEXT" at bounding box center [586, 500] width 116 height 27
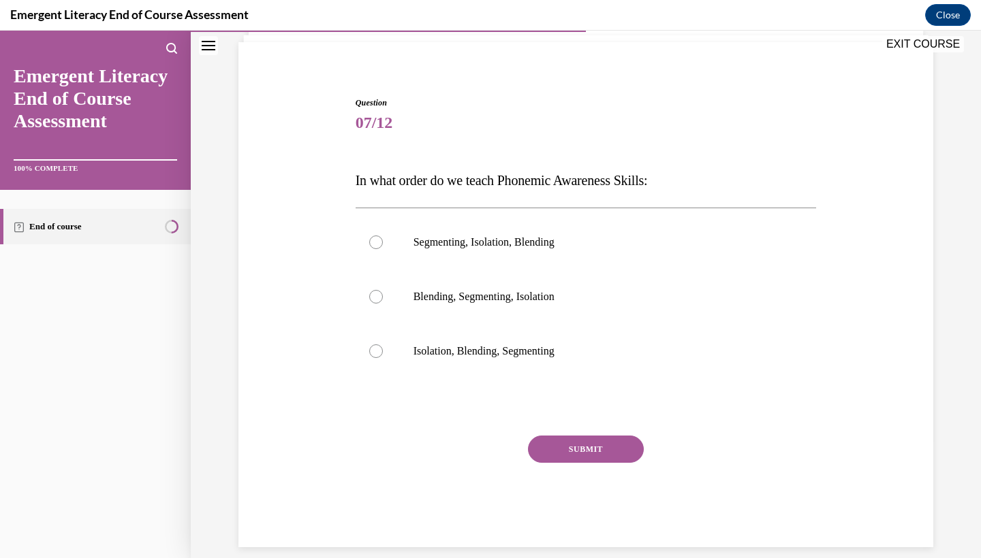
scroll to position [0, 0]
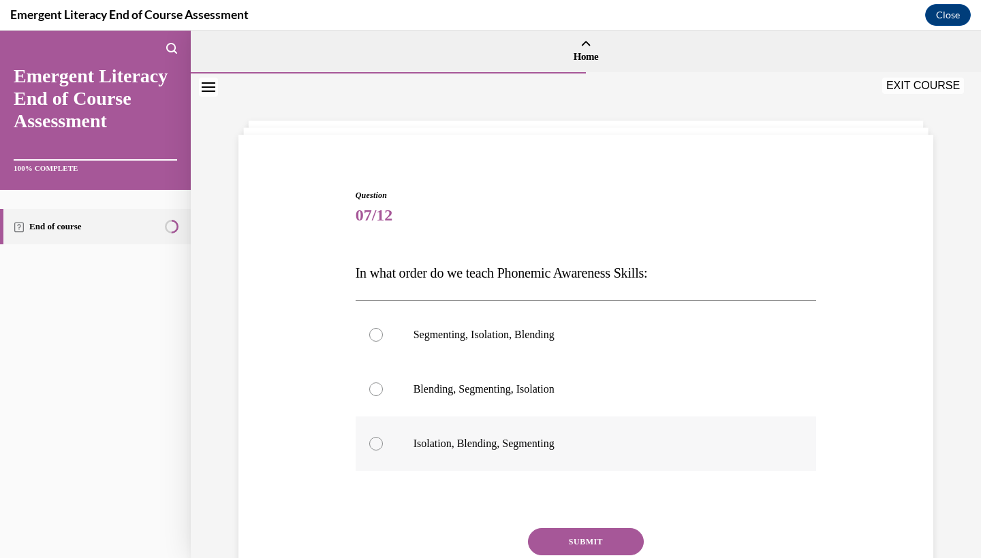
drag, startPoint x: 492, startPoint y: 321, endPoint x: 481, endPoint y: 450, distance: 129.1
click at [481, 450] on p "Isolation, Blending, Segmenting" at bounding box center [597, 444] width 369 height 14
click at [383, 450] on input "Isolation, Blending, Segmenting" at bounding box center [376, 444] width 14 height 14
radio input "true"
drag, startPoint x: 481, startPoint y: 450, endPoint x: 629, endPoint y: 539, distance: 172.2
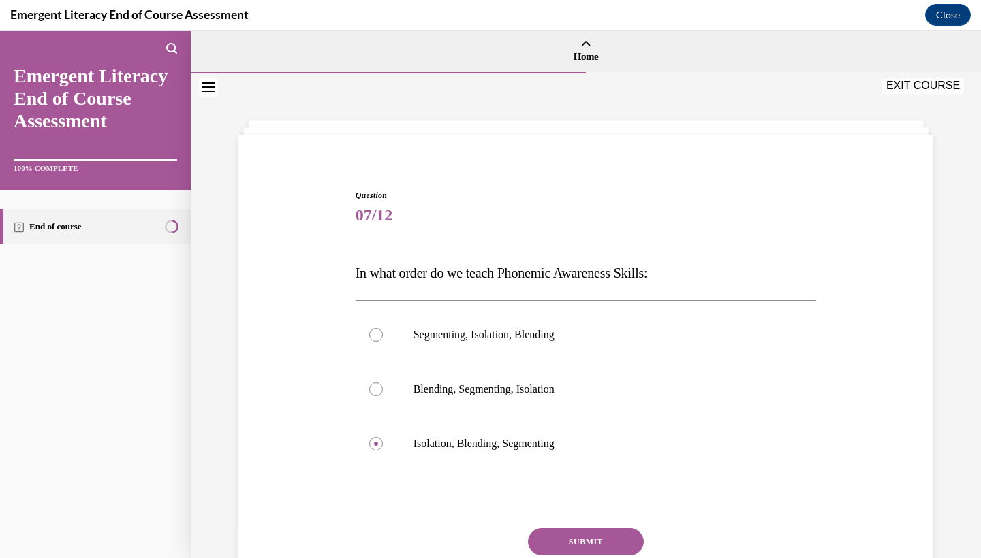
click at [629, 539] on button "SUBMIT" at bounding box center [586, 541] width 116 height 27
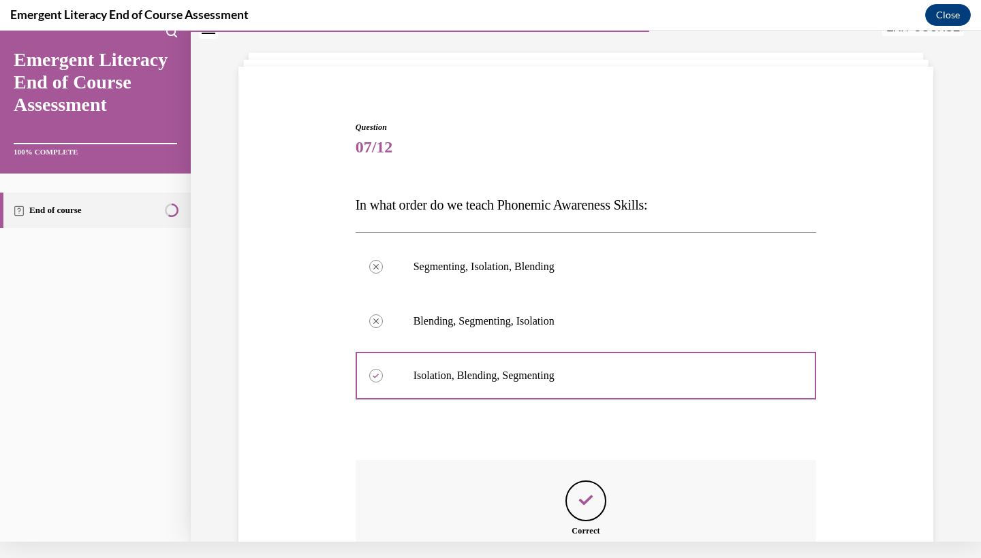
scroll to position [202, 0]
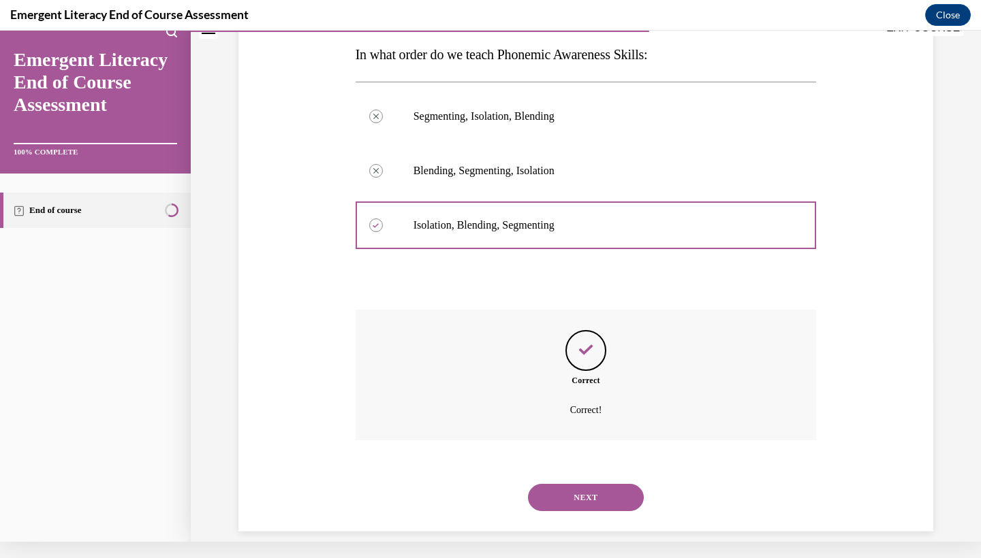
drag, startPoint x: 629, startPoint y: 539, endPoint x: 611, endPoint y: 489, distance: 53.0
click at [611, 489] on button "NEXT" at bounding box center [586, 497] width 116 height 27
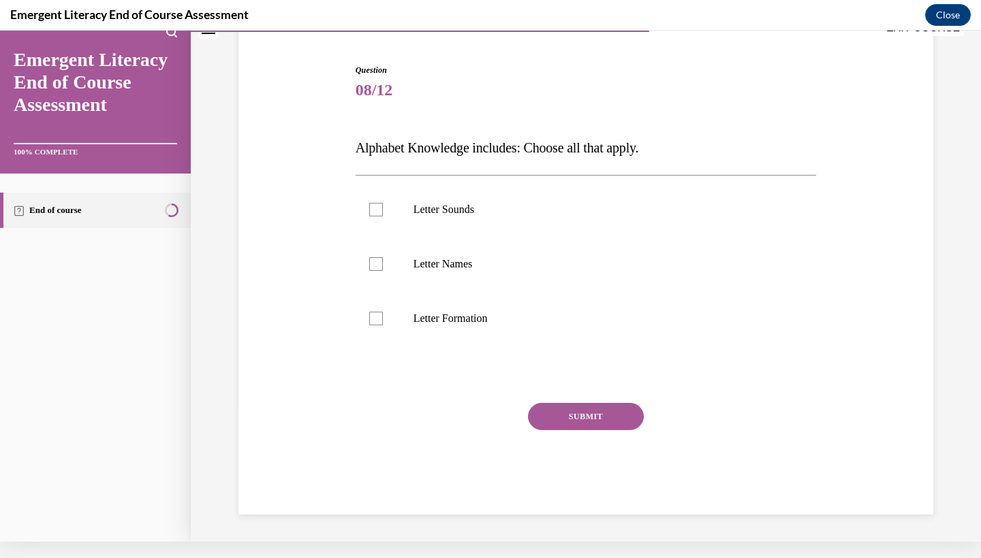
scroll to position [89, 0]
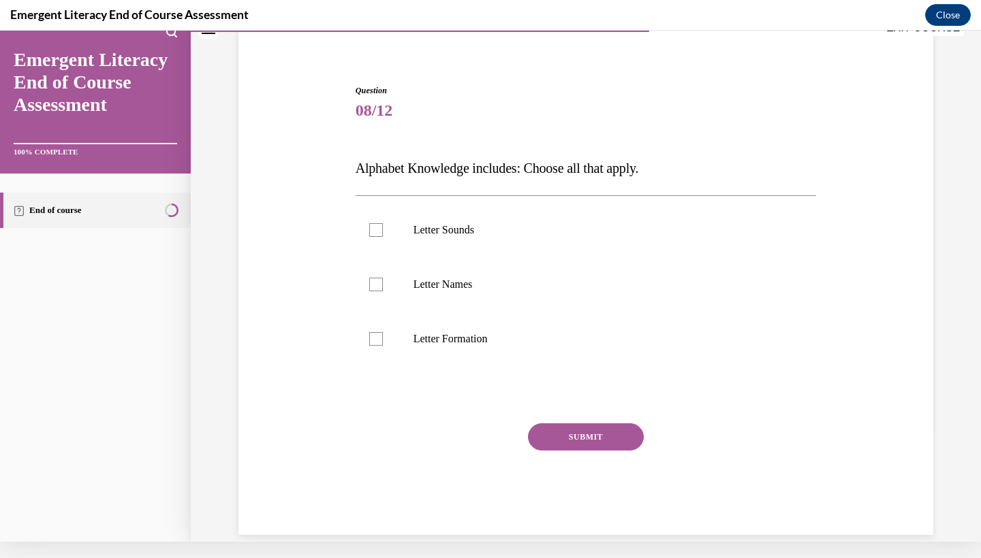
click at [370, 335] on div at bounding box center [376, 339] width 14 height 14
click at [370, 335] on input "Letter Formation" at bounding box center [376, 339] width 14 height 14
checkbox input "true"
drag, startPoint x: 611, startPoint y: 489, endPoint x: 370, endPoint y: 296, distance: 308.5
click at [370, 296] on label "Letter Names" at bounding box center [585, 284] width 461 height 54
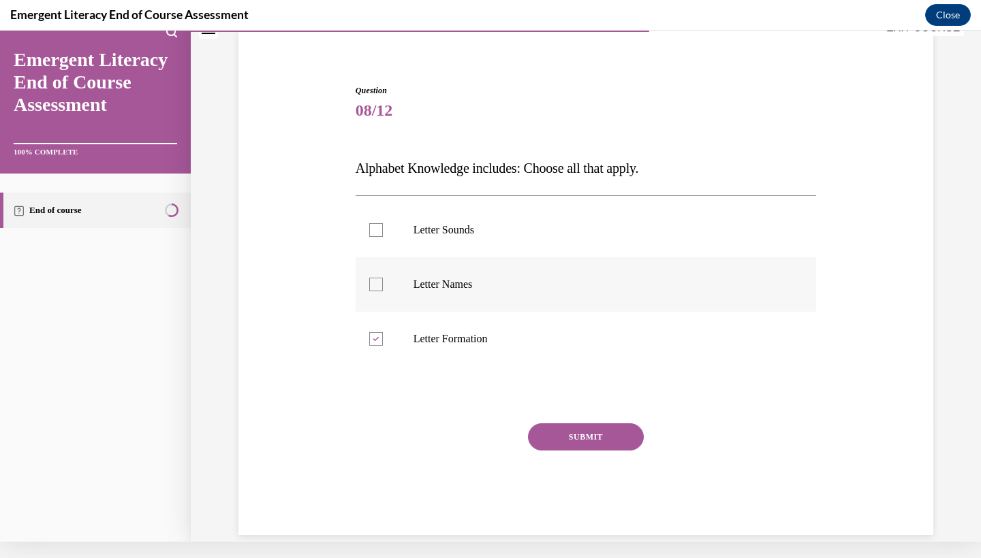
click at [370, 291] on input "Letter Names" at bounding box center [376, 285] width 14 height 14
checkbox input "true"
drag, startPoint x: 370, startPoint y: 296, endPoint x: 379, endPoint y: 231, distance: 65.3
click at [379, 231] on div at bounding box center [376, 230] width 14 height 14
click at [379, 231] on input "Letter Sounds" at bounding box center [376, 230] width 14 height 14
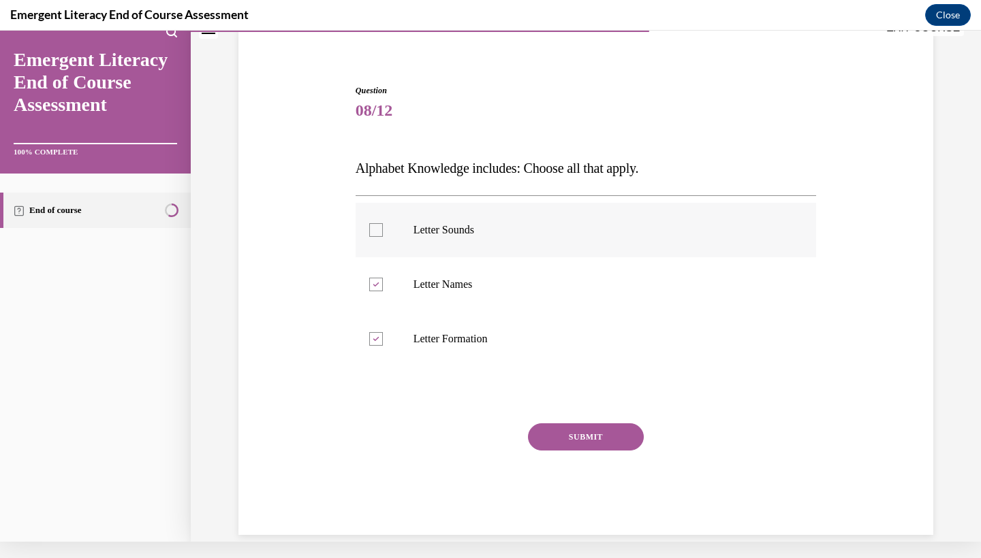
checkbox input "true"
click at [605, 432] on button "SUBMIT" at bounding box center [586, 437] width 116 height 27
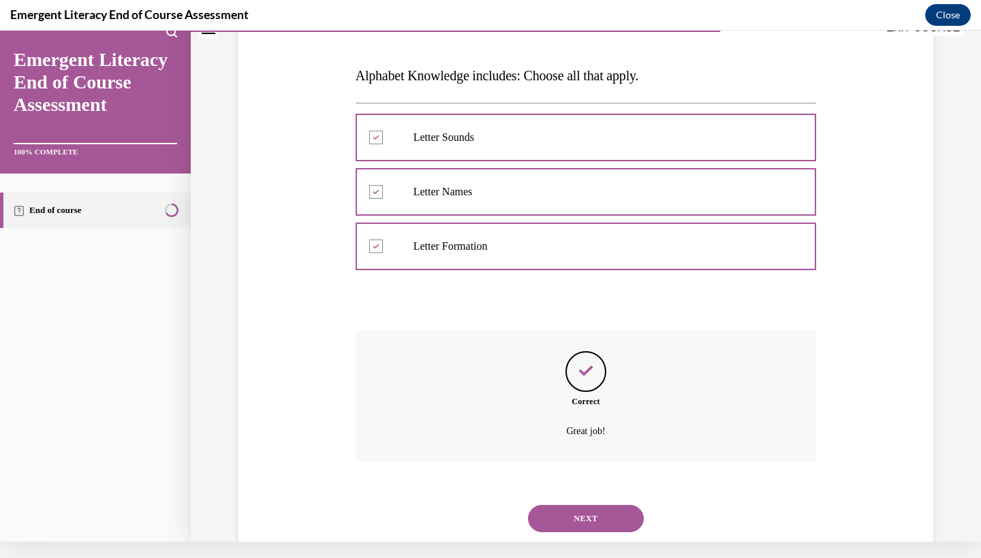
scroll to position [202, 0]
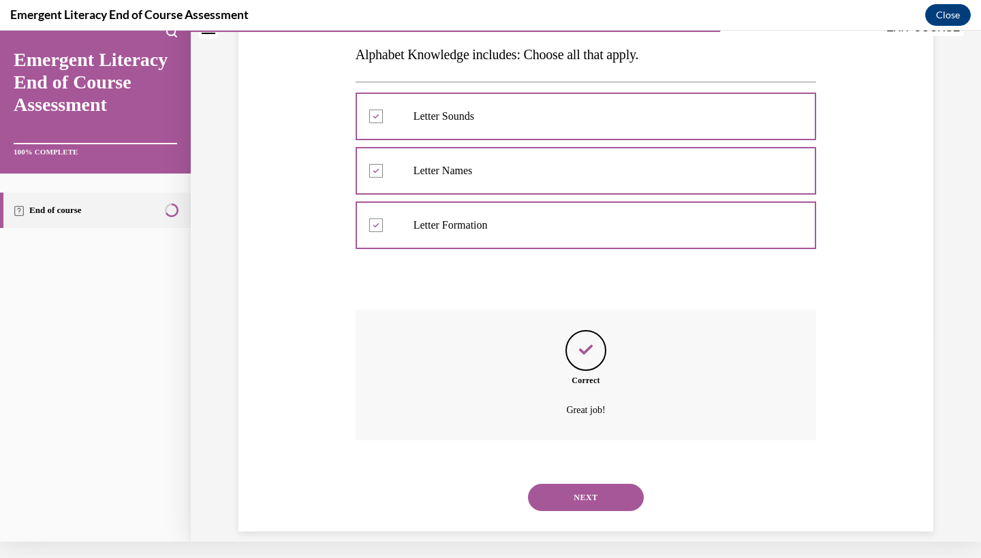
drag, startPoint x: 605, startPoint y: 432, endPoint x: 605, endPoint y: 489, distance: 56.5
click at [605, 489] on button "NEXT" at bounding box center [586, 497] width 116 height 27
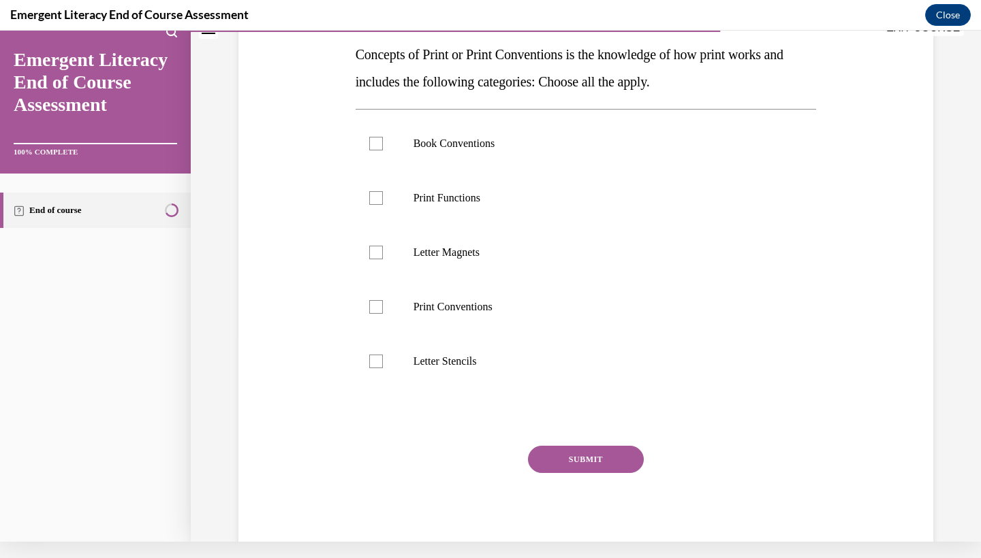
scroll to position [0, 0]
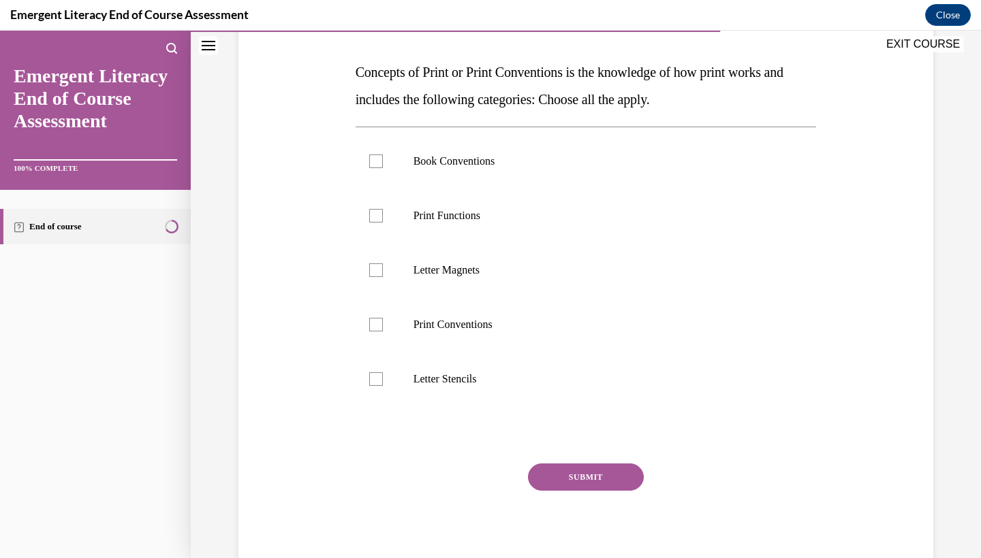
click at [372, 362] on label "Letter Stencils" at bounding box center [585, 379] width 461 height 54
click at [372, 372] on input "Letter Stencils" at bounding box center [376, 379] width 14 height 14
drag, startPoint x: 605, startPoint y: 489, endPoint x: 375, endPoint y: 423, distance: 239.4
click at [375, 423] on div "Question 09/12 Concepts of Print or Print Conventions is the knowledge of how p…" at bounding box center [585, 281] width 461 height 587
click at [377, 418] on div "Question 09/12 Concepts of Print or Print Conventions is the knowledge of how p…" at bounding box center [585, 281] width 461 height 587
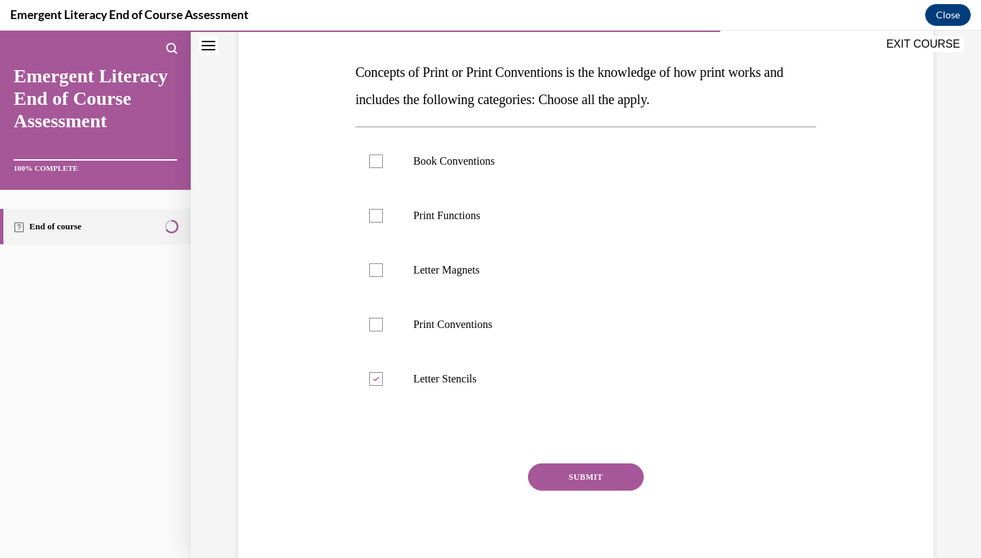
click at [375, 419] on div "Question 09/12 Concepts of Print or Print Conventions is the knowledge of how p…" at bounding box center [585, 281] width 461 height 587
click at [374, 417] on div "Question 09/12 Concepts of Print or Print Conventions is the knowledge of how p…" at bounding box center [585, 281] width 461 height 587
drag, startPoint x: 377, startPoint y: 418, endPoint x: 373, endPoint y: 397, distance: 21.5
click at [373, 397] on label "Letter Stencils" at bounding box center [585, 379] width 461 height 54
click at [373, 386] on input "Letter Stencils" at bounding box center [376, 379] width 14 height 14
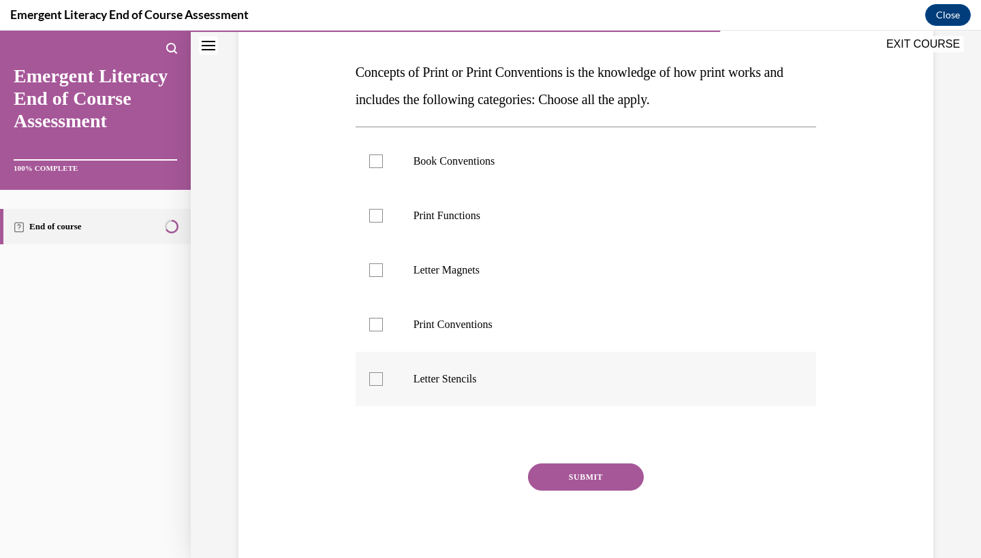
drag, startPoint x: 373, startPoint y: 397, endPoint x: 375, endPoint y: 368, distance: 29.4
click at [375, 368] on label "Letter Stencils" at bounding box center [585, 379] width 461 height 54
click at [375, 372] on input "Letter Stencils" at bounding box center [376, 379] width 14 height 14
click at [375, 362] on label "Letter Stencils" at bounding box center [585, 379] width 461 height 54
click at [375, 372] on input "Letter Stencils" at bounding box center [376, 379] width 14 height 14
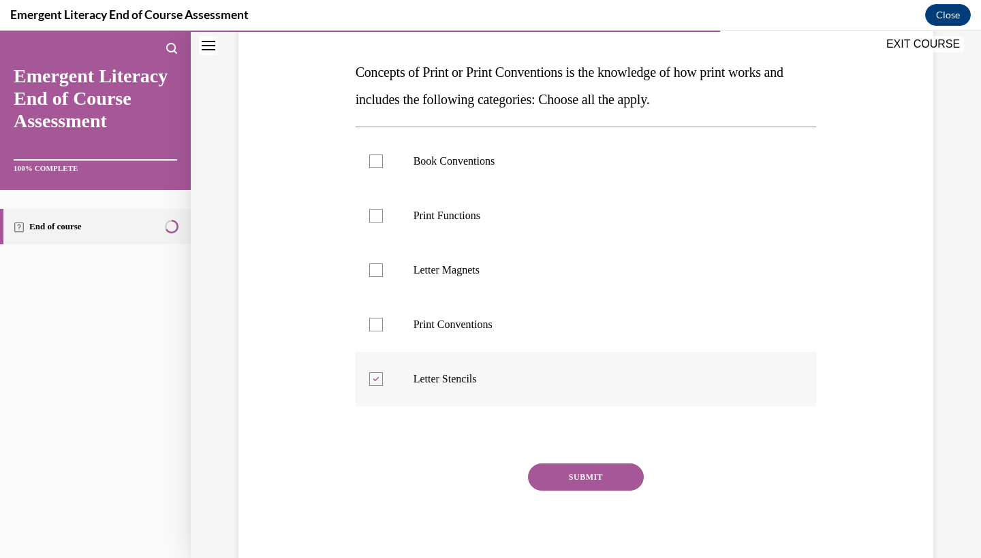
checkbox input "false"
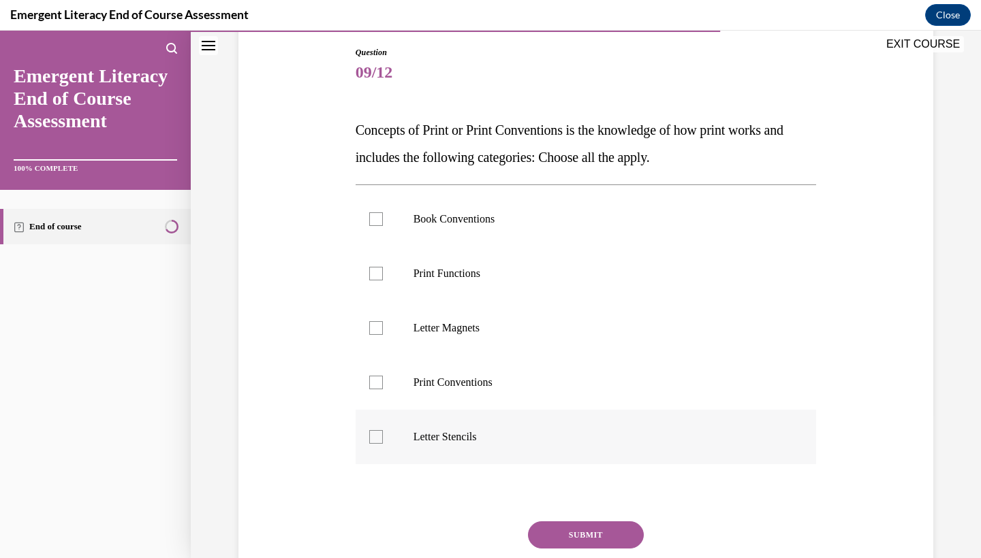
scroll to position [150, 0]
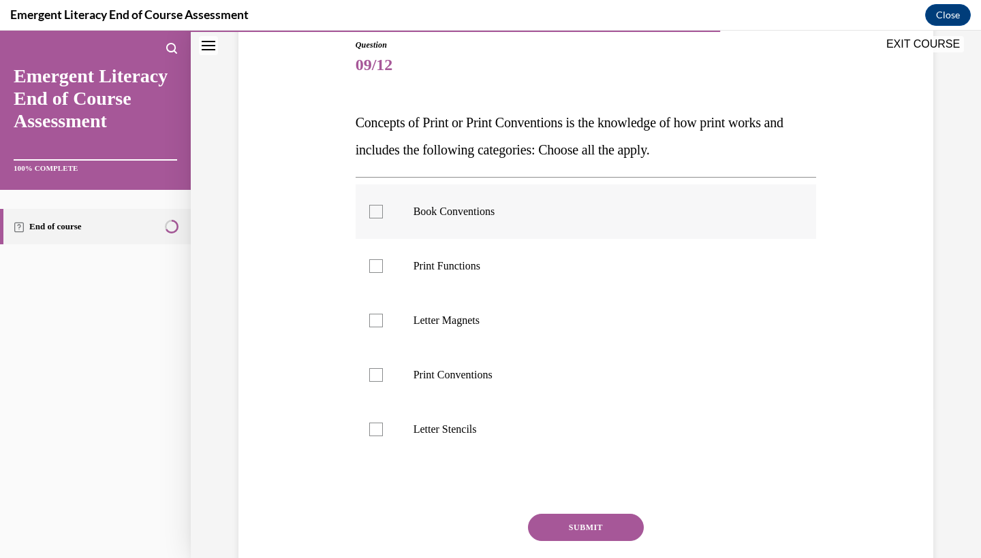
drag, startPoint x: 375, startPoint y: 362, endPoint x: 375, endPoint y: 210, distance: 152.5
click at [375, 210] on div at bounding box center [376, 212] width 14 height 14
click at [375, 210] on input "Book Conventions" at bounding box center [376, 212] width 14 height 14
checkbox input "true"
drag, startPoint x: 375, startPoint y: 210, endPoint x: 370, endPoint y: 268, distance: 58.1
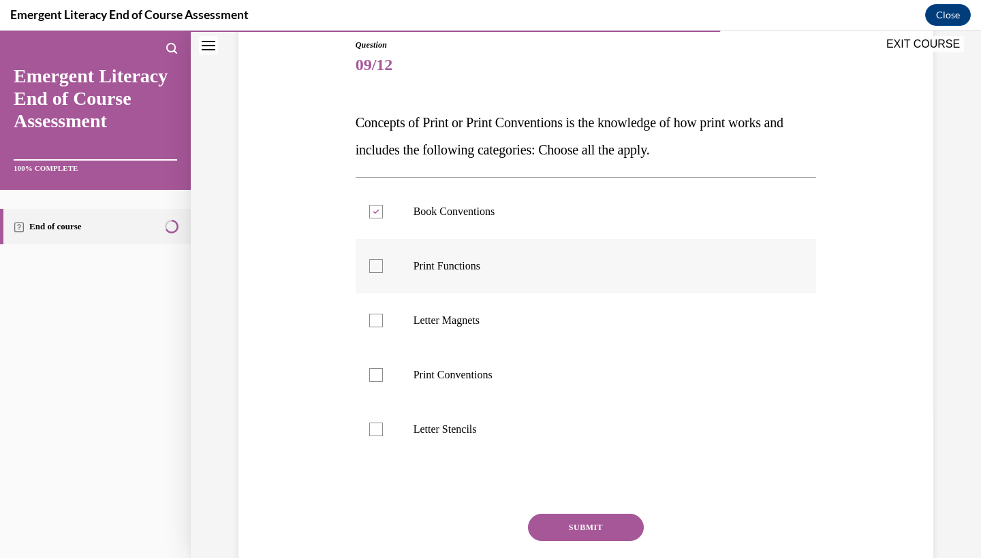
click at [370, 268] on div at bounding box center [376, 266] width 14 height 14
click at [370, 268] on input "Print Functions" at bounding box center [376, 266] width 14 height 14
checkbox input "true"
click at [378, 378] on div at bounding box center [376, 375] width 14 height 14
click at [378, 378] on input "Print Conventions" at bounding box center [376, 375] width 14 height 14
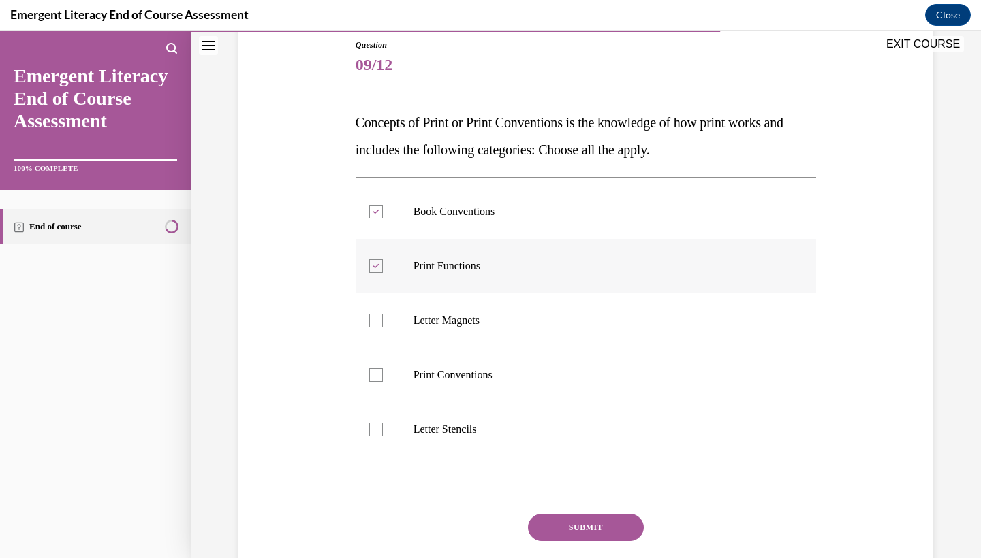
checkbox input "true"
click at [605, 529] on button "SUBMIT" at bounding box center [586, 527] width 116 height 27
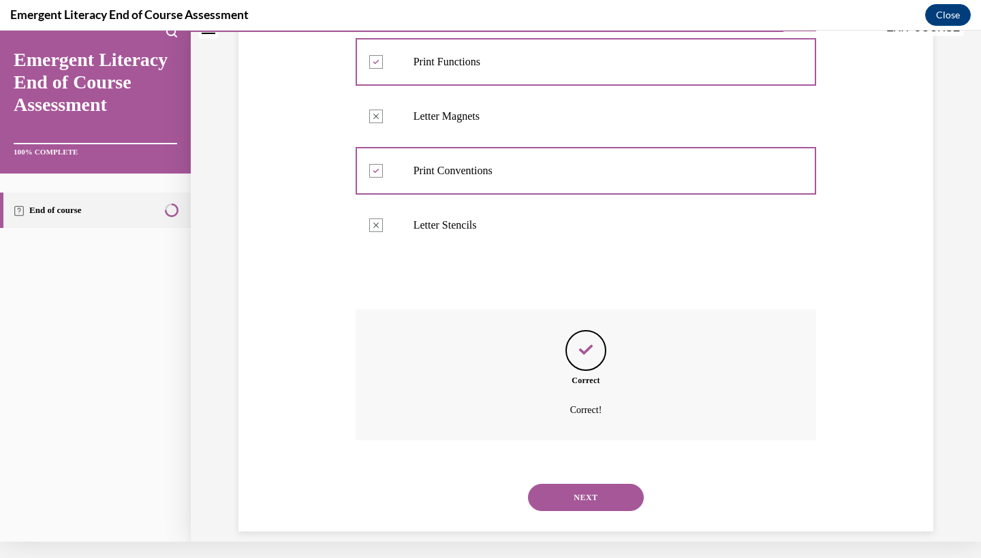
click at [599, 485] on button "NEXT" at bounding box center [586, 497] width 116 height 27
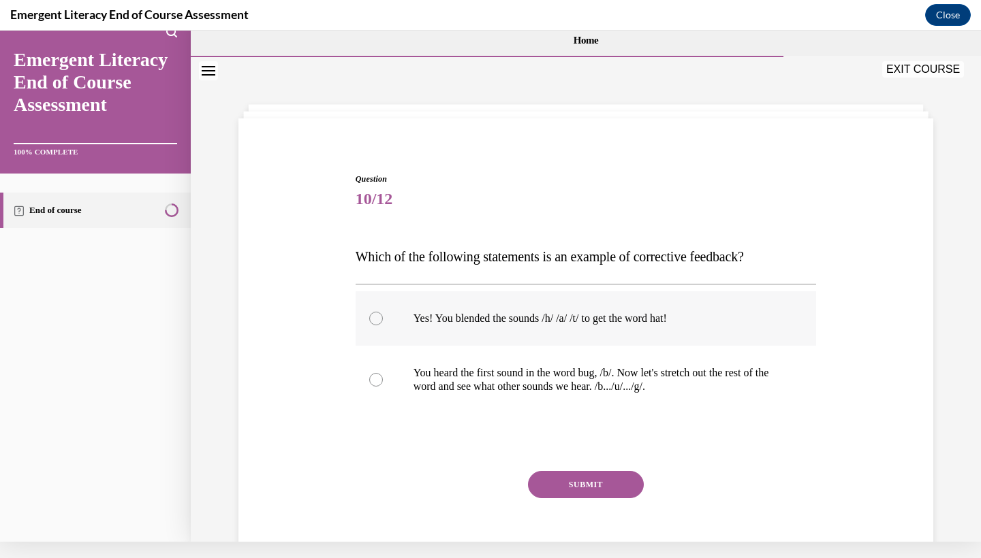
scroll to position [0, 0]
click at [409, 375] on label "You heard the first sound in the word bug, /b/. Now let's stretch out the rest …" at bounding box center [585, 380] width 461 height 68
click at [383, 375] on input "You heard the first sound in the word bug, /b/. Now let's stretch out the rest …" at bounding box center [376, 380] width 14 height 14
radio input "true"
click at [607, 488] on button "SUBMIT" at bounding box center [586, 484] width 116 height 27
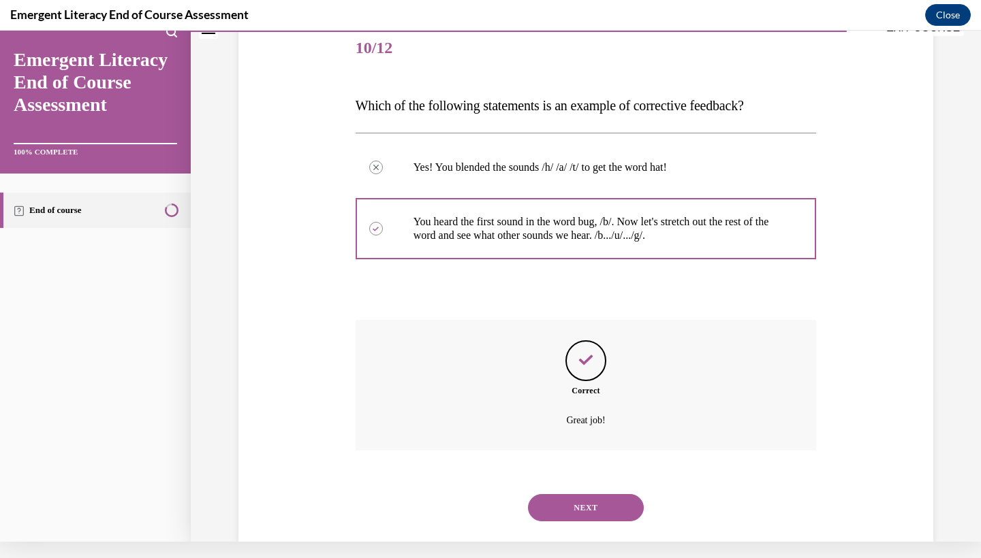
scroll to position [161, 0]
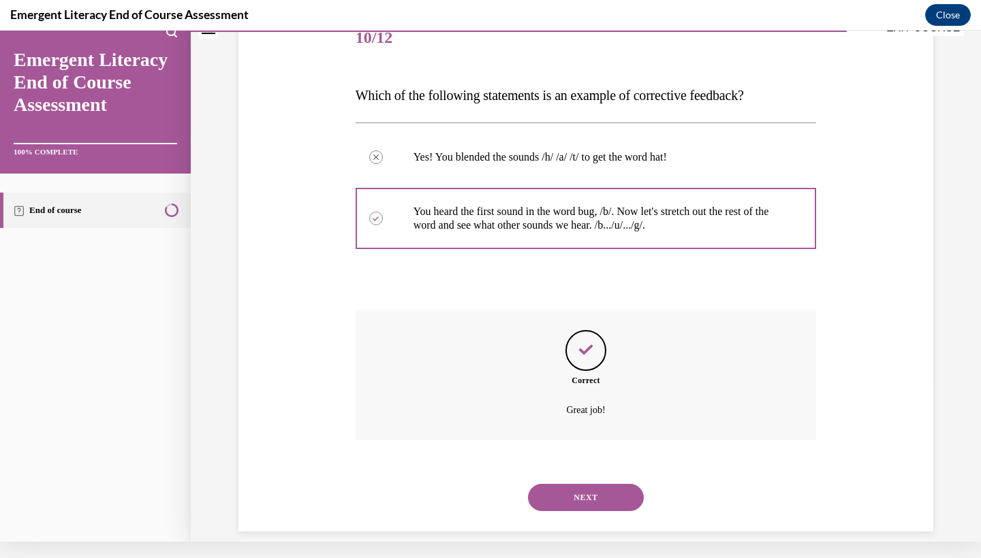
drag, startPoint x: 607, startPoint y: 488, endPoint x: 564, endPoint y: 479, distance: 43.9
click at [564, 484] on button "NEXT" at bounding box center [586, 497] width 116 height 27
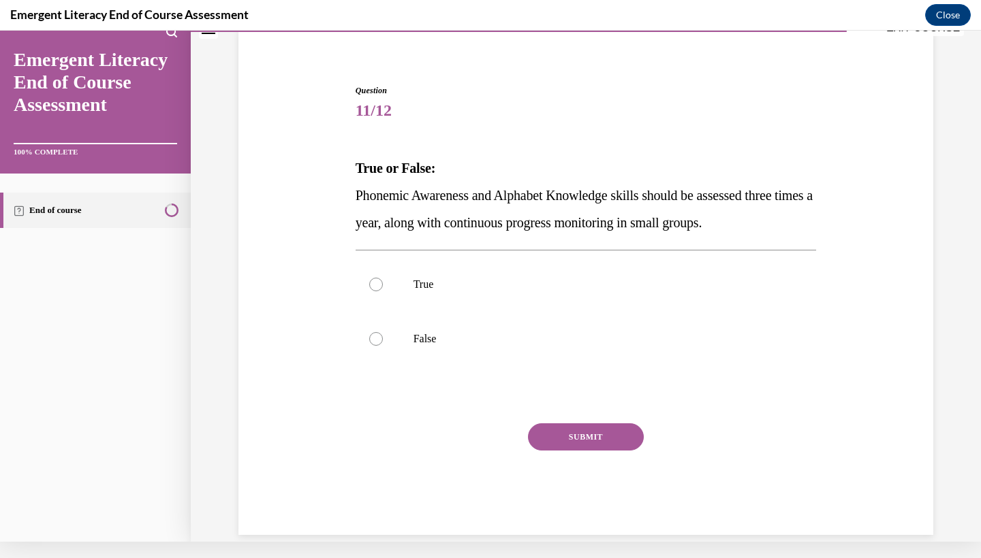
click at [411, 285] on label "True" at bounding box center [585, 284] width 461 height 54
click at [383, 285] on input "True" at bounding box center [376, 285] width 14 height 14
radio input "true"
drag, startPoint x: 564, startPoint y: 479, endPoint x: 622, endPoint y: 428, distance: 76.7
click at [622, 428] on button "SUBMIT" at bounding box center [586, 437] width 116 height 27
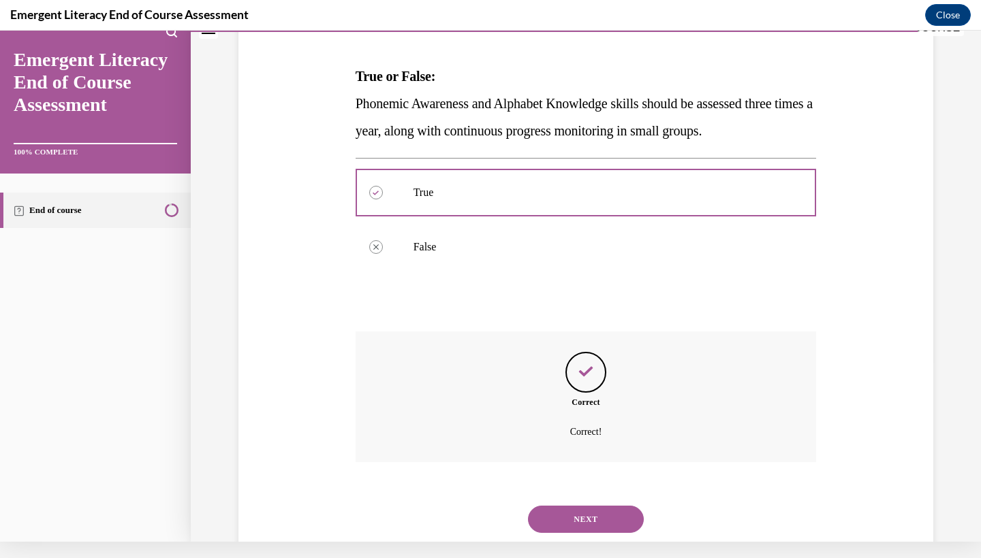
scroll to position [202, 0]
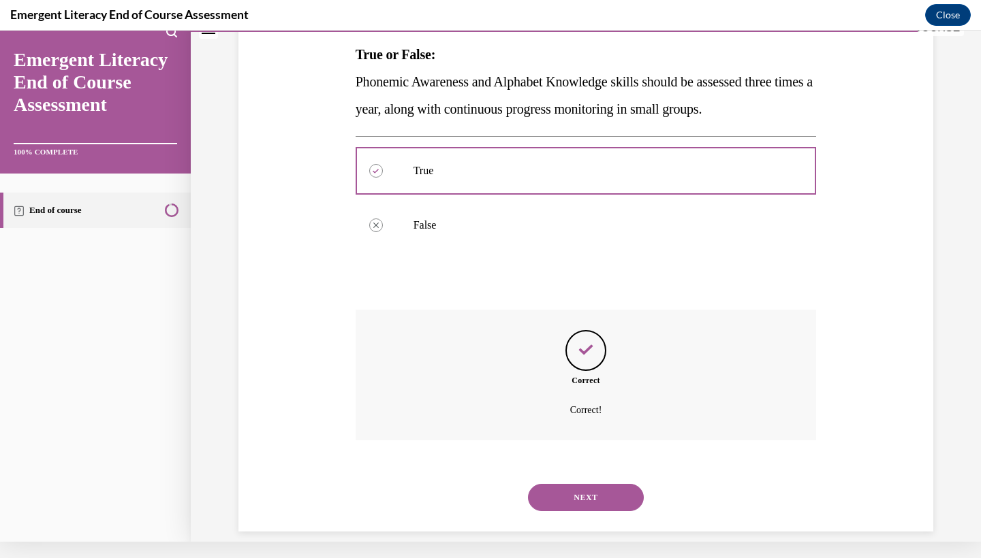
drag, startPoint x: 622, startPoint y: 428, endPoint x: 605, endPoint y: 479, distance: 54.5
click at [605, 484] on button "NEXT" at bounding box center [586, 497] width 116 height 27
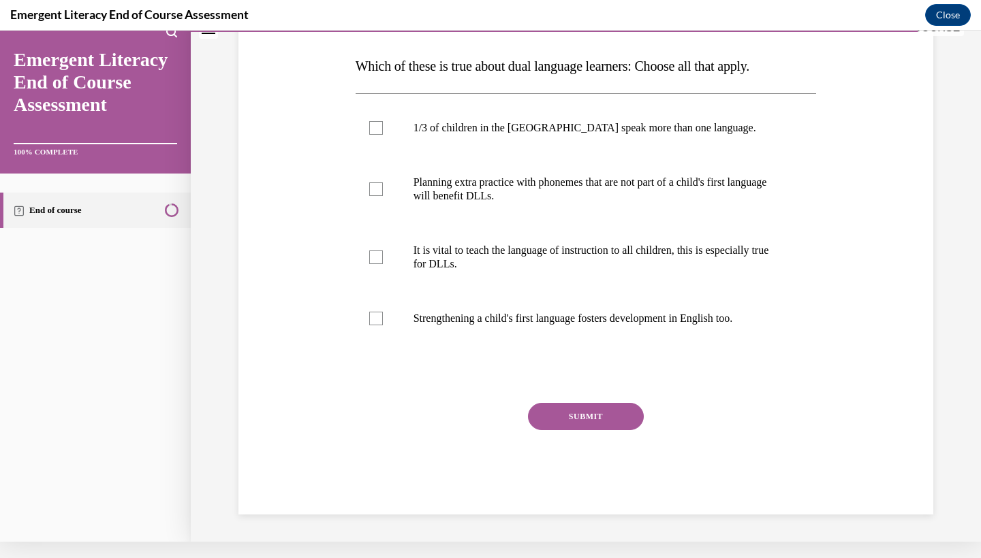
scroll to position [0, 0]
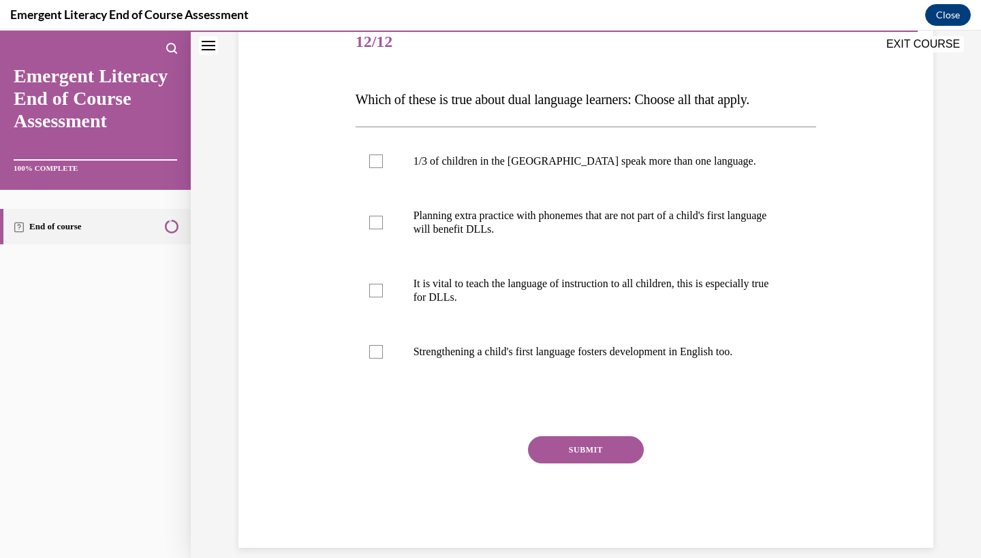
click at [376, 183] on label "1/3 of children in the US speak more than one language." at bounding box center [585, 161] width 461 height 54
click at [376, 168] on input "1/3 of children in the US speak more than one language." at bounding box center [376, 162] width 14 height 14
checkbox input "true"
drag, startPoint x: 605, startPoint y: 479, endPoint x: 377, endPoint y: 252, distance: 321.6
click at [377, 252] on label "Planning extra practice with phonemes that are not part of a child's first lang…" at bounding box center [585, 223] width 461 height 68
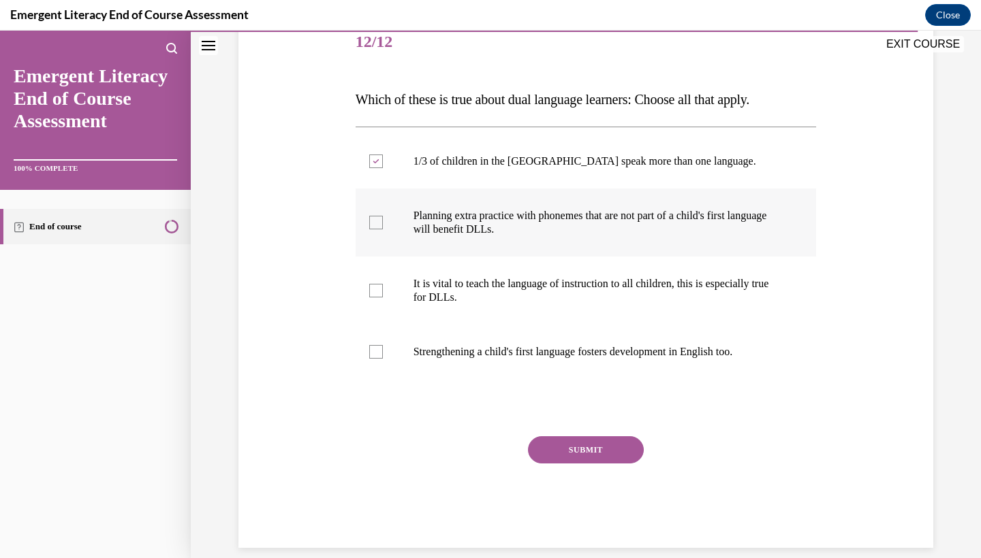
click at [377, 229] on input "Planning extra practice with phonemes that are not part of a child's first lang…" at bounding box center [376, 223] width 14 height 14
checkbox input "true"
drag, startPoint x: 377, startPoint y: 252, endPoint x: 389, endPoint y: 310, distance: 59.0
click at [389, 310] on label "It is vital to teach the language of instruction to all children, this is espec…" at bounding box center [585, 291] width 461 height 68
click at [383, 298] on input "It is vital to teach the language of instruction to all children, this is espec…" at bounding box center [376, 291] width 14 height 14
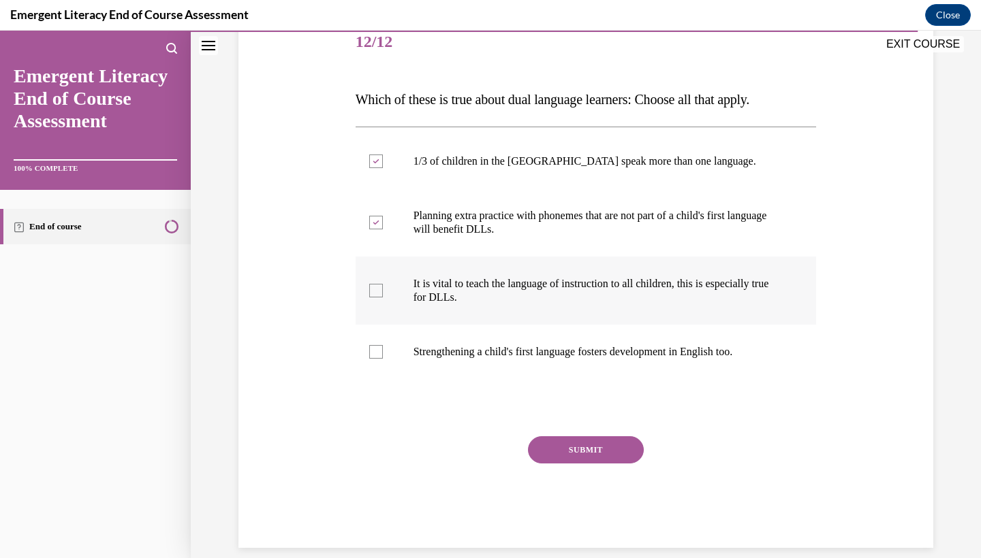
checkbox input "true"
drag, startPoint x: 389, startPoint y: 310, endPoint x: 396, endPoint y: 371, distance: 61.7
click at [396, 371] on label "Strengthening a child's first language fosters development in English too." at bounding box center [585, 352] width 461 height 54
click at [383, 359] on input "Strengthening a child's first language fosters development in English too." at bounding box center [376, 352] width 14 height 14
checkbox input "true"
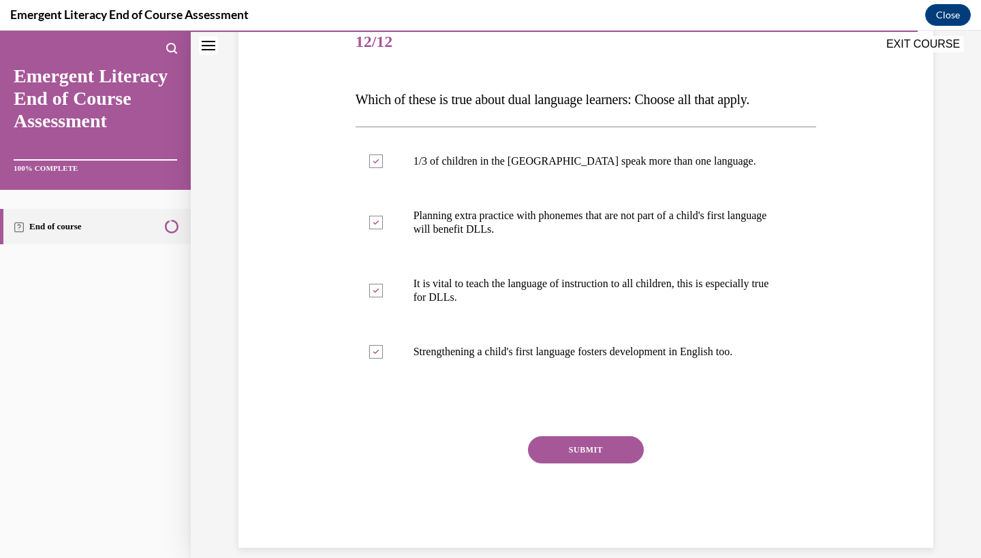
drag, startPoint x: 396, startPoint y: 371, endPoint x: 582, endPoint y: 472, distance: 212.1
click at [582, 472] on div "SUBMIT" at bounding box center [585, 470] width 461 height 68
click at [577, 476] on div "SUBMIT" at bounding box center [585, 470] width 461 height 68
drag, startPoint x: 565, startPoint y: 465, endPoint x: 588, endPoint y: 448, distance: 28.2
click at [588, 448] on button "SUBMIT" at bounding box center [586, 449] width 116 height 27
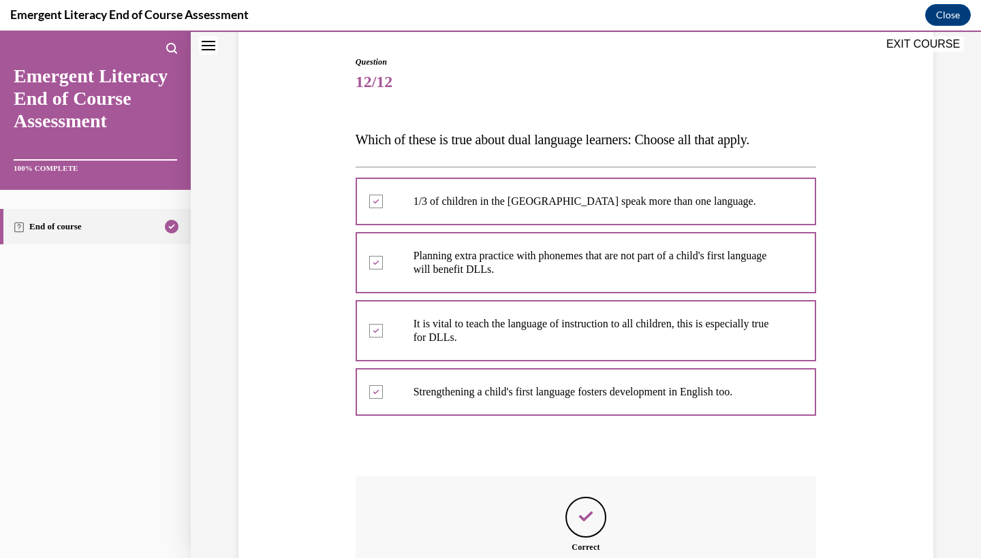
scroll to position [284, 0]
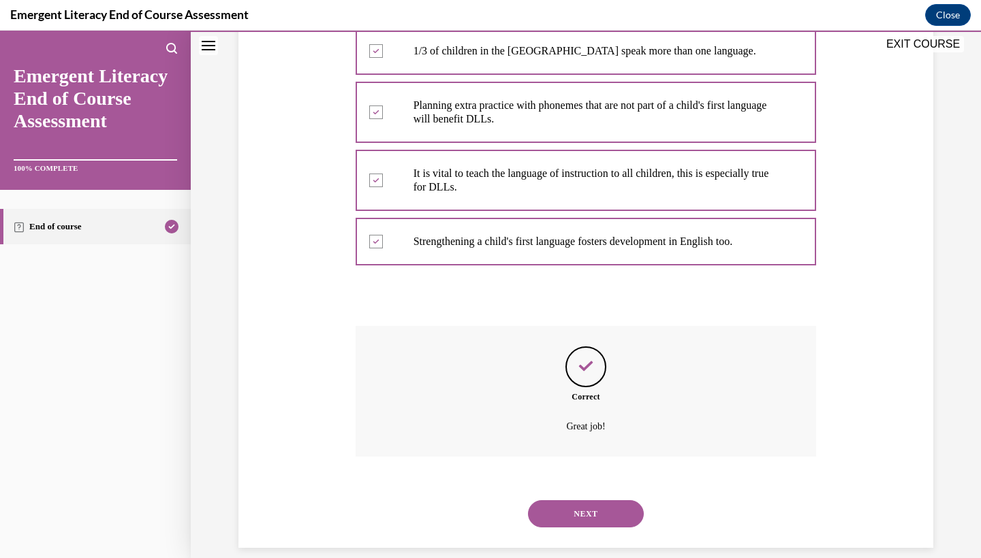
drag, startPoint x: 588, startPoint y: 448, endPoint x: 590, endPoint y: 497, distance: 49.1
click at [590, 500] on button "NEXT" at bounding box center [586, 513] width 116 height 27
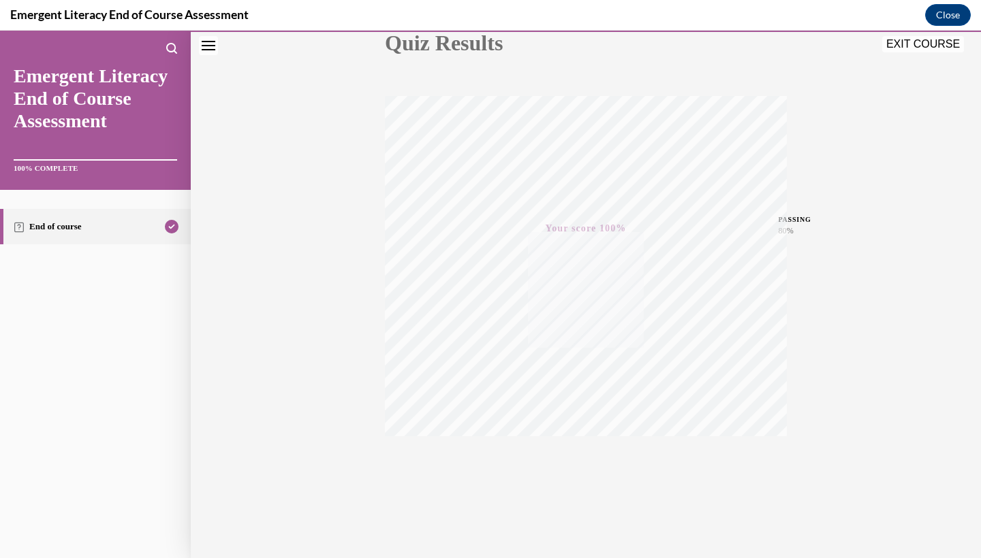
scroll to position [170, 0]
click at [925, 46] on button "EXIT COURSE" at bounding box center [923, 44] width 82 height 16
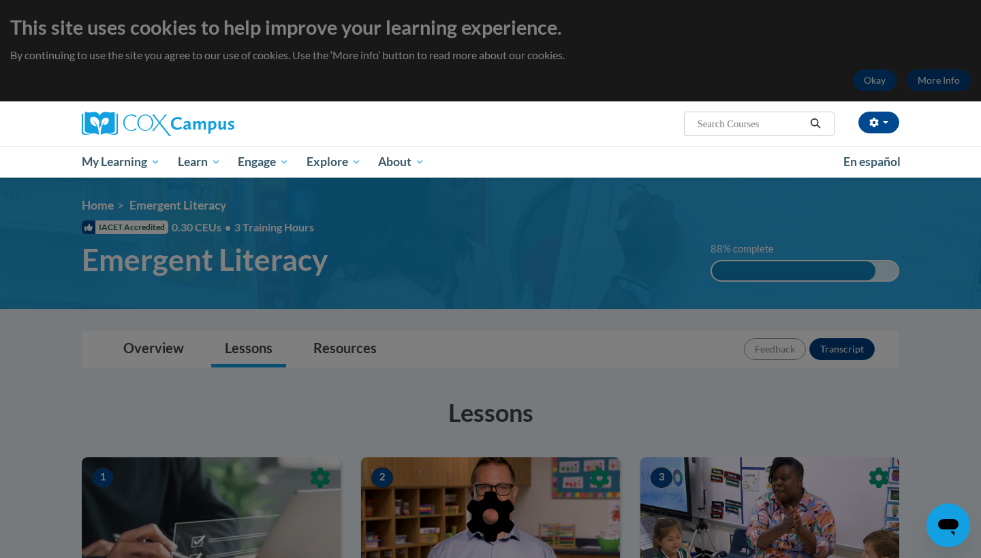
scroll to position [0, 0]
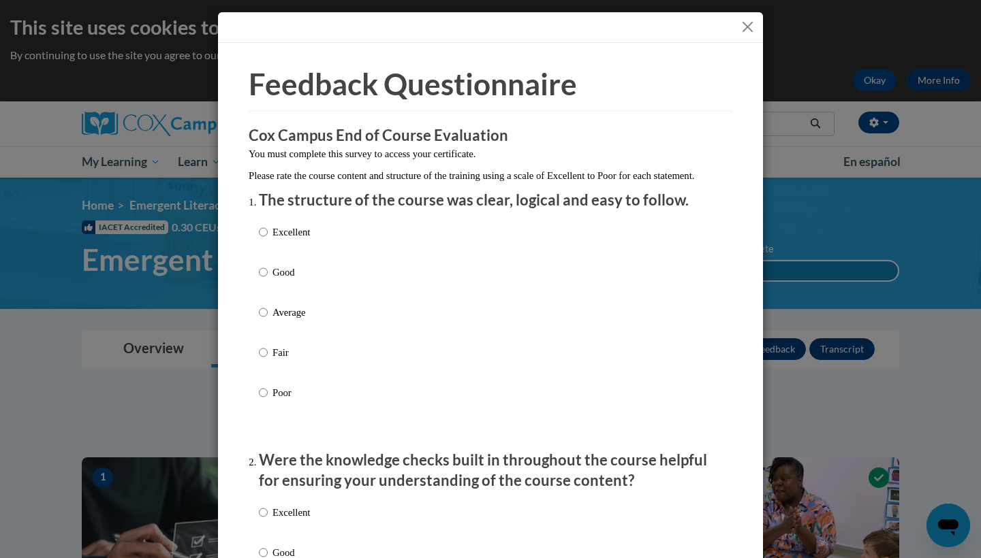
drag, startPoint x: 775, startPoint y: 219, endPoint x: 281, endPoint y: 287, distance: 498.3
click at [281, 280] on p "Good" at bounding box center [290, 272] width 37 height 15
click at [268, 280] on input "Good" at bounding box center [263, 272] width 9 height 15
radio input "true"
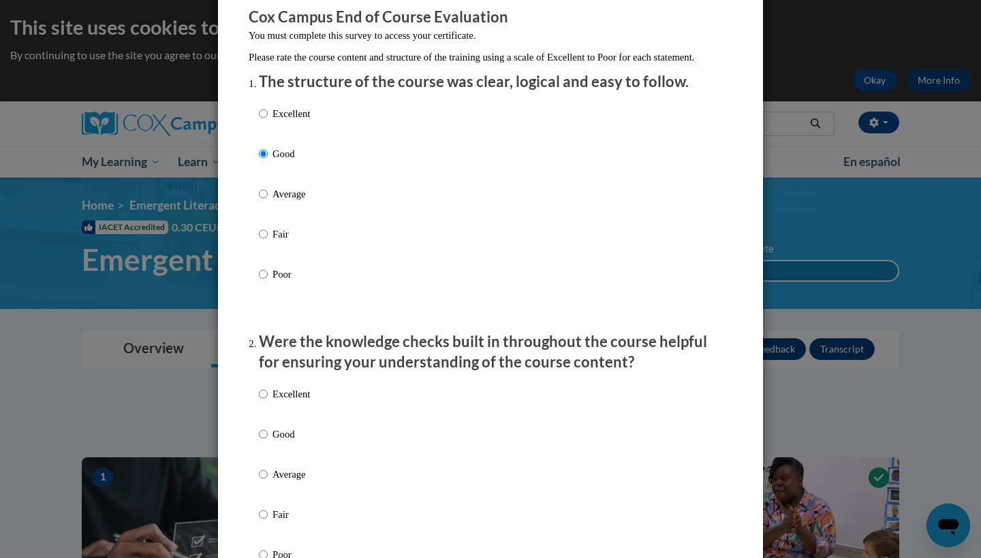
scroll to position [119, 0]
drag, startPoint x: 285, startPoint y: 298, endPoint x: 290, endPoint y: 447, distance: 149.9
click at [290, 441] on p "Good" at bounding box center [290, 433] width 37 height 15
click at [268, 441] on input "Good" at bounding box center [263, 433] width 9 height 15
radio input "true"
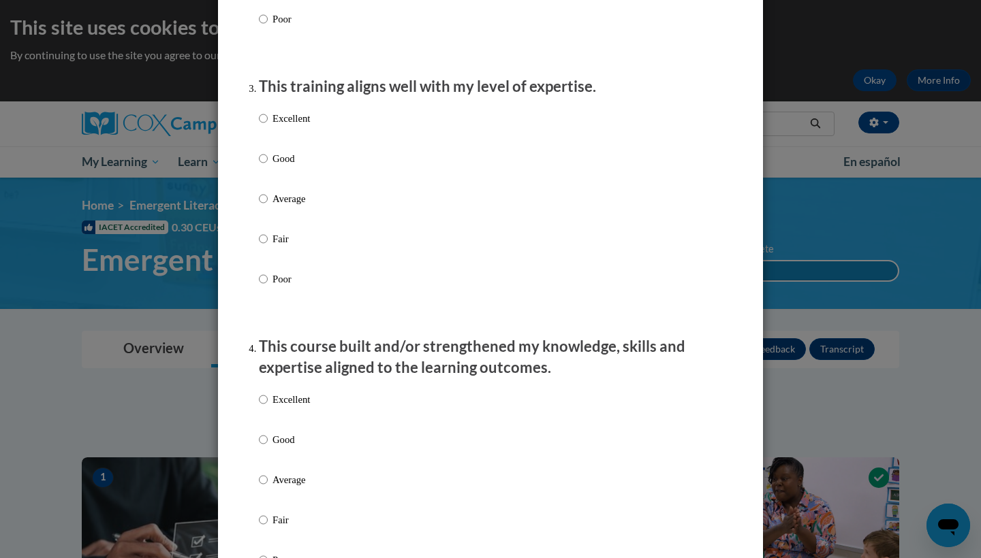
scroll to position [663, 0]
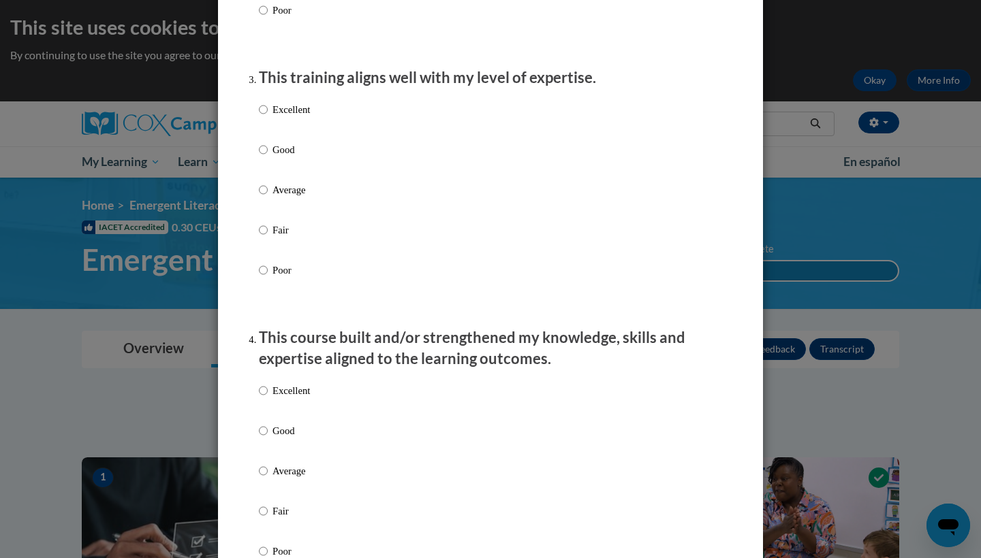
click at [274, 157] on p "Good" at bounding box center [290, 149] width 37 height 15
click at [268, 157] on input "Good" at bounding box center [263, 149] width 9 height 15
radio input "true"
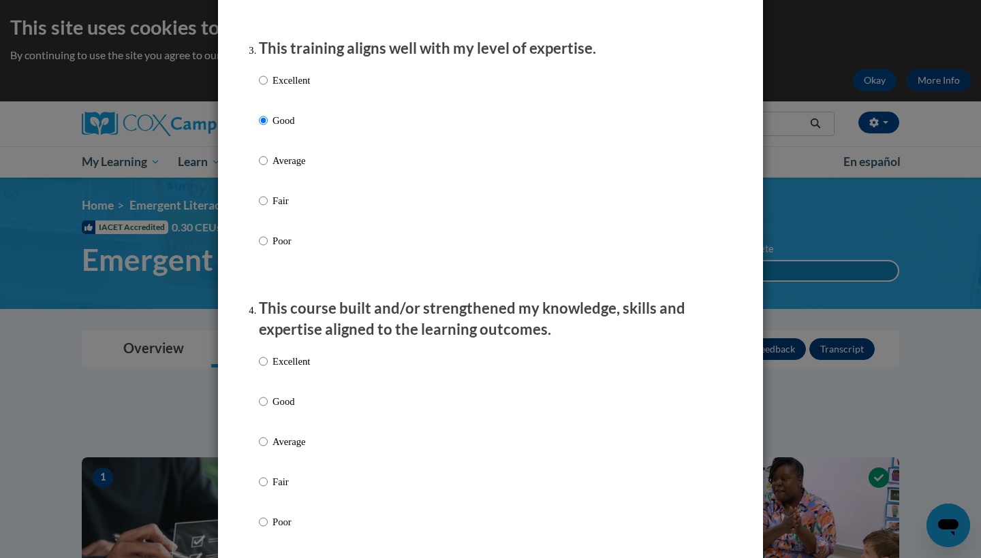
scroll to position [696, 0]
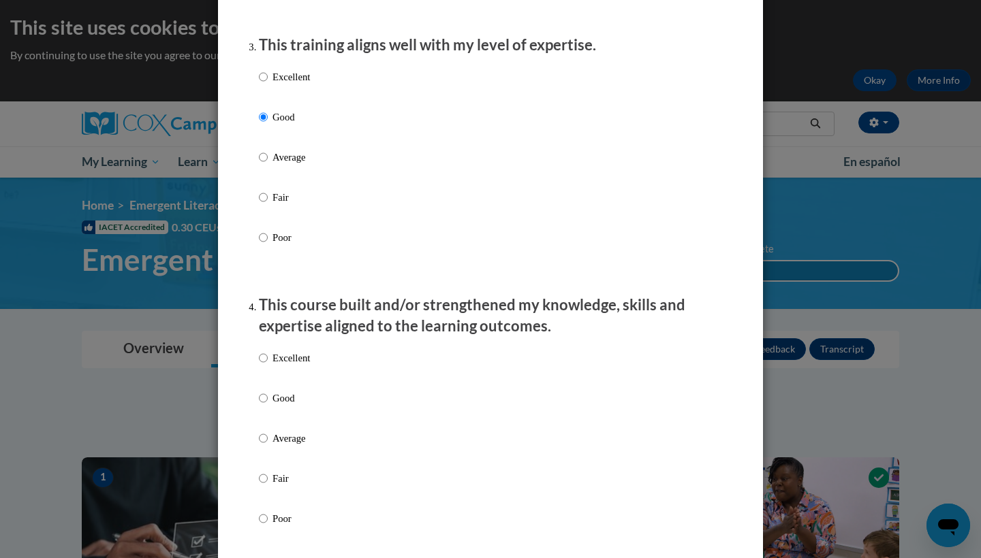
click at [294, 366] on p "Excellent" at bounding box center [290, 358] width 37 height 15
click at [268, 366] on input "Excellent" at bounding box center [263, 358] width 9 height 15
radio input "true"
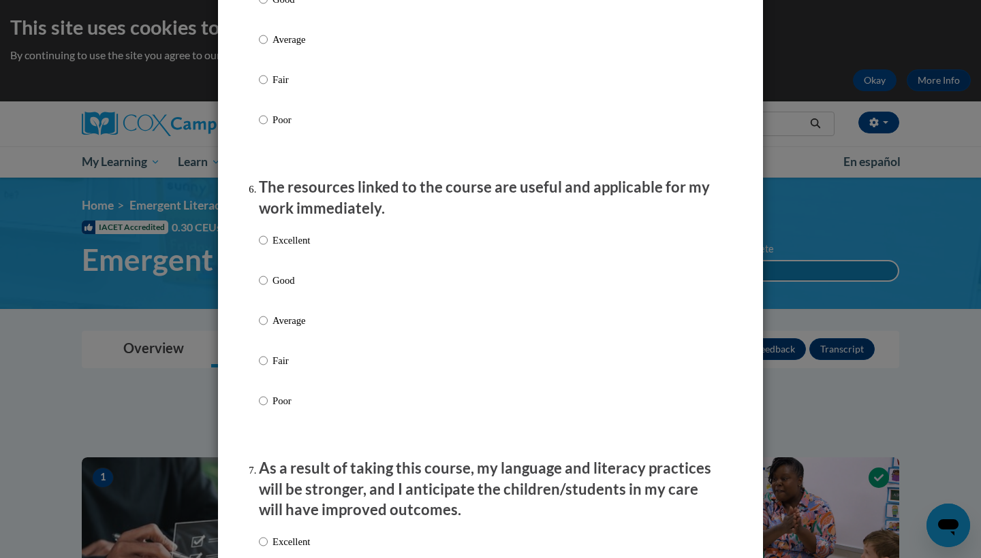
scroll to position [1427, 0]
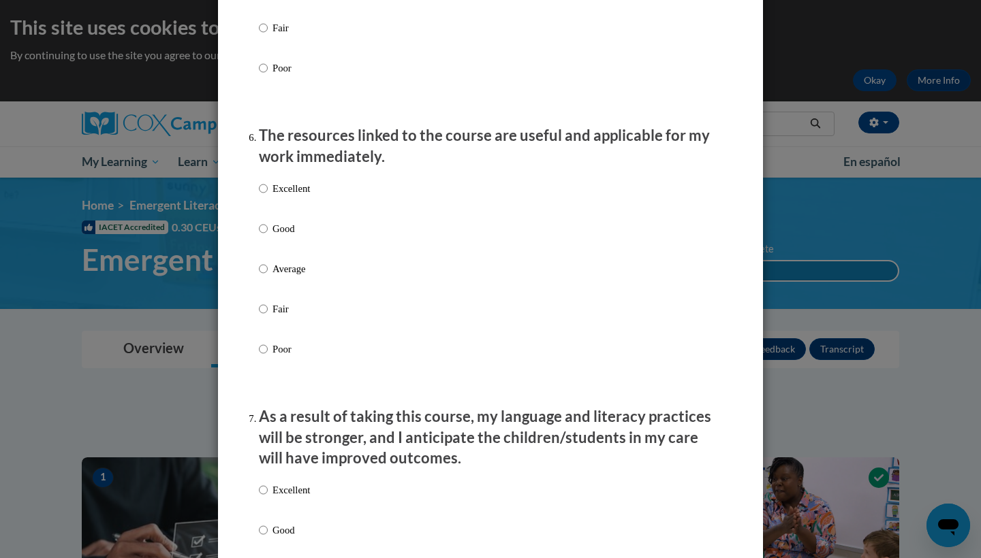
drag, startPoint x: 296, startPoint y: 397, endPoint x: 293, endPoint y: 232, distance: 165.5
click at [293, 232] on p "Good" at bounding box center [290, 228] width 37 height 15
click at [268, 232] on input "Good" at bounding box center [263, 228] width 9 height 15
radio input "true"
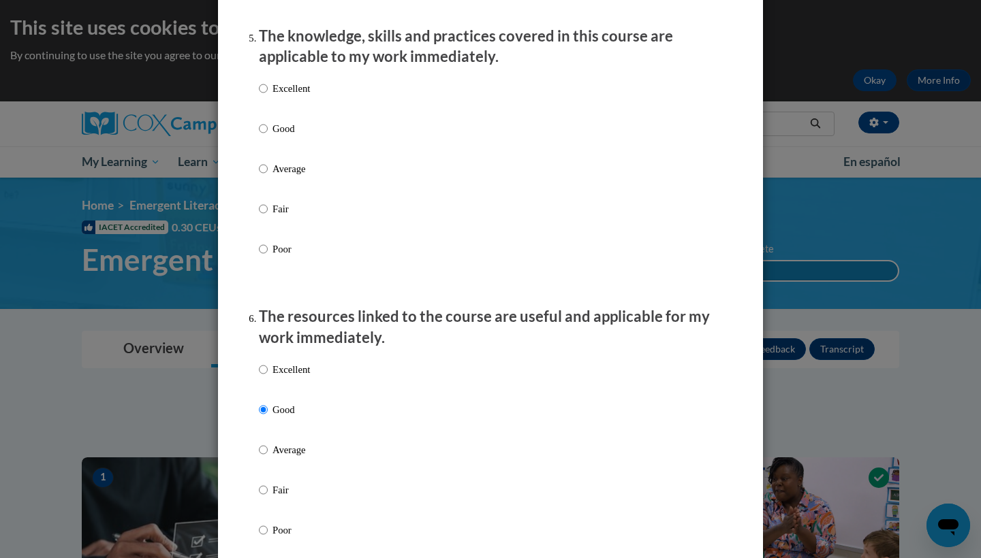
scroll to position [1245, 0]
drag, startPoint x: 293, startPoint y: 232, endPoint x: 266, endPoint y: 134, distance: 101.3
click at [266, 134] on input "Good" at bounding box center [263, 129] width 9 height 15
radio input "true"
drag, startPoint x: 266, startPoint y: 134, endPoint x: 275, endPoint y: 99, distance: 36.0
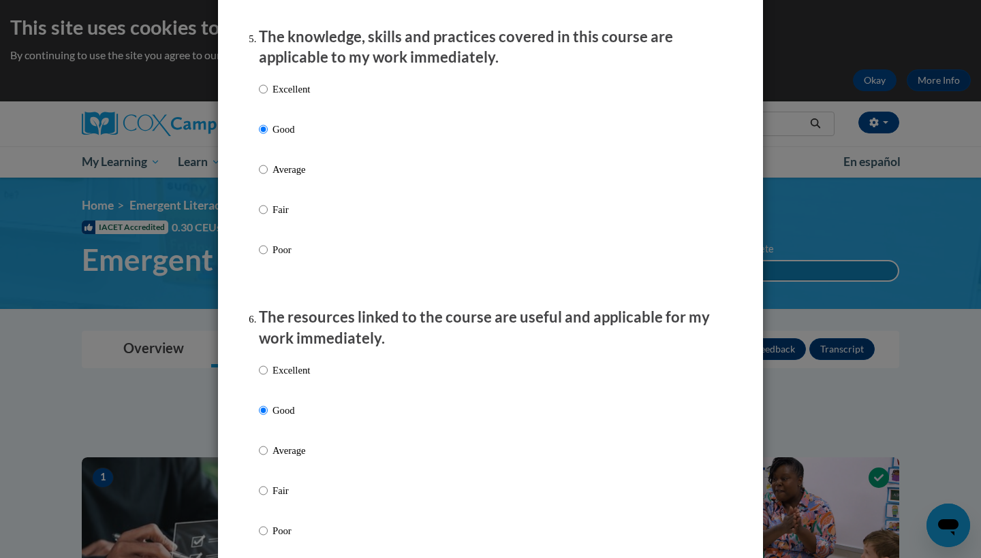
click at [275, 97] on p "Excellent" at bounding box center [290, 89] width 37 height 15
click at [268, 97] on input "Excellent" at bounding box center [263, 89] width 9 height 15
radio input "true"
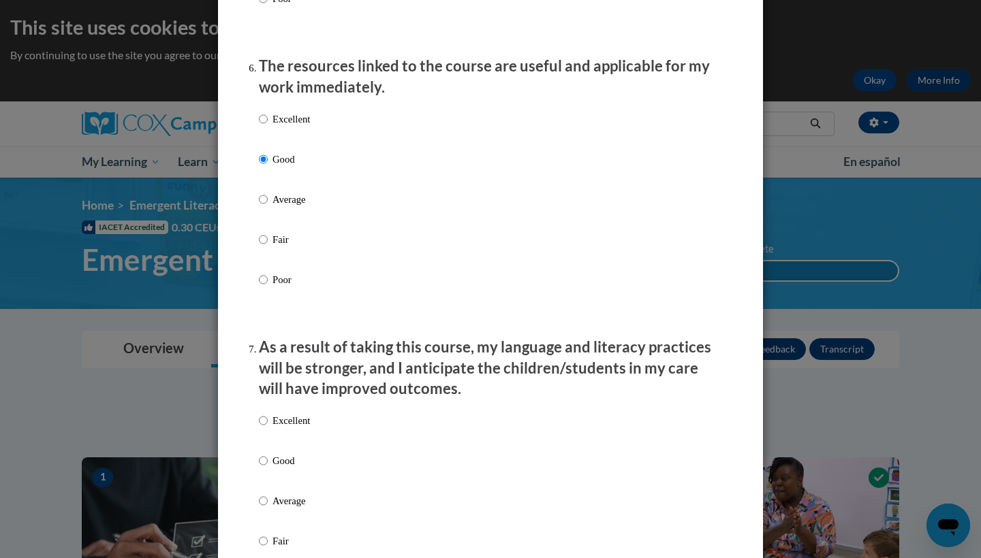
scroll to position [1585, 0]
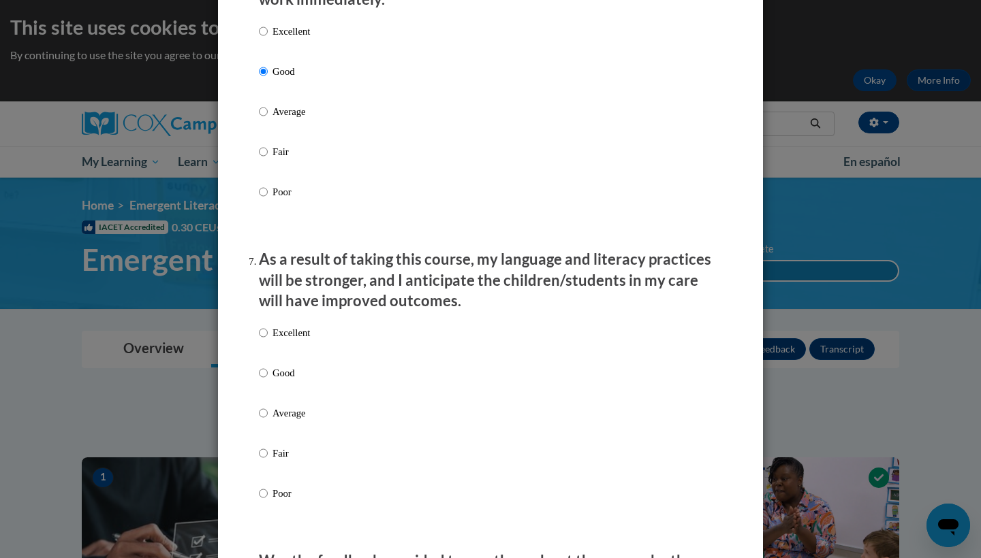
click at [269, 375] on label "Good" at bounding box center [284, 384] width 51 height 37
click at [268, 375] on input "Good" at bounding box center [263, 373] width 9 height 15
radio input "true"
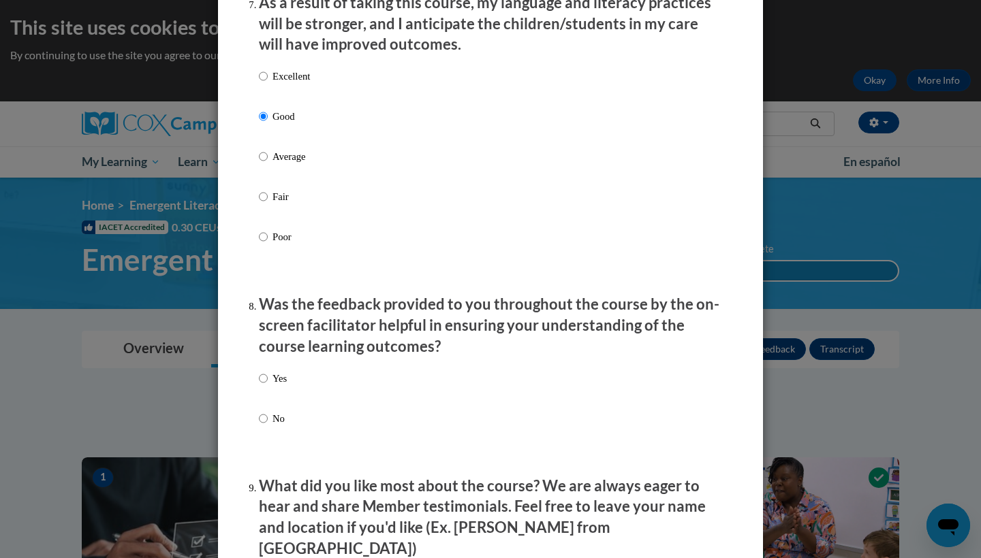
scroll to position [1854, 0]
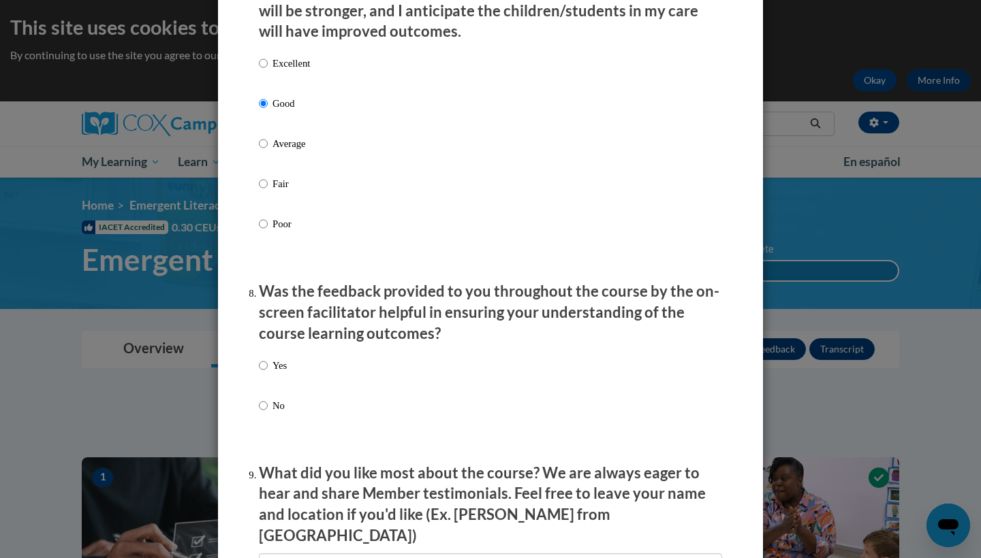
click at [267, 368] on label "Yes" at bounding box center [273, 376] width 28 height 37
click at [267, 368] on input "Yes" at bounding box center [263, 365] width 9 height 15
radio input "true"
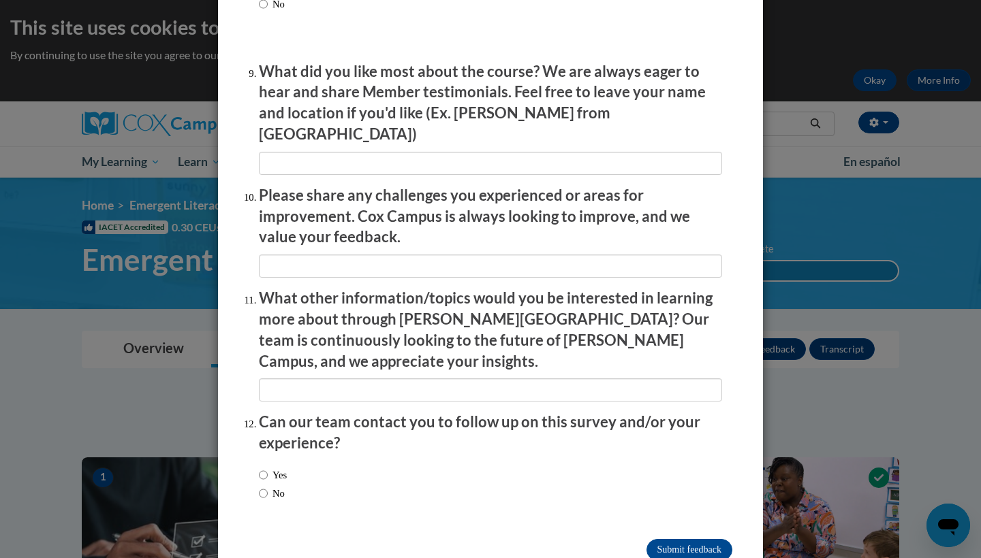
scroll to position [2255, 0]
click at [265, 487] on input "No" at bounding box center [263, 494] width 9 height 15
radio input "true"
drag, startPoint x: 269, startPoint y: 375, endPoint x: 690, endPoint y: 498, distance: 439.1
click at [690, 540] on input "Submit feedback" at bounding box center [689, 551] width 86 height 22
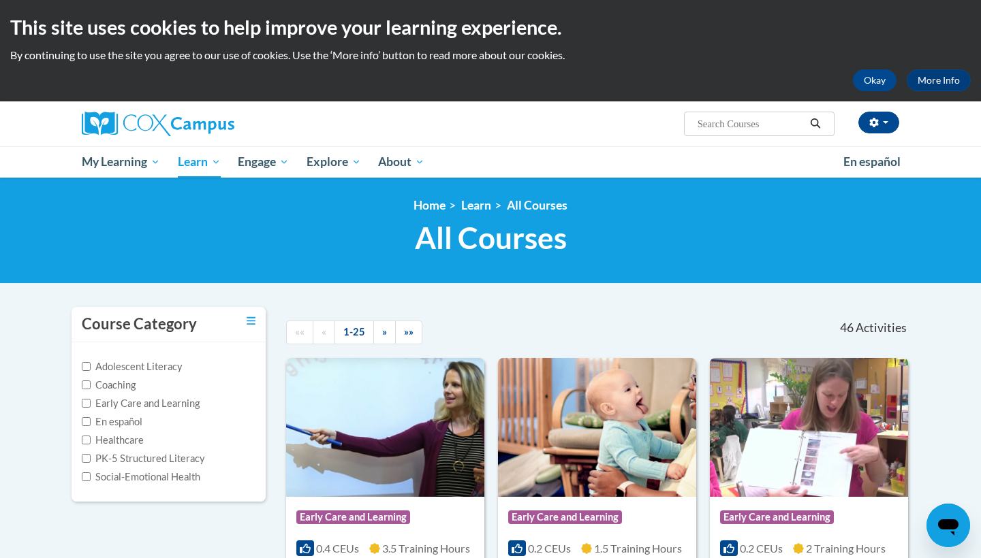
click at [82, 404] on input "Early Care and Learning" at bounding box center [86, 403] width 9 height 9
checkbox input "true"
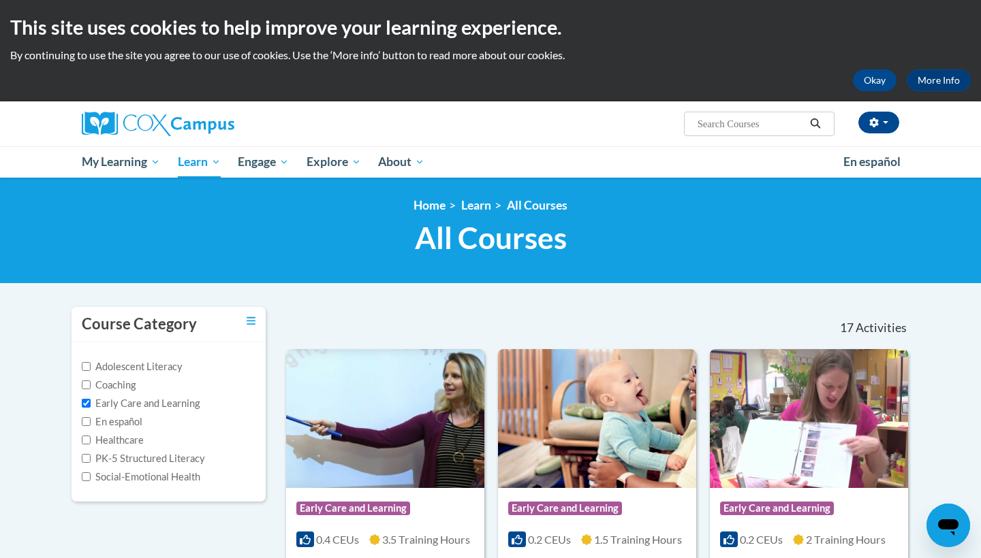
click at [83, 439] on input "Healthcare" at bounding box center [86, 440] width 9 height 9
checkbox input "true"
drag, startPoint x: 565, startPoint y: 311, endPoint x: 735, endPoint y: 124, distance: 252.6
click at [735, 124] on input "Search..." at bounding box center [750, 124] width 109 height 16
type input "sids"
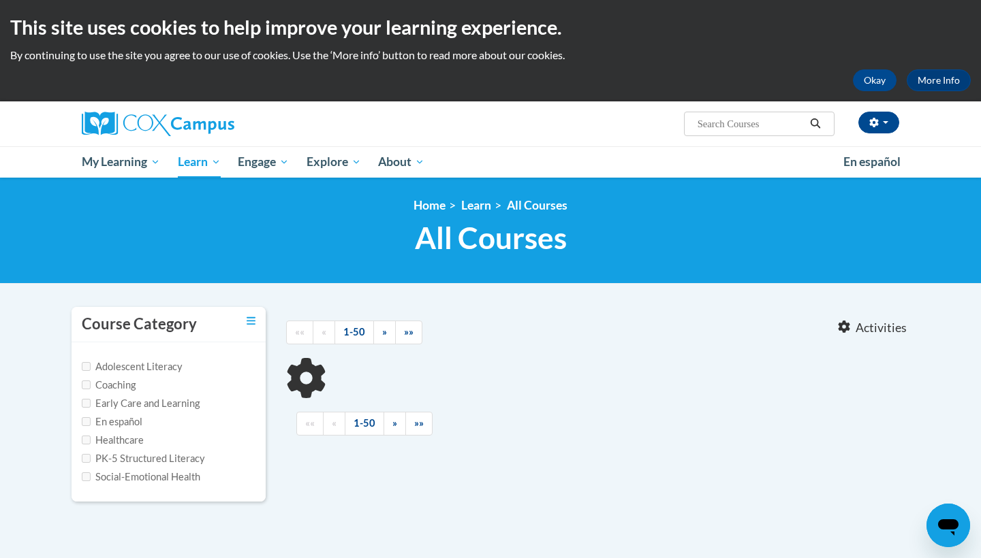
type input "sids"
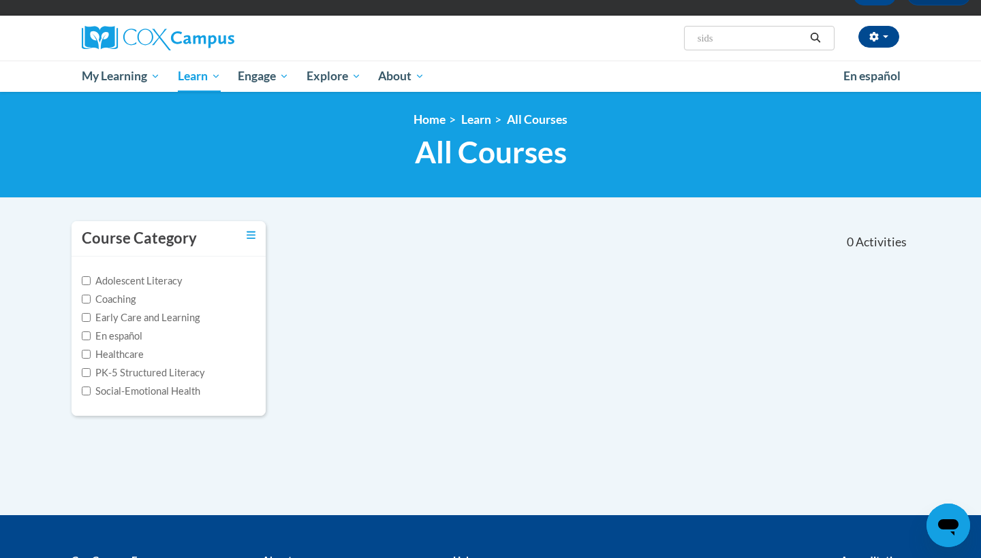
scroll to position [87, 0]
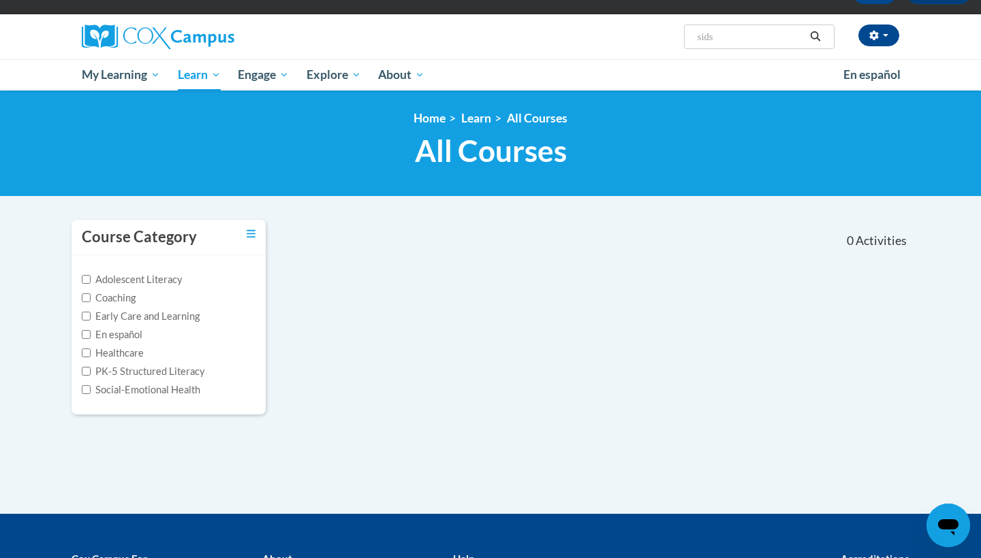
click at [83, 314] on input "Early Care and Learning" at bounding box center [86, 316] width 9 height 9
checkbox input "true"
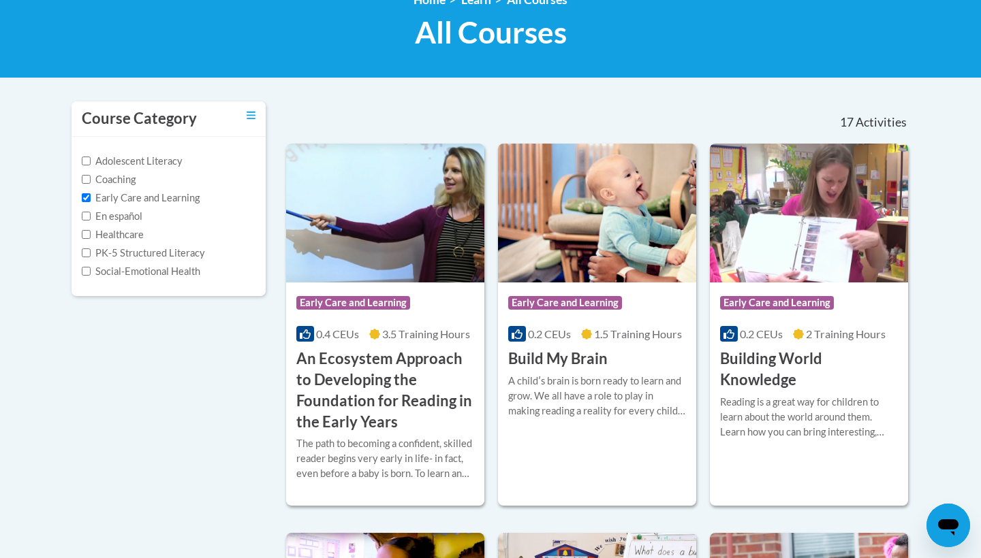
scroll to position [157, 0]
